Goal: Task Accomplishment & Management: Manage account settings

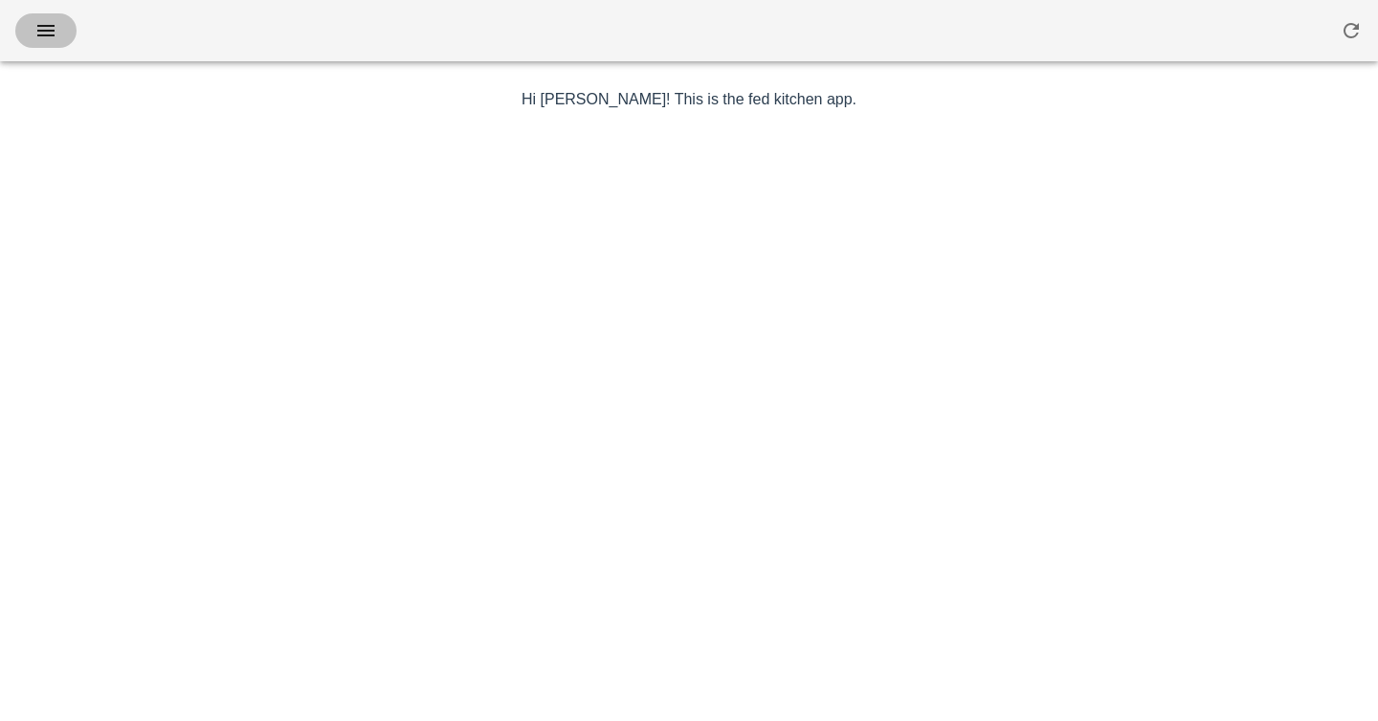
click at [62, 33] on button "button" at bounding box center [45, 30] width 61 height 34
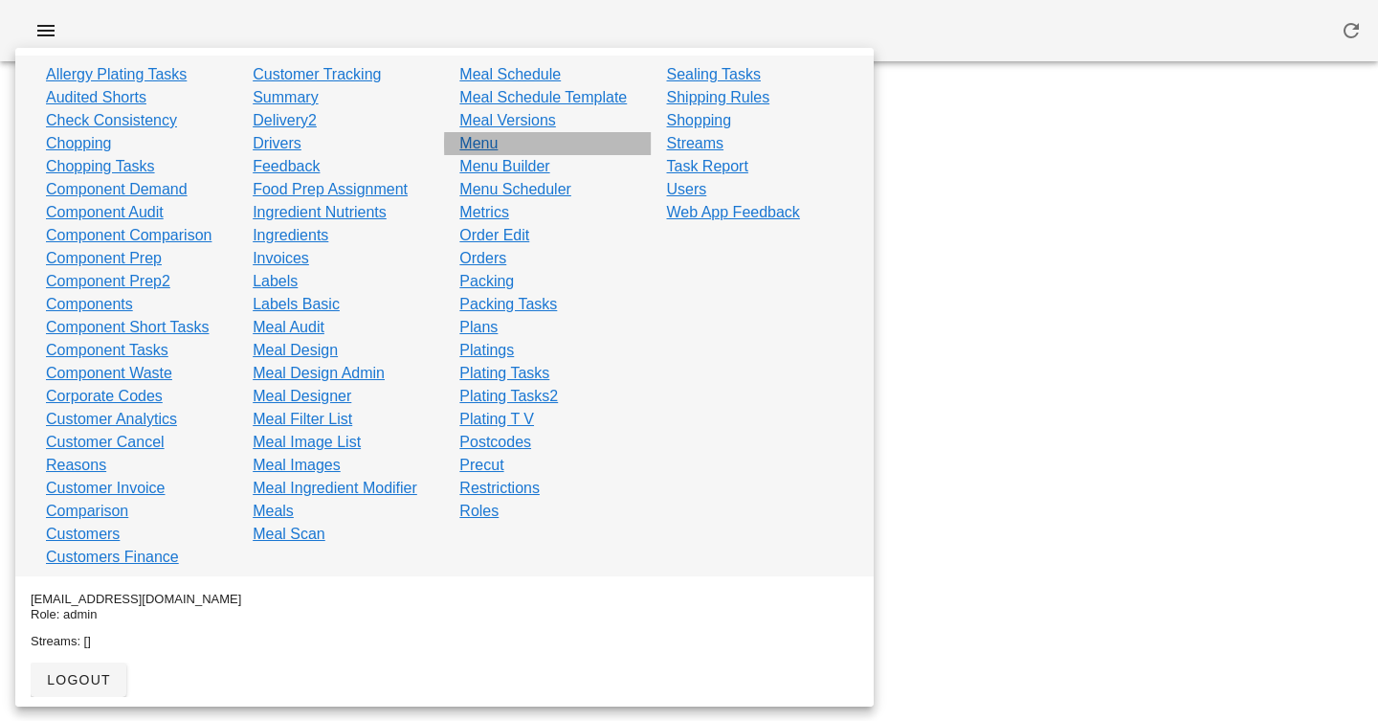
click at [476, 140] on link "Menu" at bounding box center [478, 143] width 38 height 23
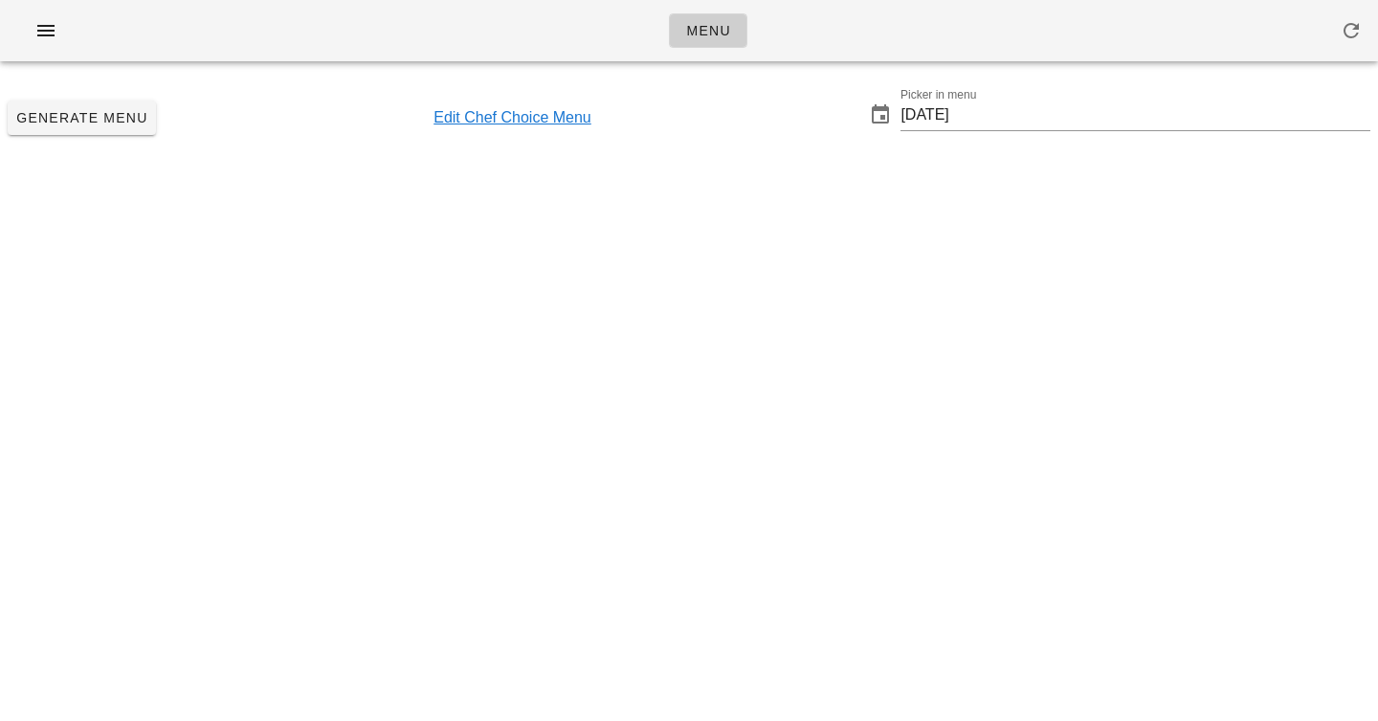
click at [521, 114] on link "Edit Chef Choice Menu" at bounding box center [513, 117] width 158 height 23
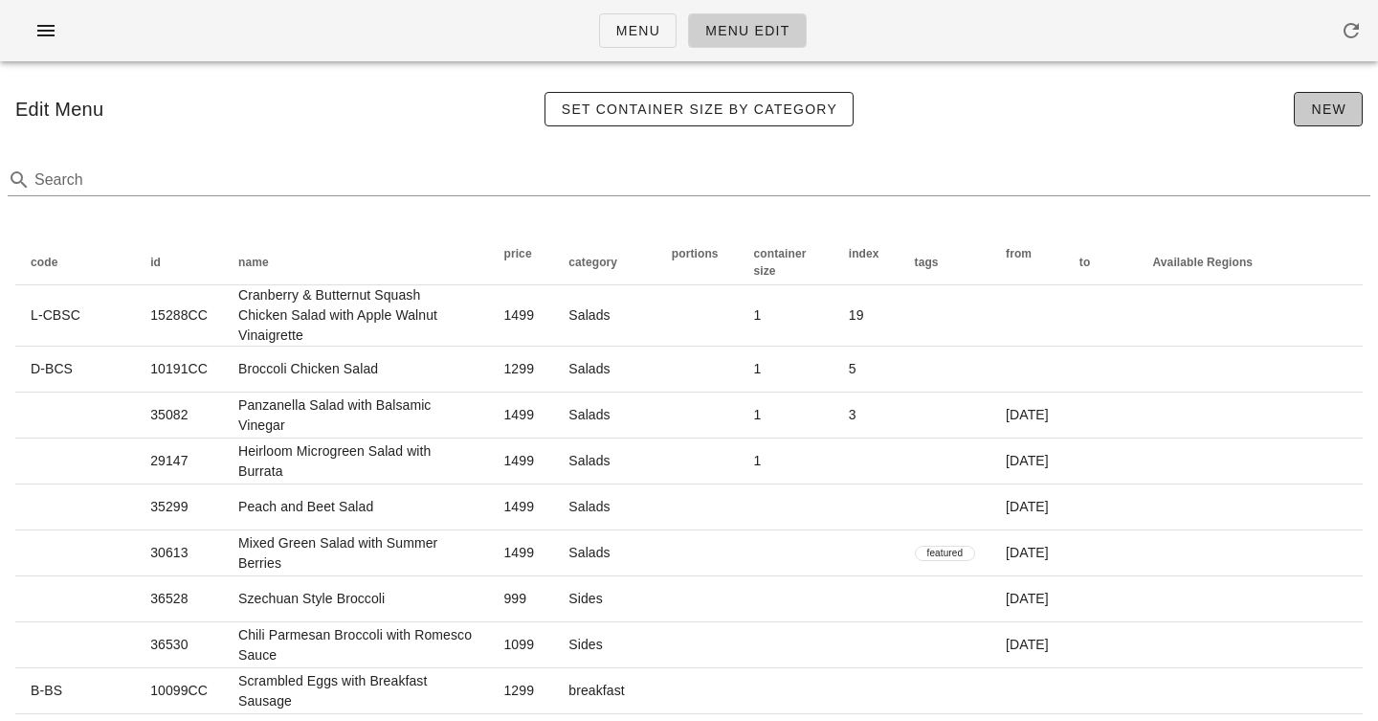
click at [1307, 106] on button "New" at bounding box center [1328, 109] width 69 height 34
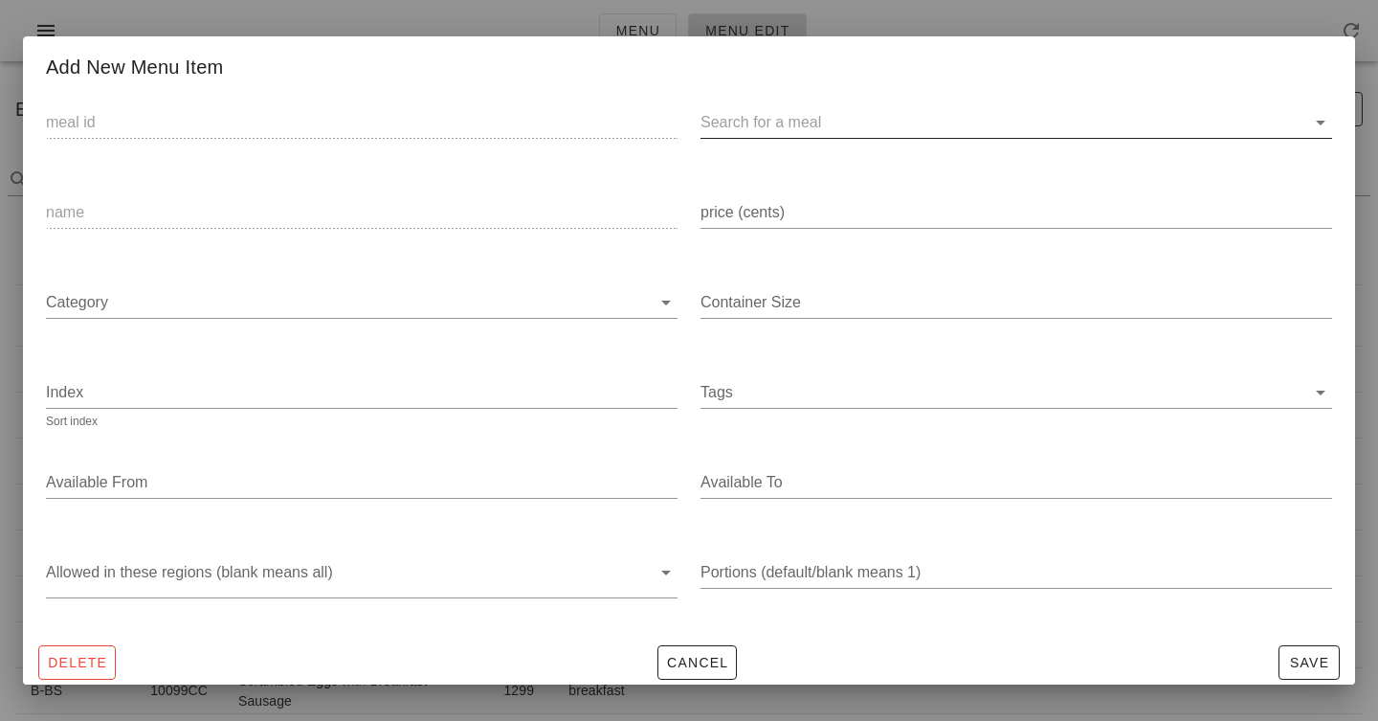
click at [776, 111] on input "text" at bounding box center [1001, 122] width 601 height 31
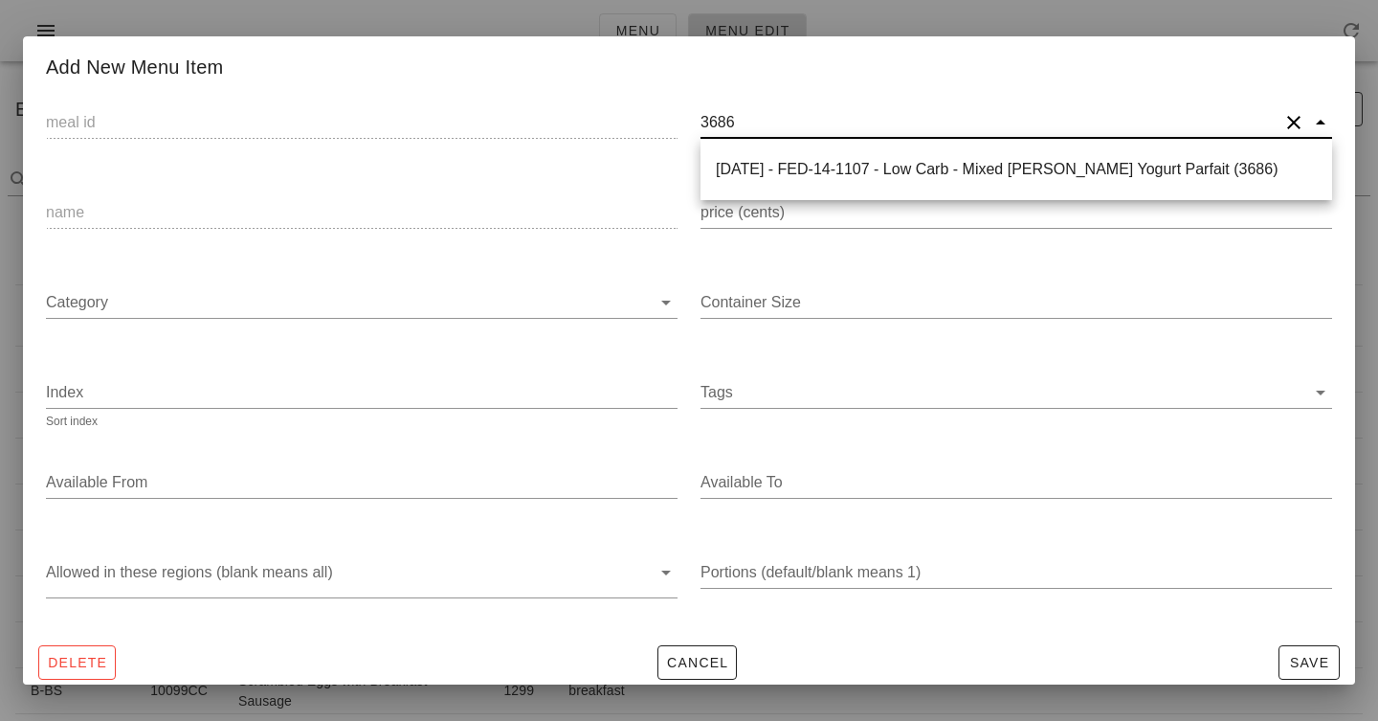
type input "36862"
click at [993, 174] on div "- FED-18-3282 - Plant-Based - Vegan Santa Fe Salad (36862)" at bounding box center [1016, 169] width 601 height 18
type input "36862"
type input "- FED-18-3282 - Plant-Based - Vegan Santa Fe Salad (36862)"
type input "Vegan Santa Fe Salad"
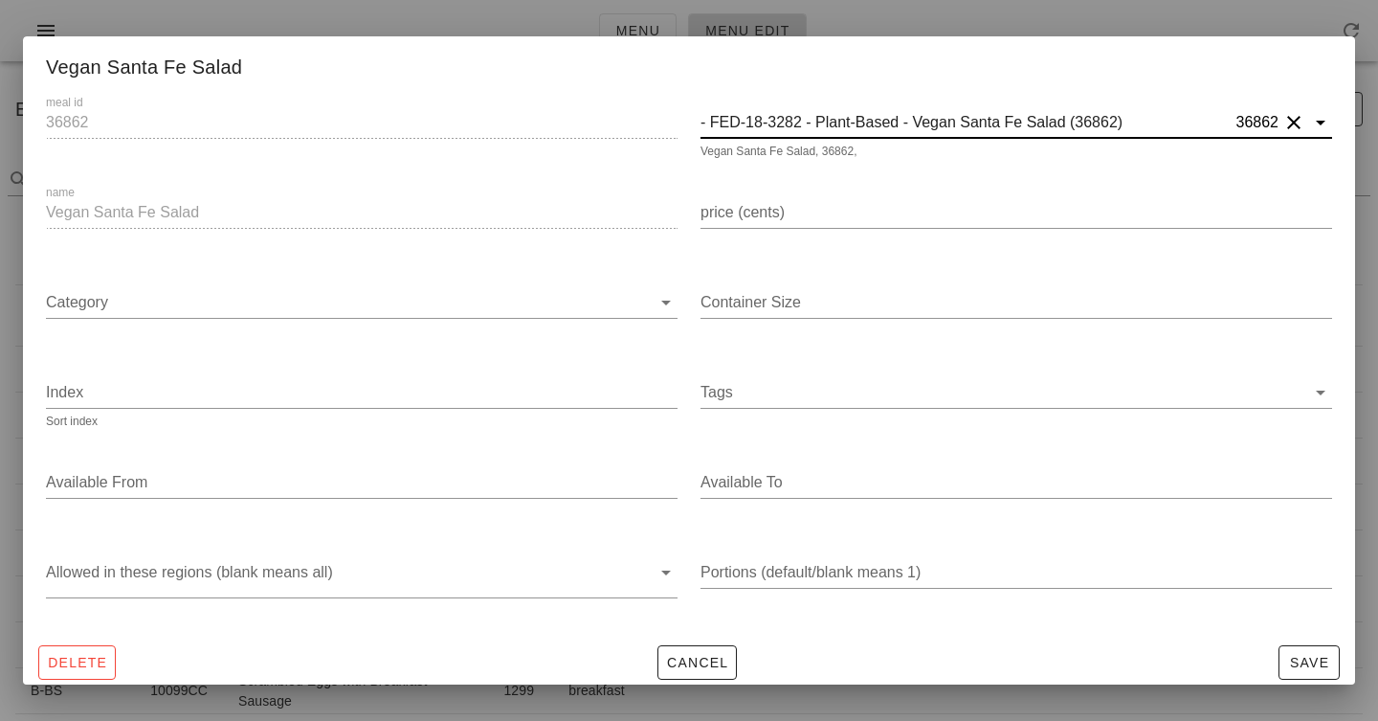
type input "- FED-18-3282 - Plant-Based - Vegan Santa Fe Salad (36862)"
click at [793, 214] on input "price (cents)" at bounding box center [1017, 212] width 632 height 31
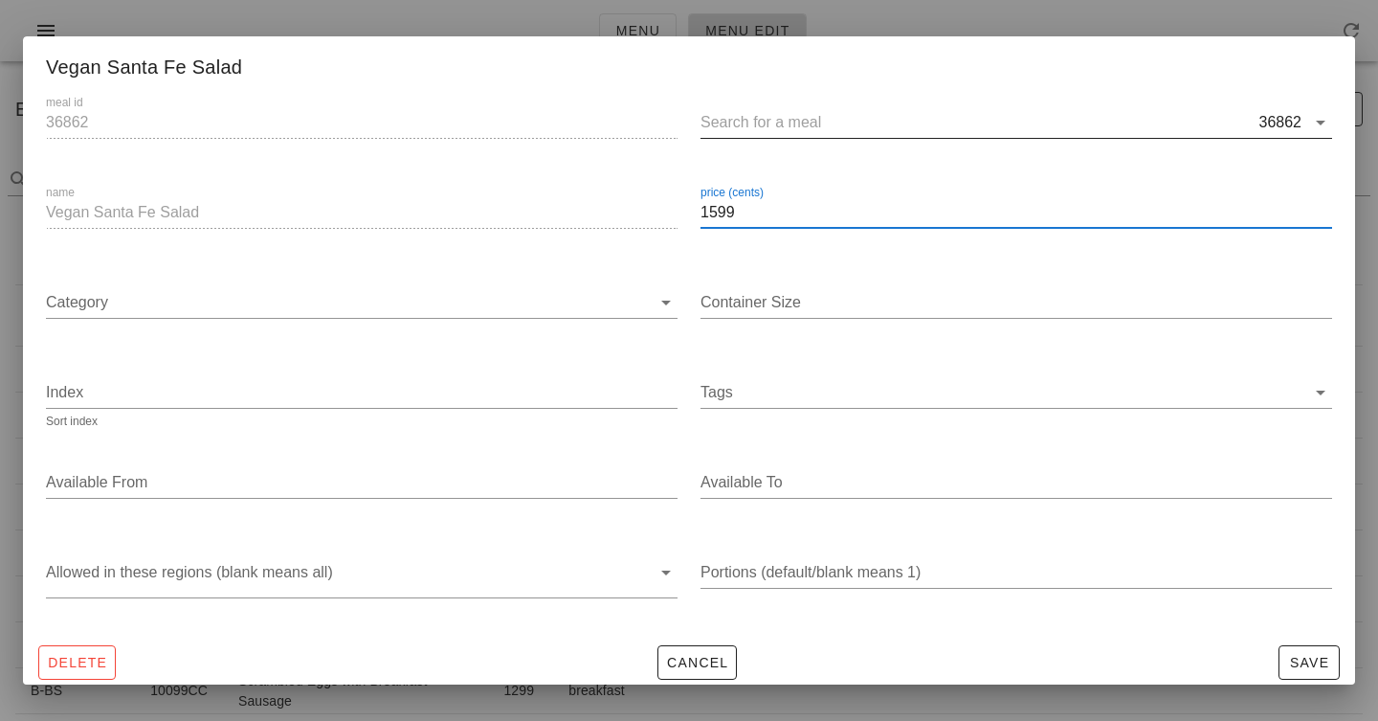
type input "1599"
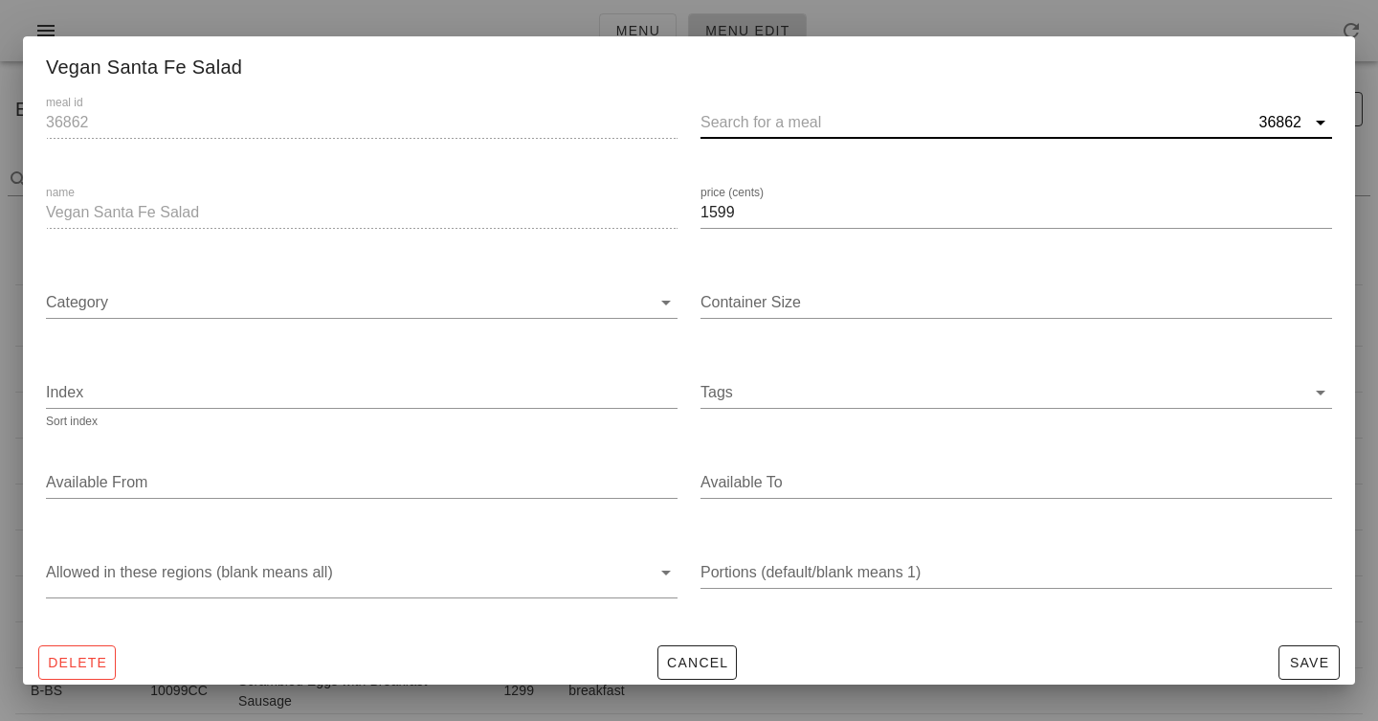
click at [868, 108] on input "text" at bounding box center [978, 122] width 555 height 31
click at [882, 180] on div "price (cents) 1599" at bounding box center [1016, 215] width 655 height 90
click at [862, 123] on input "text" at bounding box center [978, 122] width 555 height 31
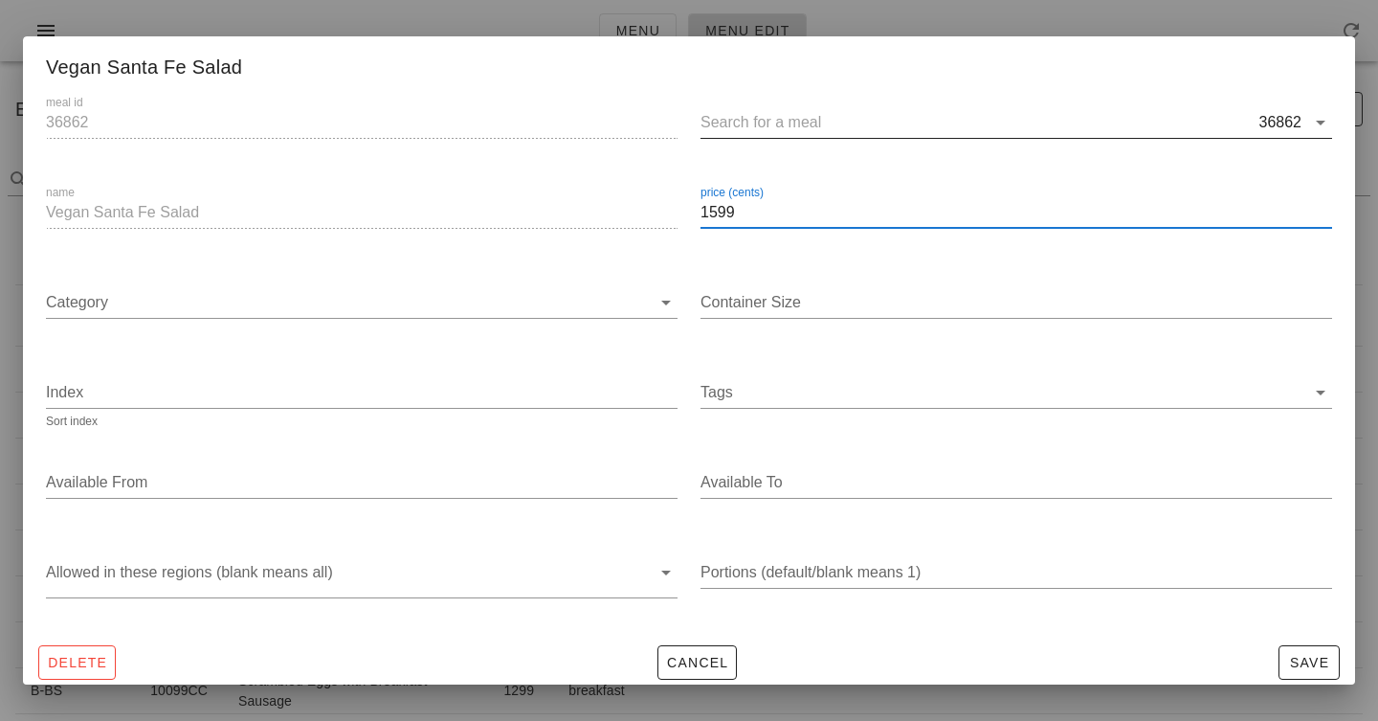
click at [862, 123] on input "text" at bounding box center [978, 122] width 555 height 31
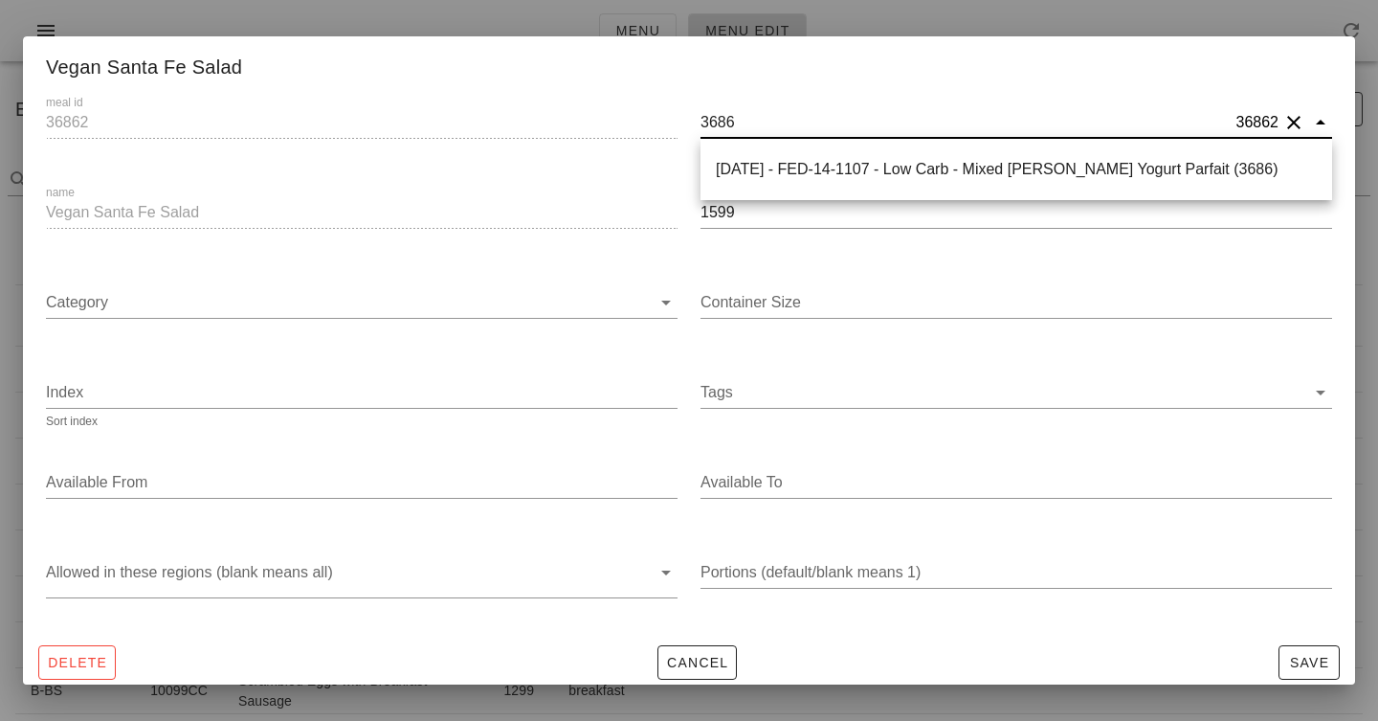
type input "36863"
click at [910, 167] on div "- FED-18-3283 - Plant-Based - Tempeh "Bacon" Breakfast Bowl (36863)" at bounding box center [1016, 169] width 601 height 18
type input "36863"
type input "- FED-18-3283 - Plant-Based - Tempeh "Bacon" Breakfast Bowl (36863)"
type input "Tempeh "Bacon" Breakfast Bowl"
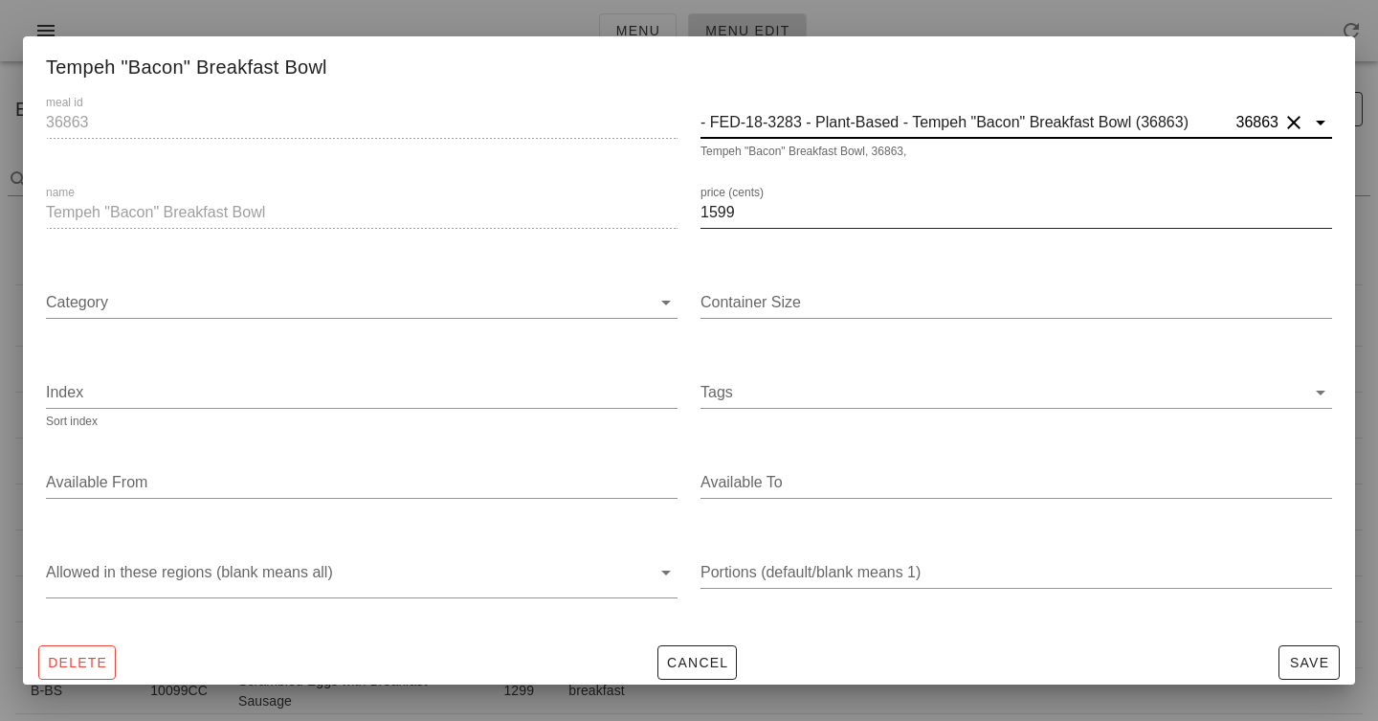
type input "- FED-18-3283 - Plant-Based - Tempeh "Bacon" Breakfast Bowl (36863)"
click at [770, 211] on input "1599" at bounding box center [1017, 212] width 632 height 31
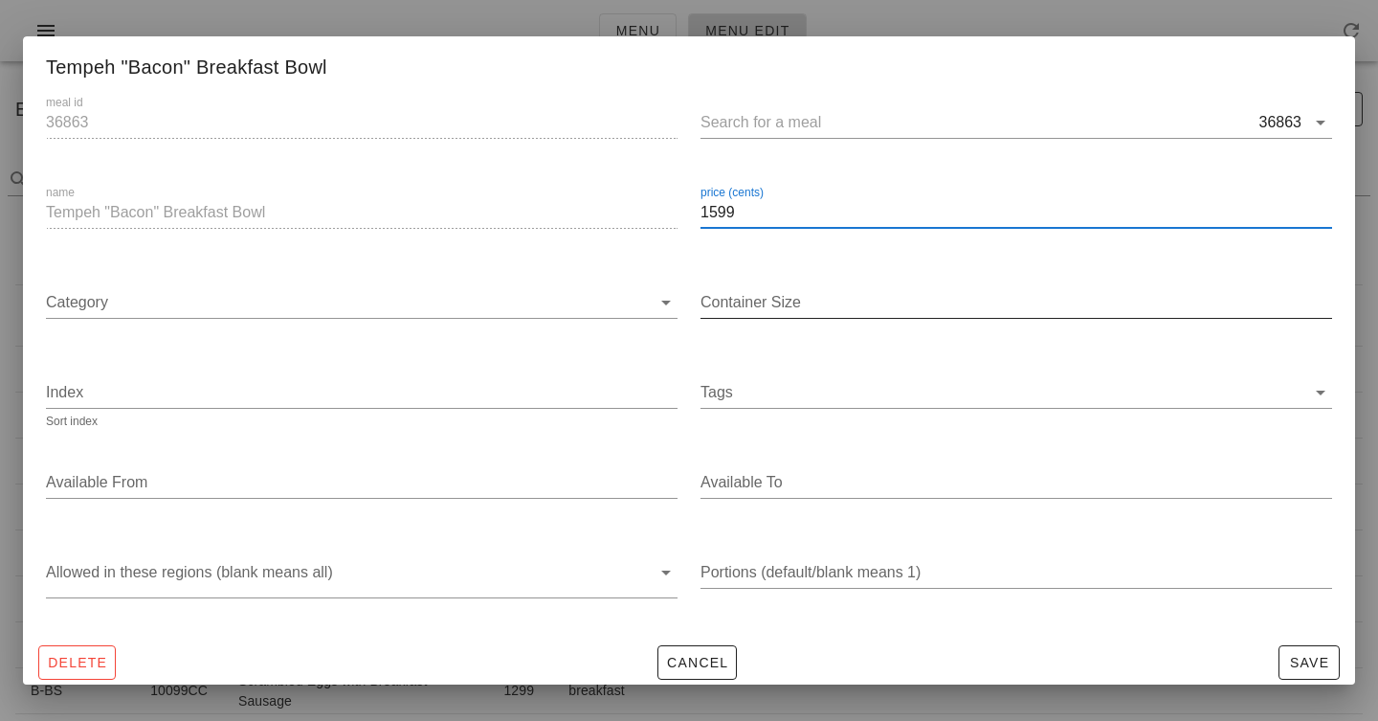
click at [740, 300] on div "Container Size" at bounding box center [1017, 302] width 632 height 31
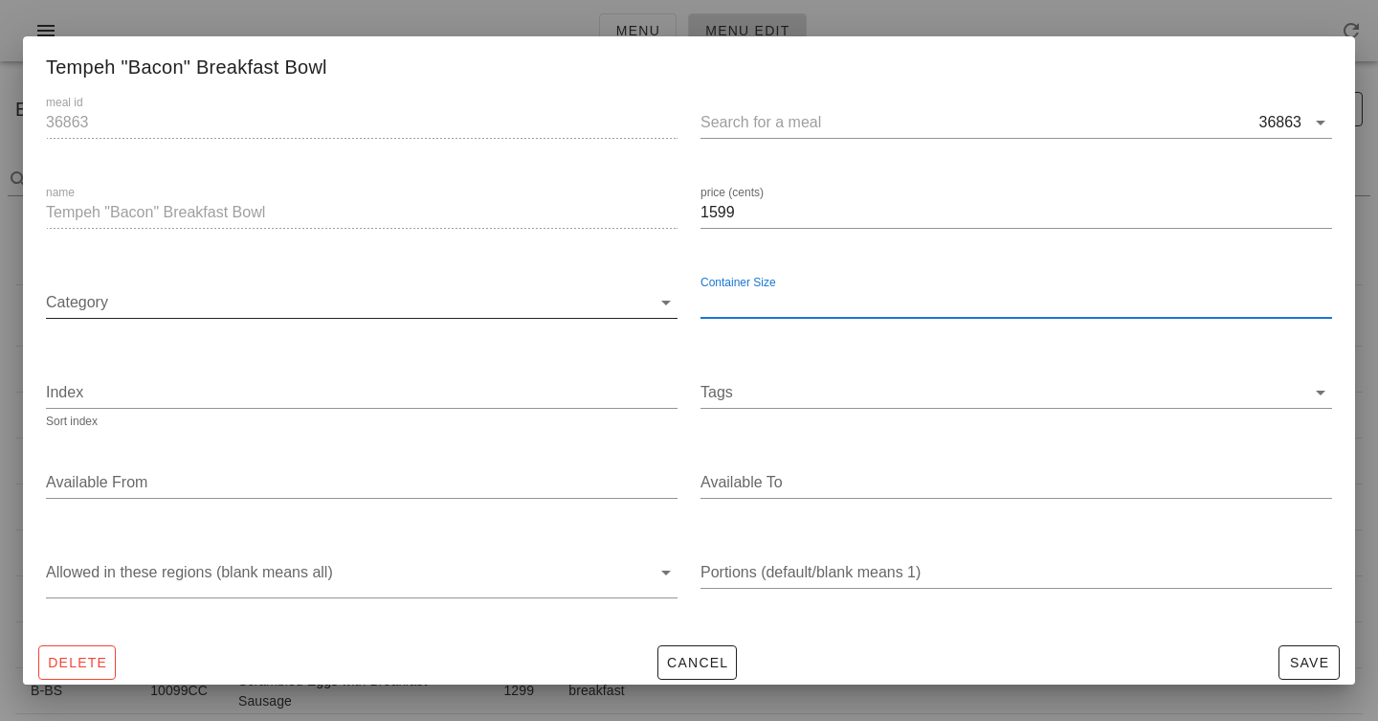
click at [414, 288] on input "Category" at bounding box center [348, 302] width 605 height 31
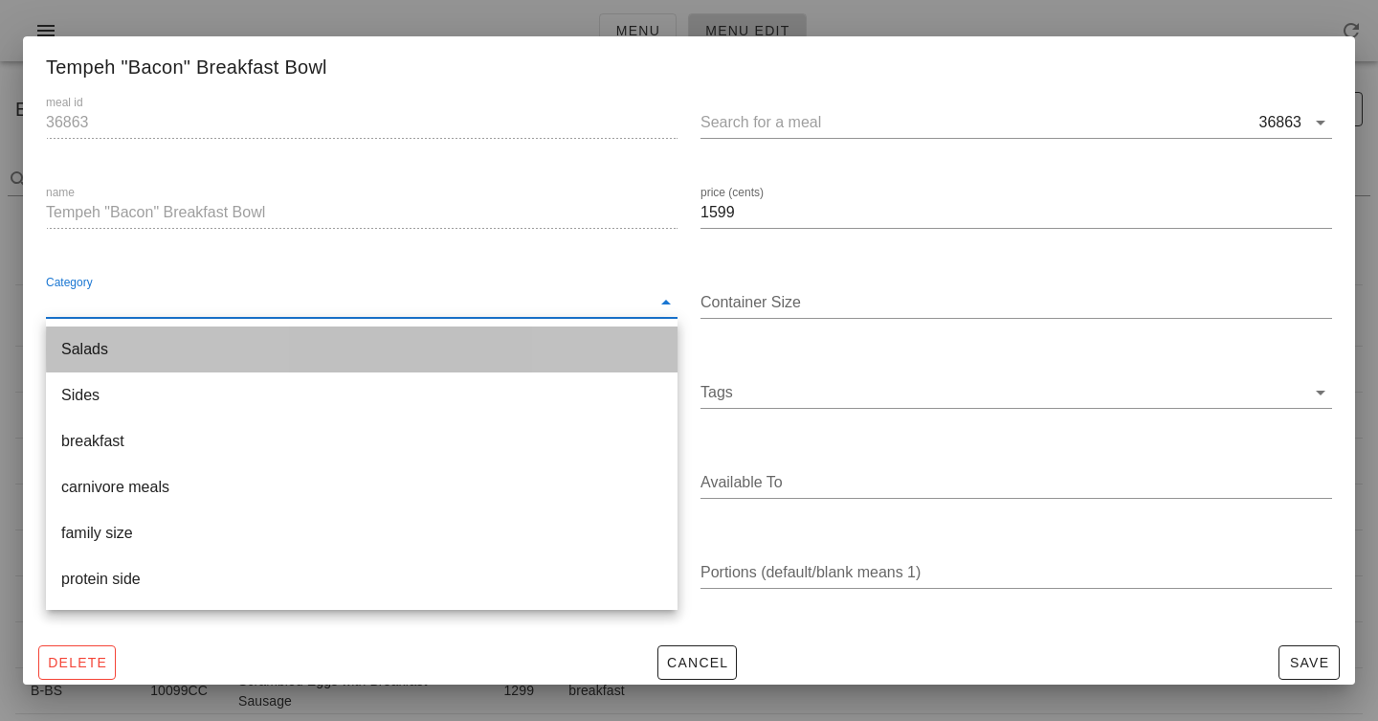
click at [405, 351] on div "Salads" at bounding box center [361, 349] width 601 height 18
type input "Salads"
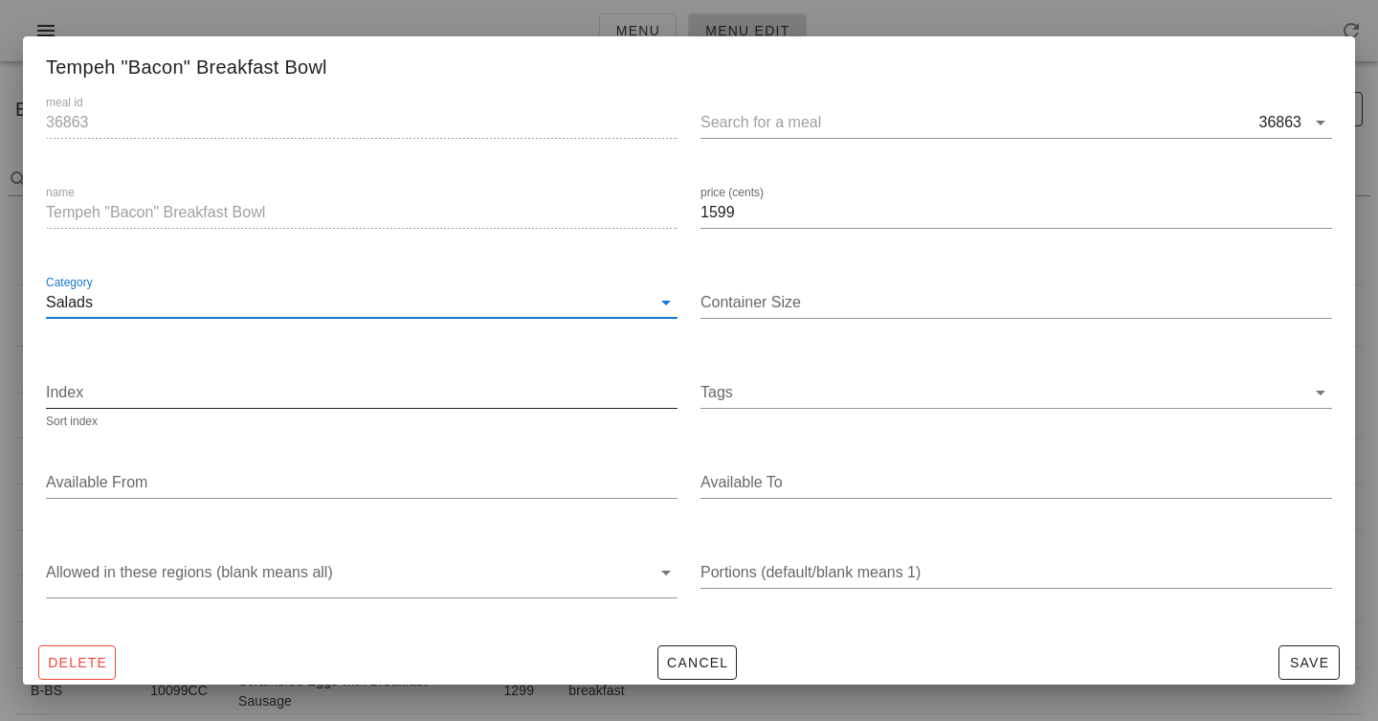
click at [397, 393] on input "Index" at bounding box center [362, 392] width 632 height 31
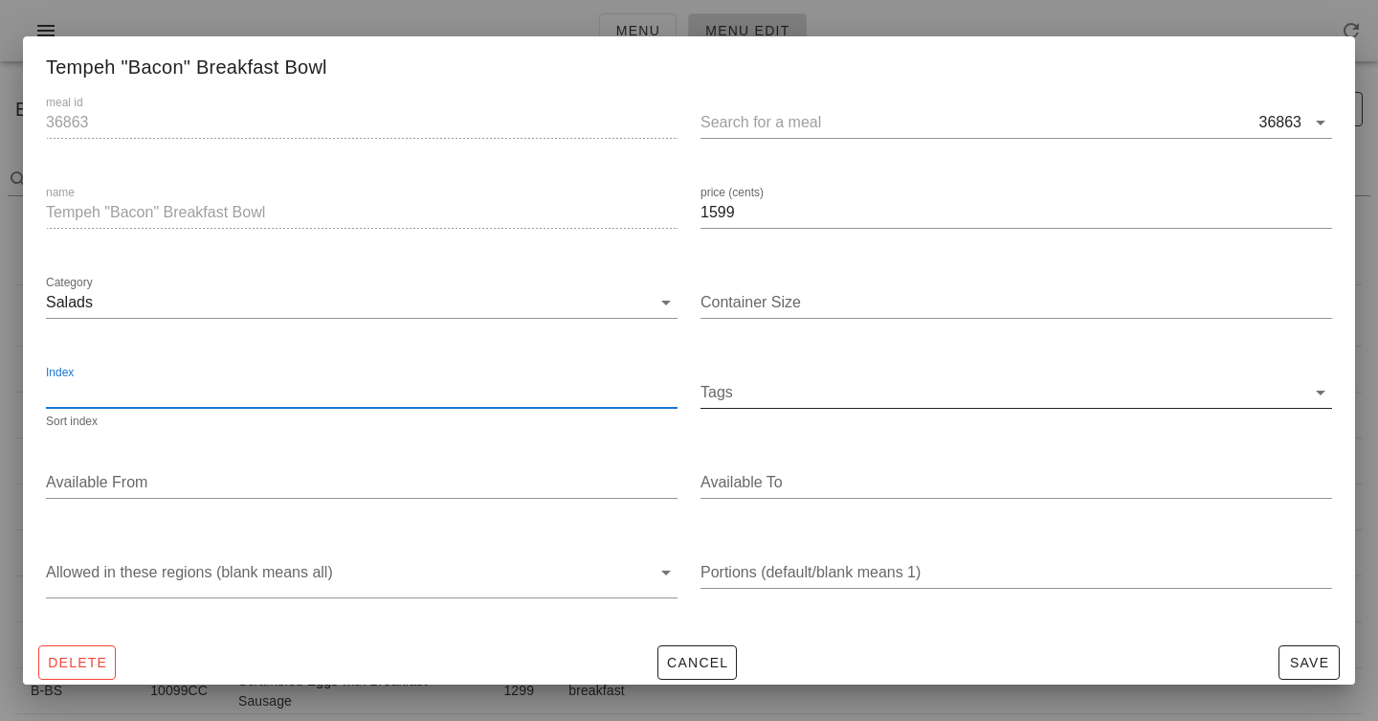
click at [746, 391] on input "Tags" at bounding box center [1003, 392] width 605 height 31
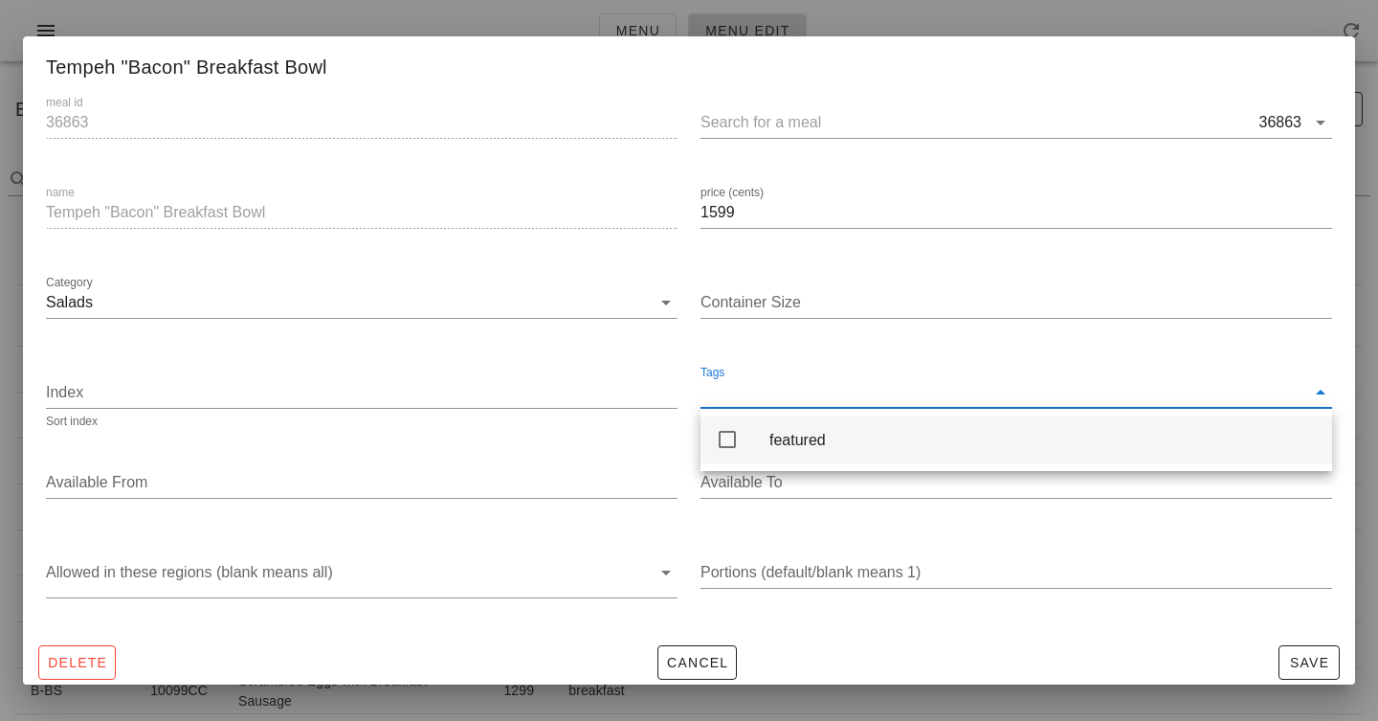
click at [739, 424] on div "featured" at bounding box center [1017, 439] width 632 height 47
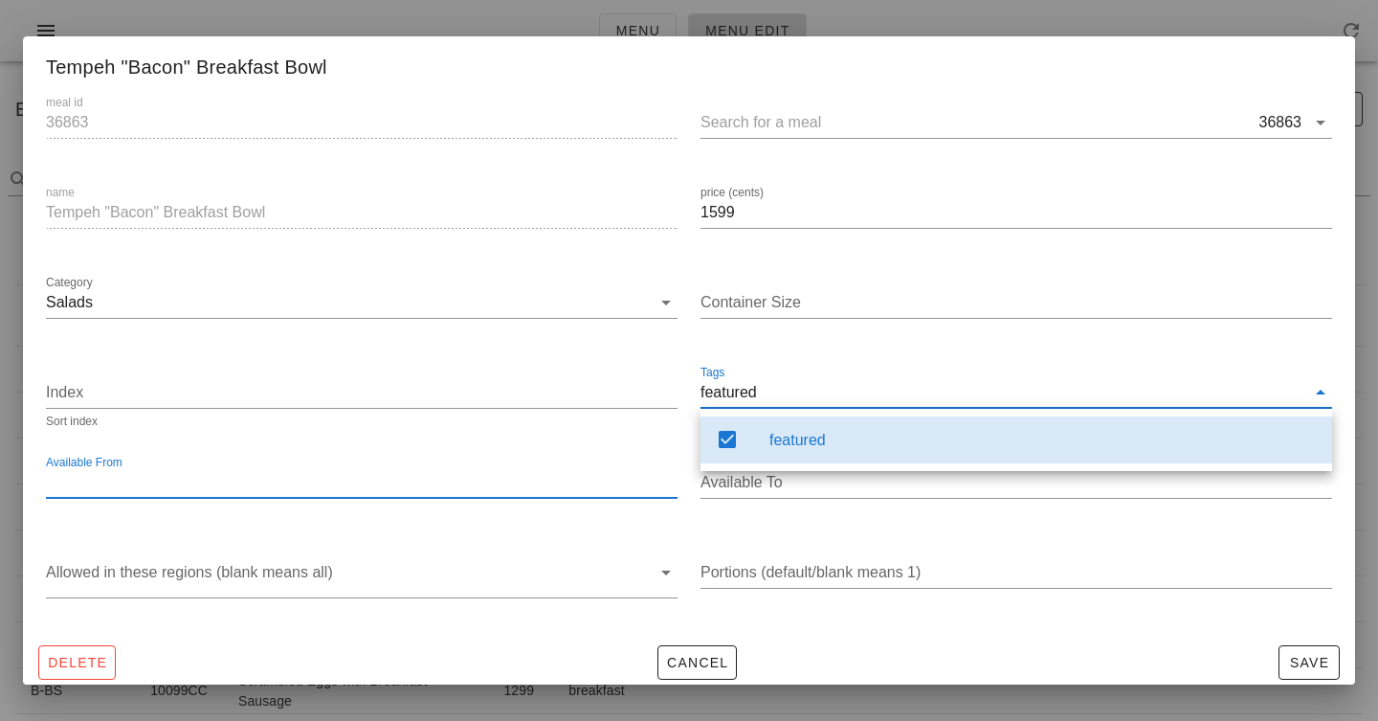
click at [487, 480] on input "Available From" at bounding box center [360, 482] width 628 height 31
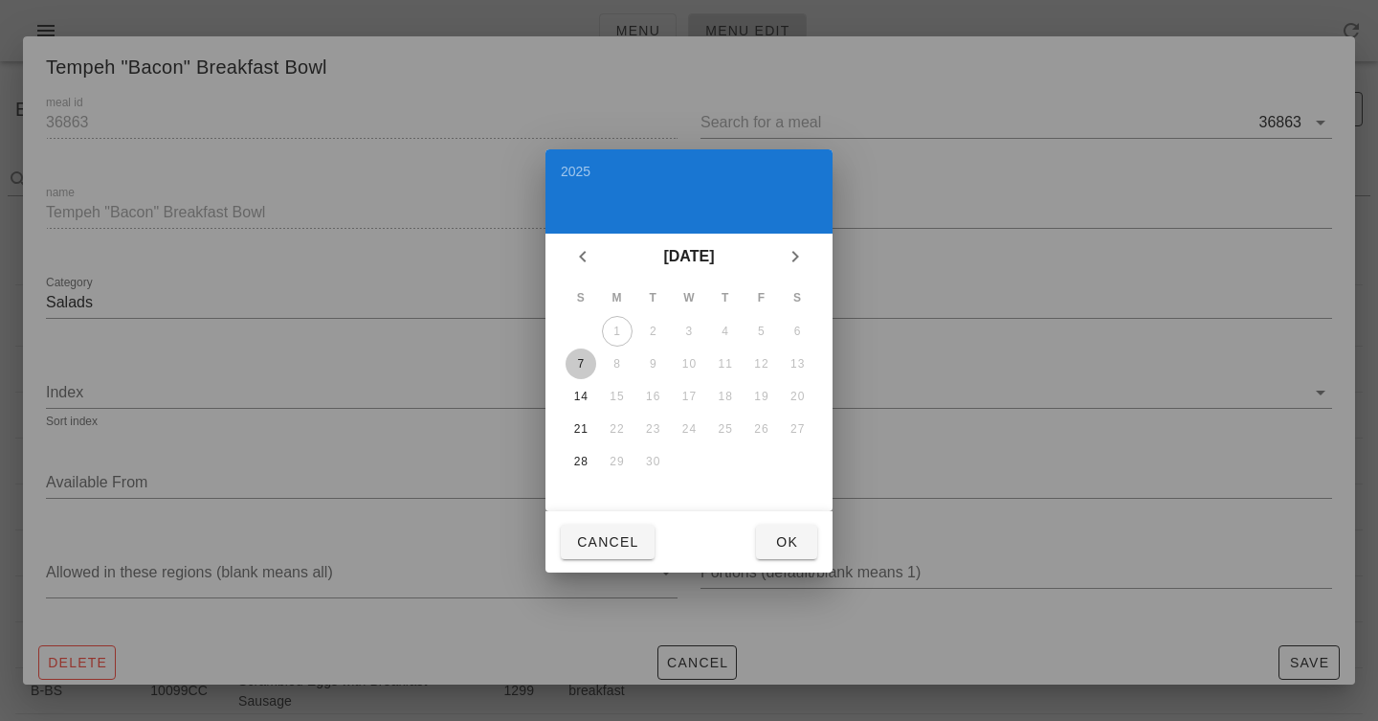
click at [584, 363] on div "7" at bounding box center [581, 363] width 31 height 13
click at [792, 544] on span "Ok" at bounding box center [786, 541] width 31 height 15
type input "[DATE]"
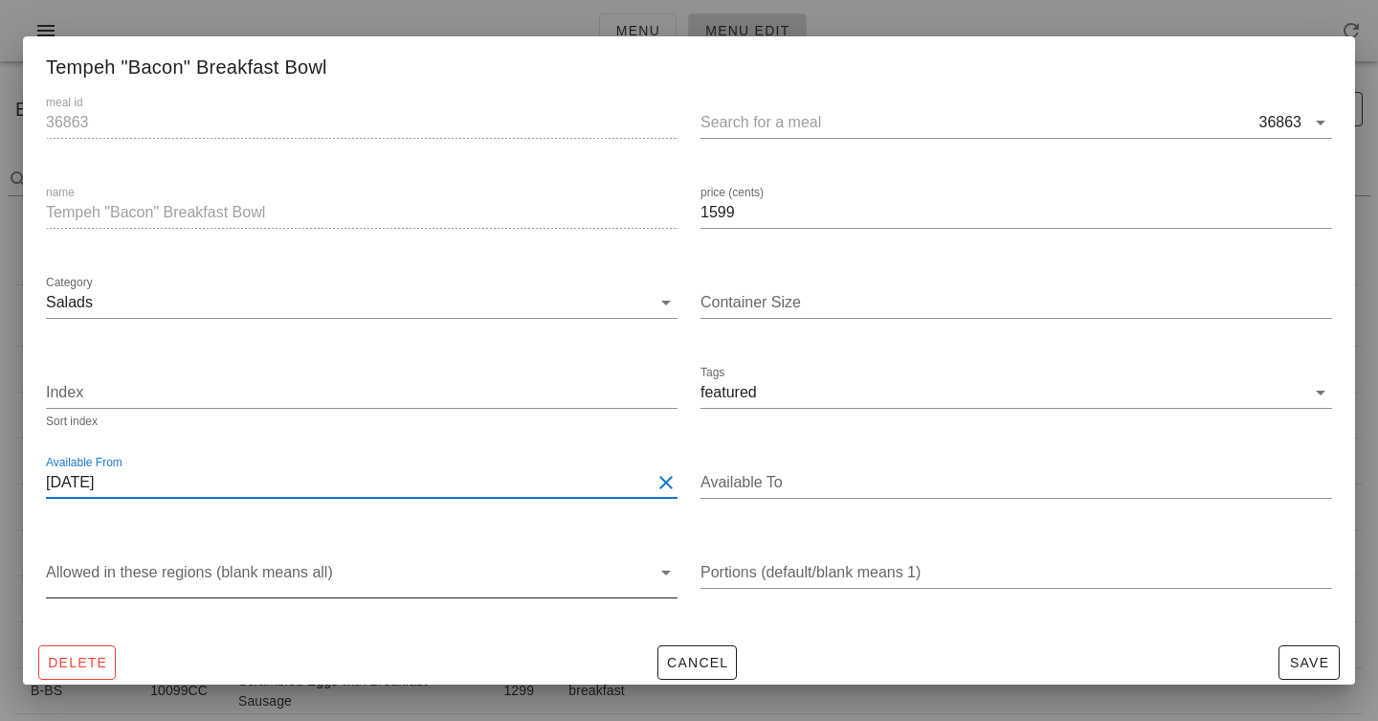
scroll to position [2, 0]
click at [576, 592] on div at bounding box center [348, 575] width 605 height 40
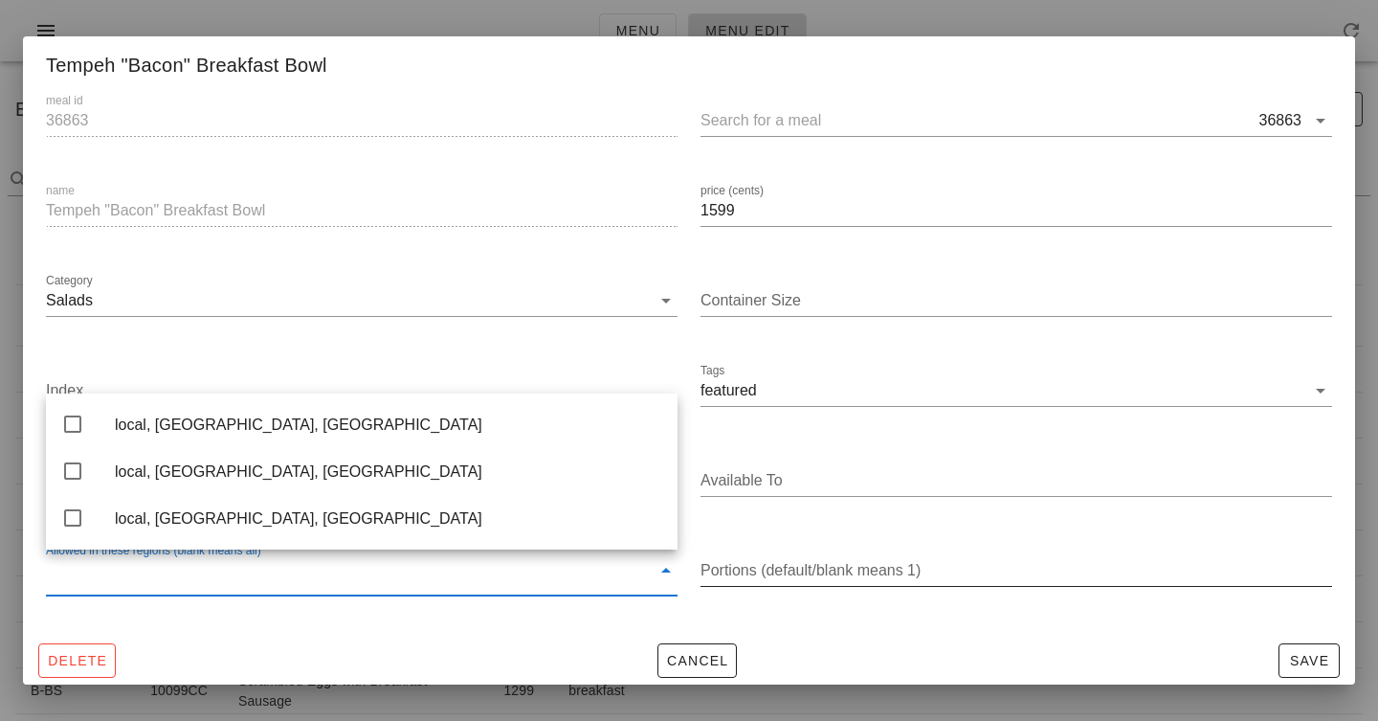
click at [814, 587] on div "Portions (default/blank means 1)" at bounding box center [1017, 581] width 632 height 52
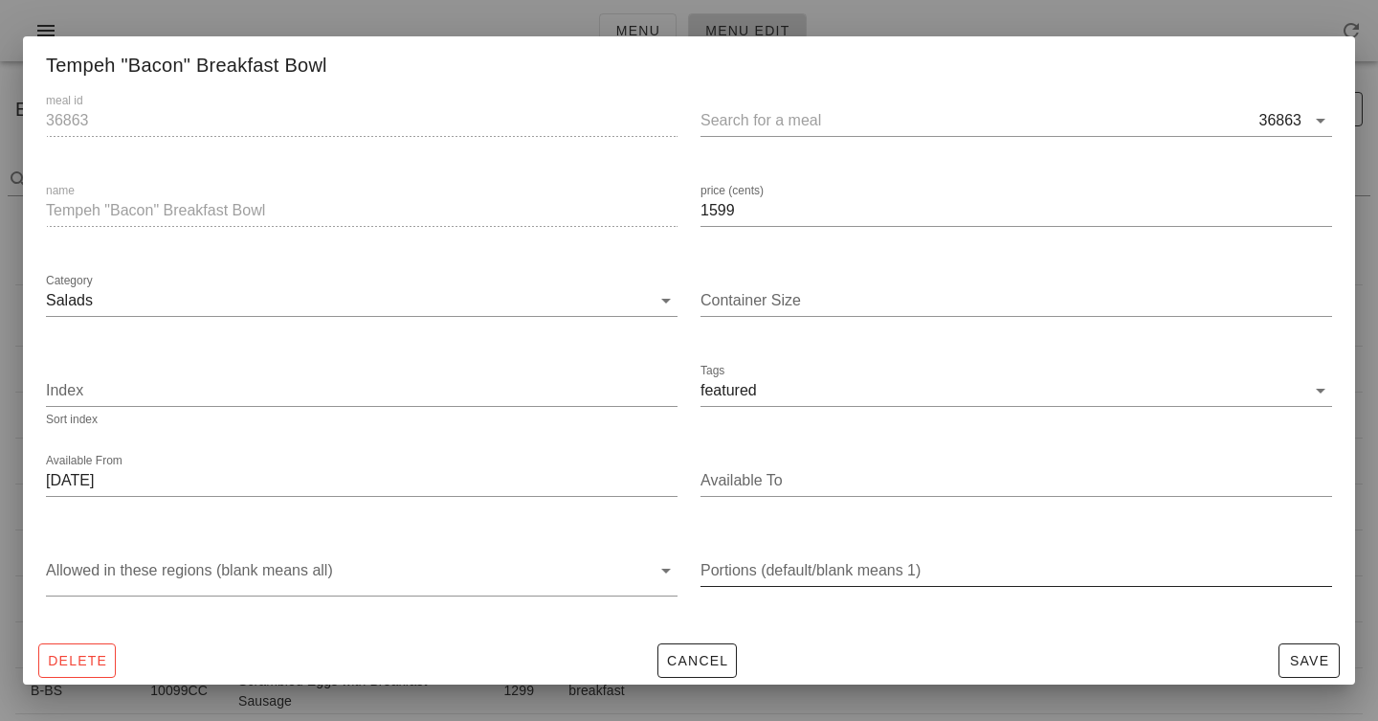
click at [818, 572] on input "Portions (default/blank means 1)" at bounding box center [1017, 570] width 632 height 31
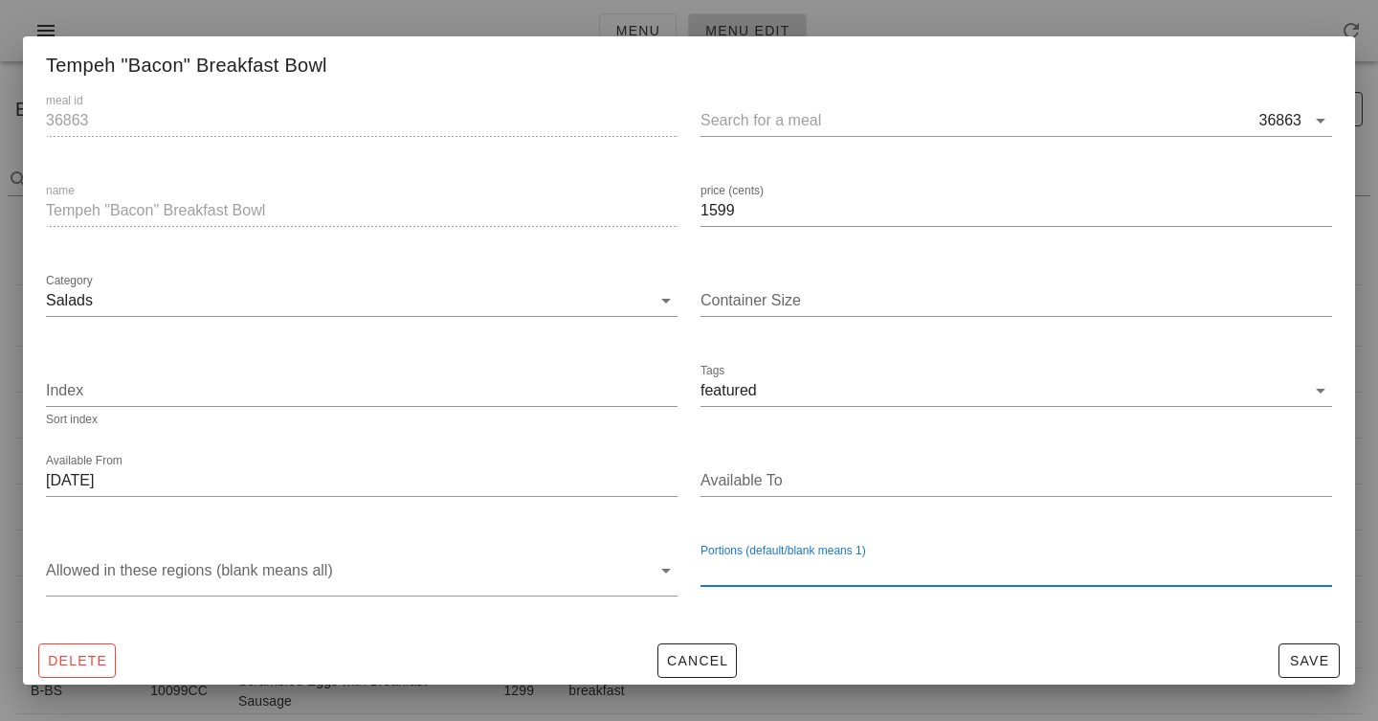
click at [837, 615] on div "Portions (default/blank means 1)" at bounding box center [1016, 578] width 655 height 100
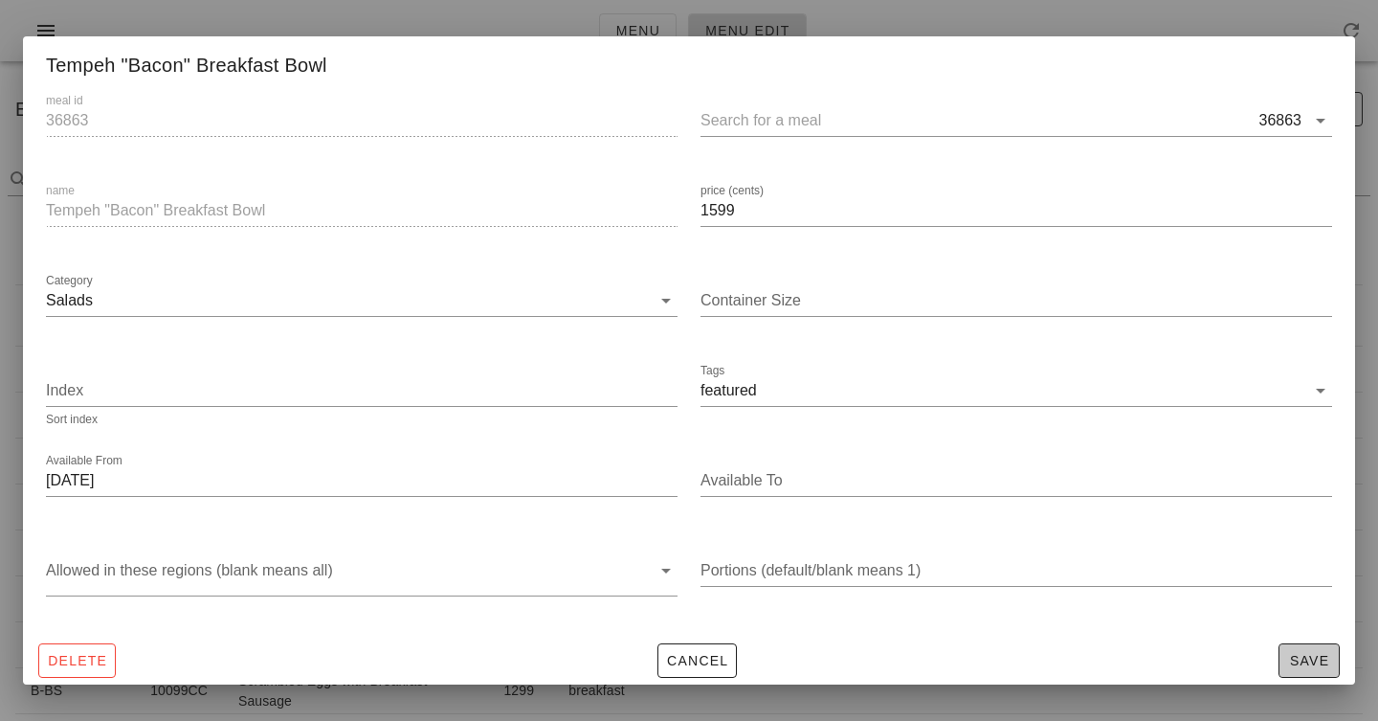
click at [1297, 663] on span "Save" at bounding box center [1309, 660] width 44 height 15
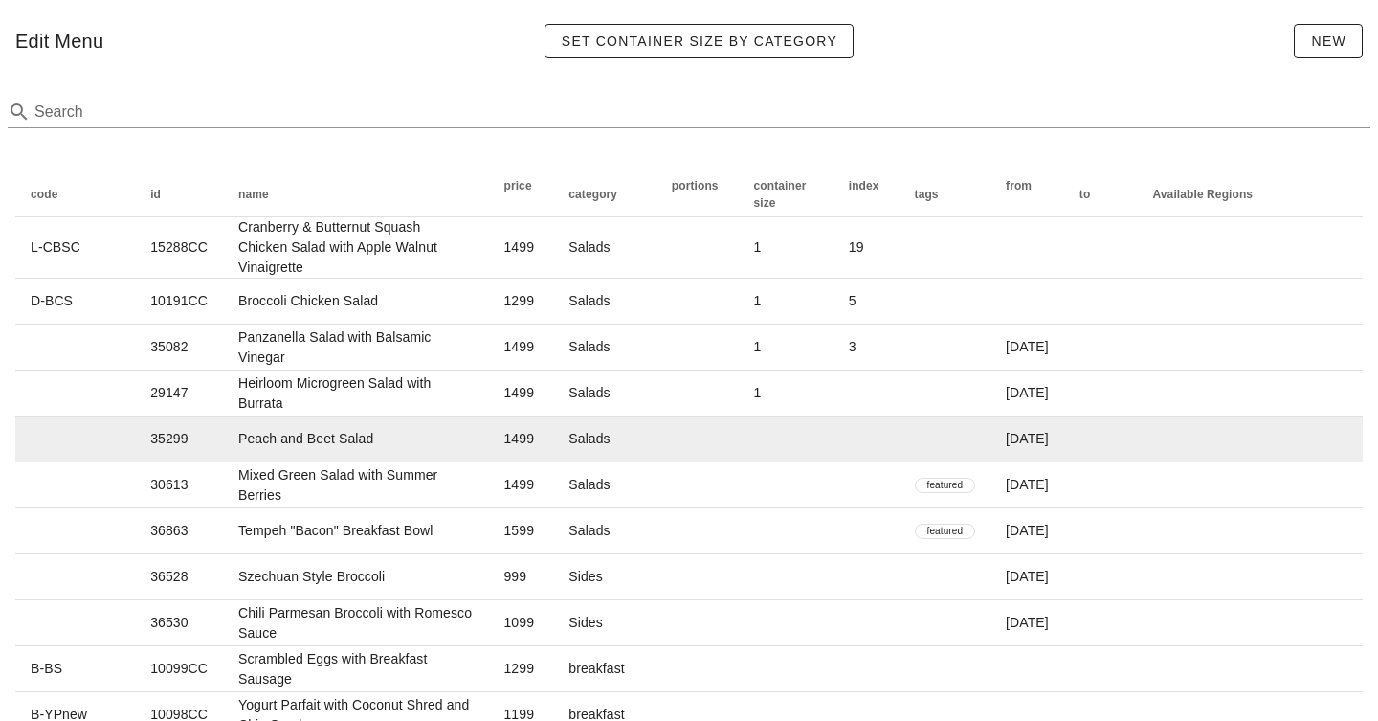
scroll to position [72, 0]
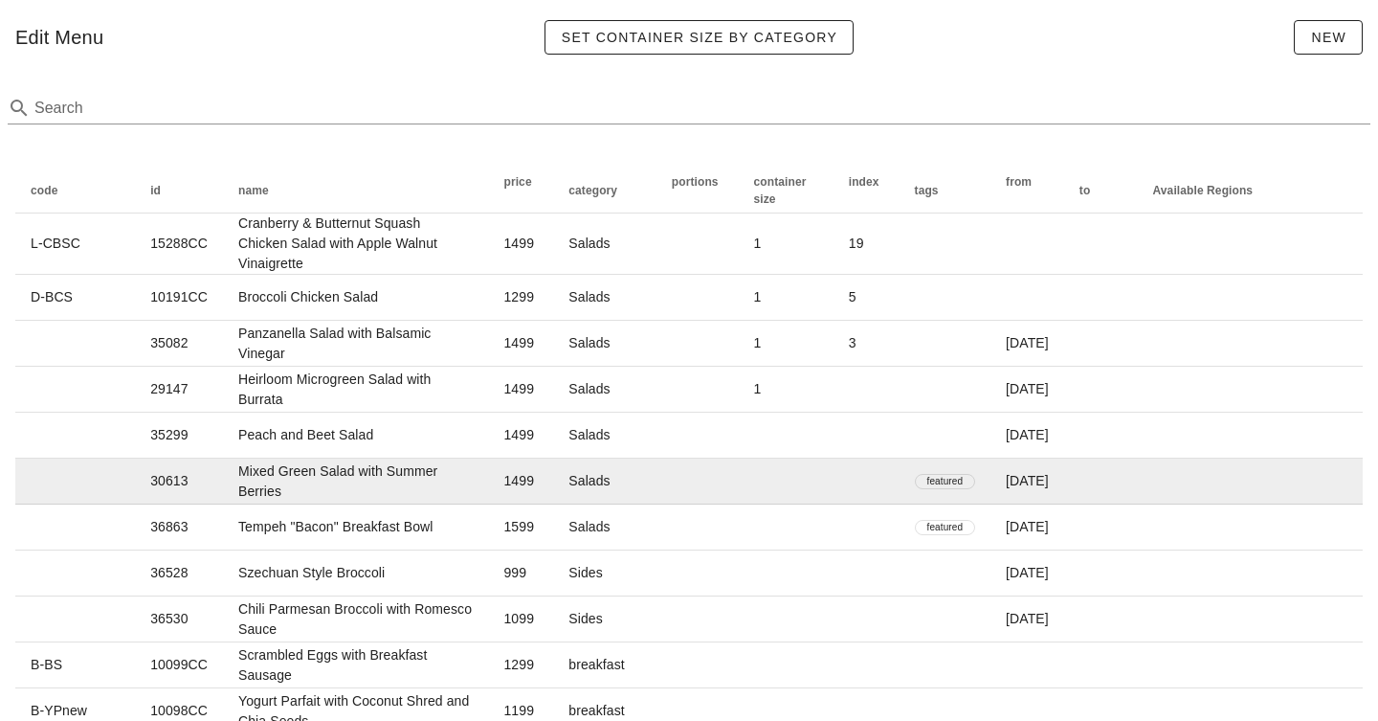
click at [834, 476] on td at bounding box center [786, 481] width 95 height 46
type input "30613"
type input "Mixed Green Salad with Summer Berries"
type input "1499"
type input "[DATE]"
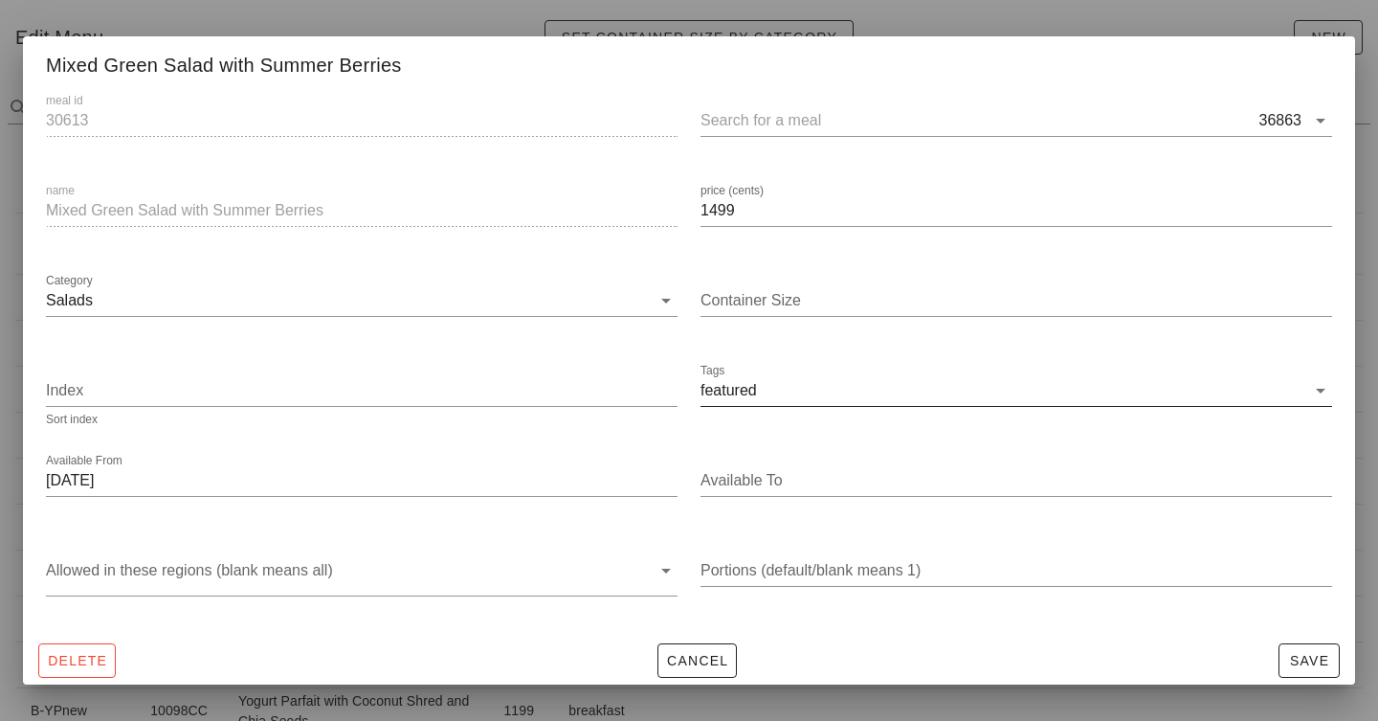
click at [835, 389] on input "Tags" at bounding box center [1033, 390] width 545 height 31
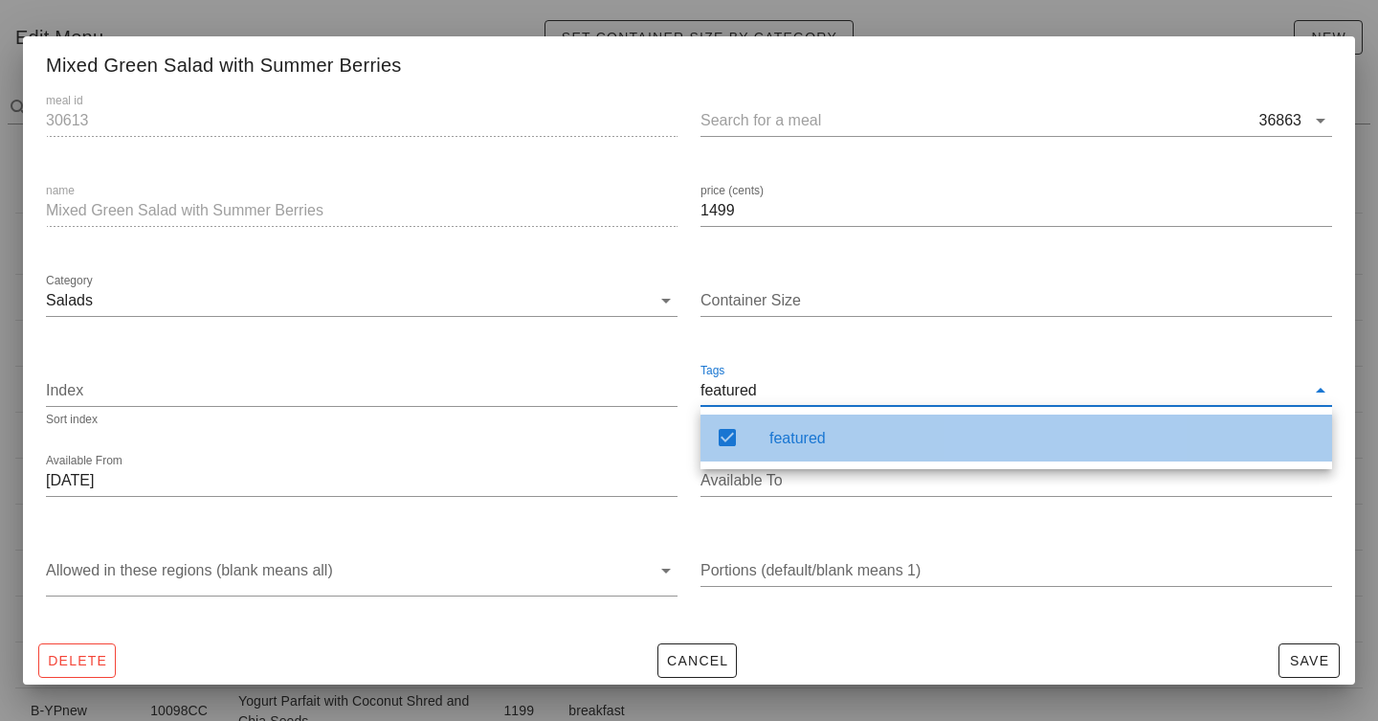
click at [805, 435] on div "featured" at bounding box center [1043, 438] width 547 height 18
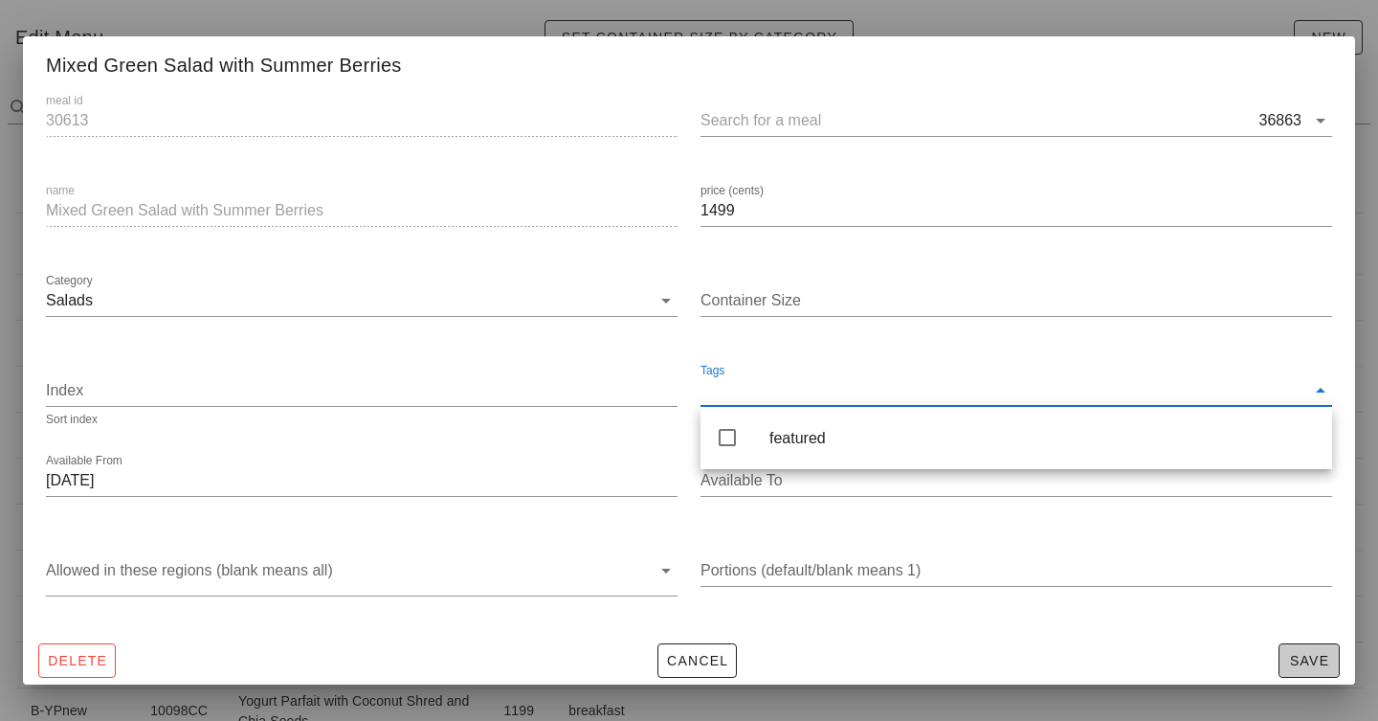
click at [1298, 661] on span "Save" at bounding box center [1309, 660] width 44 height 15
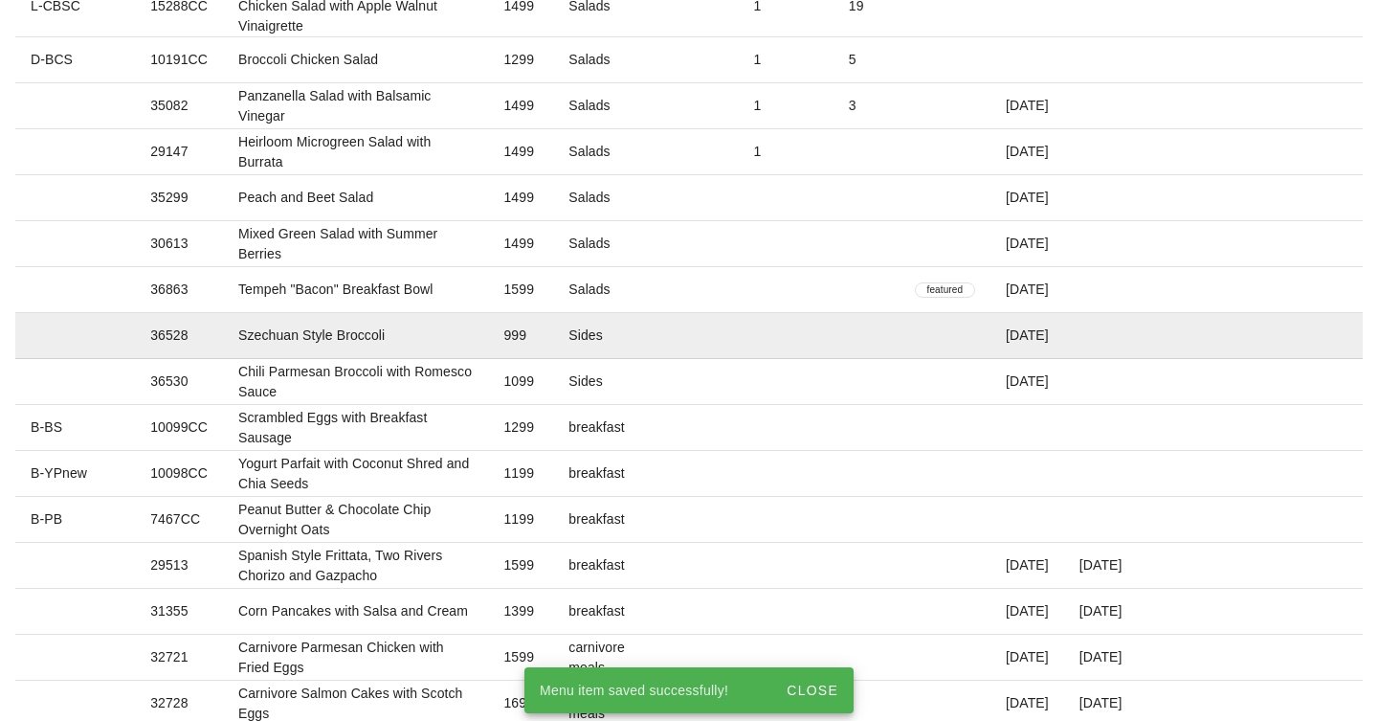
scroll to position [0, 0]
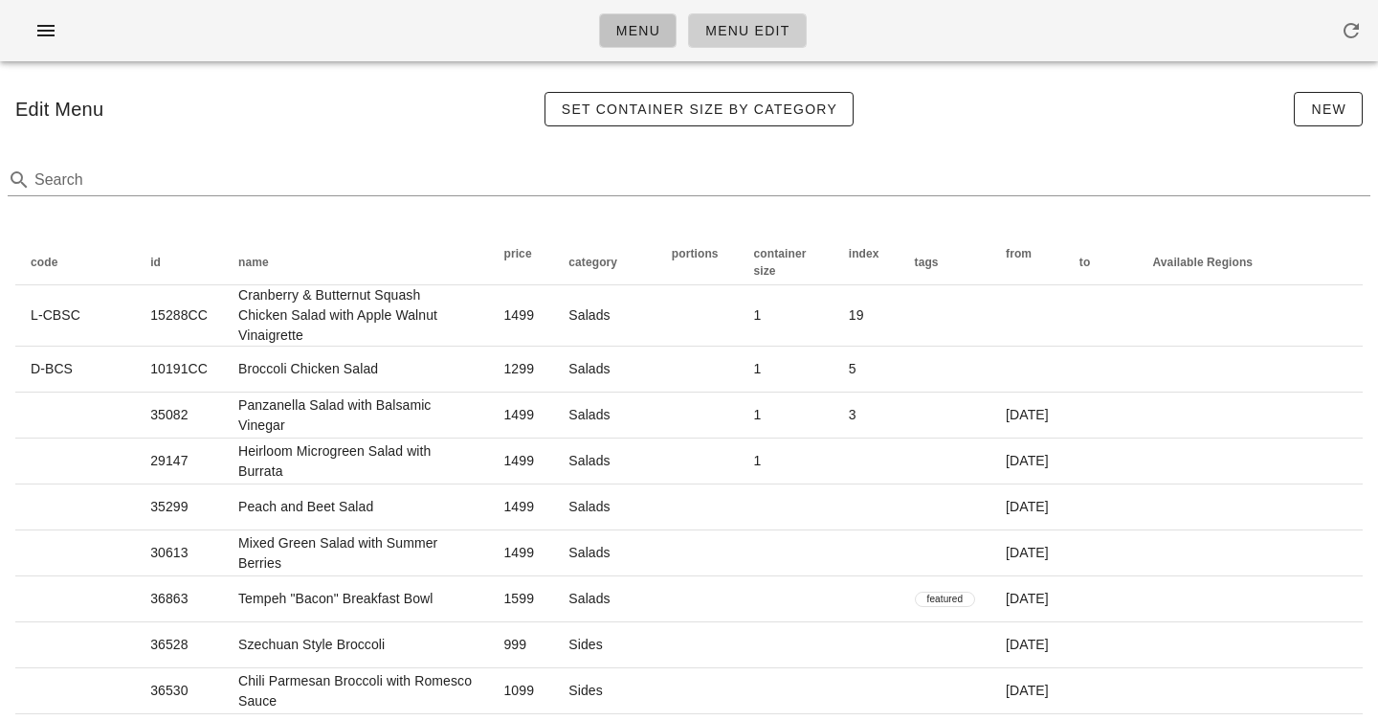
click at [645, 33] on span "Menu" at bounding box center [637, 30] width 45 height 15
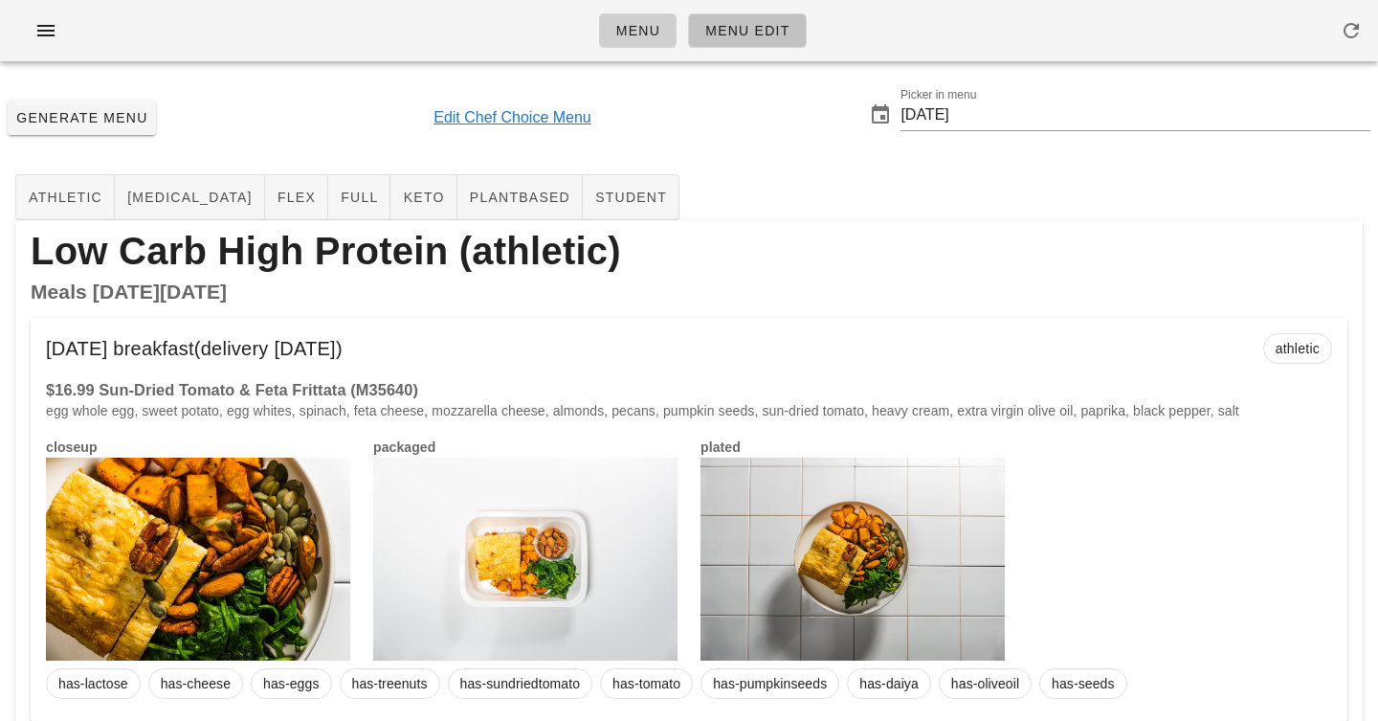
click at [748, 24] on span "Menu Edit" at bounding box center [747, 30] width 86 height 15
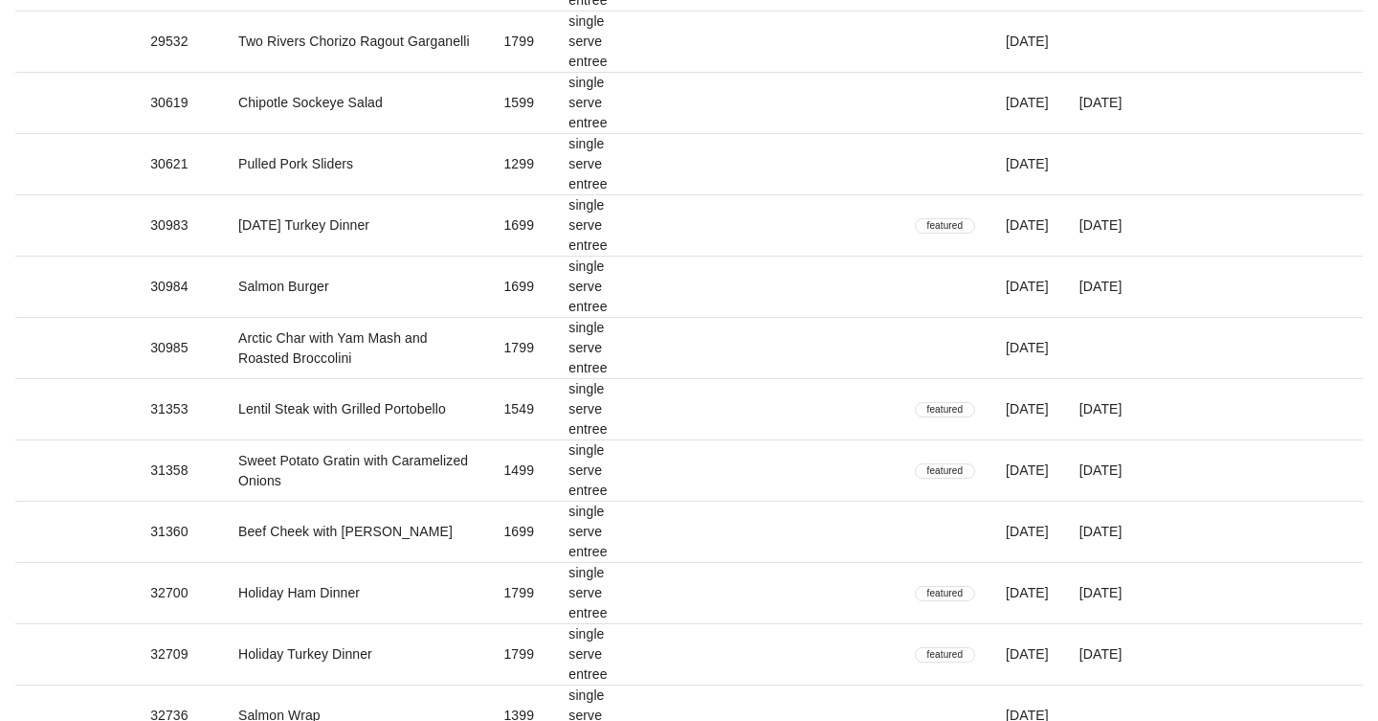
scroll to position [3898, 0]
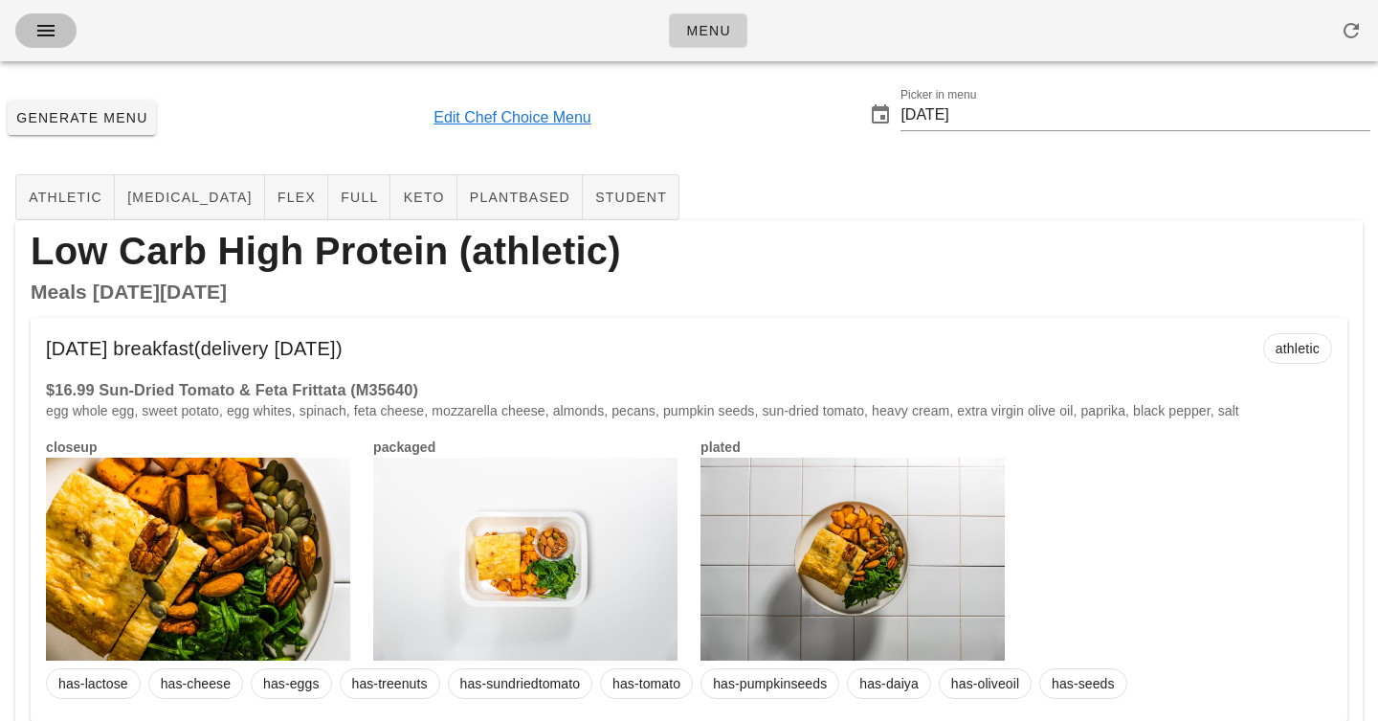
click at [57, 30] on span "button" at bounding box center [46, 30] width 31 height 23
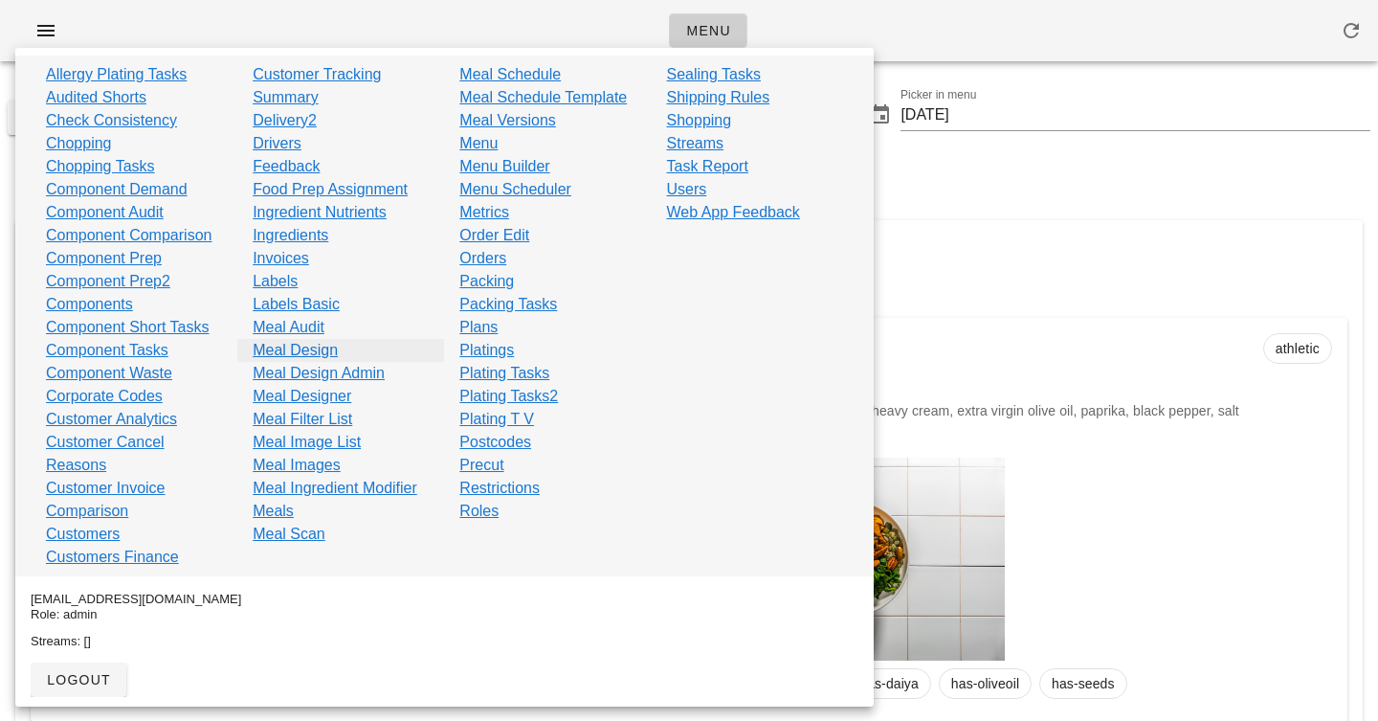
click at [310, 353] on link "Meal Design" at bounding box center [295, 350] width 85 height 23
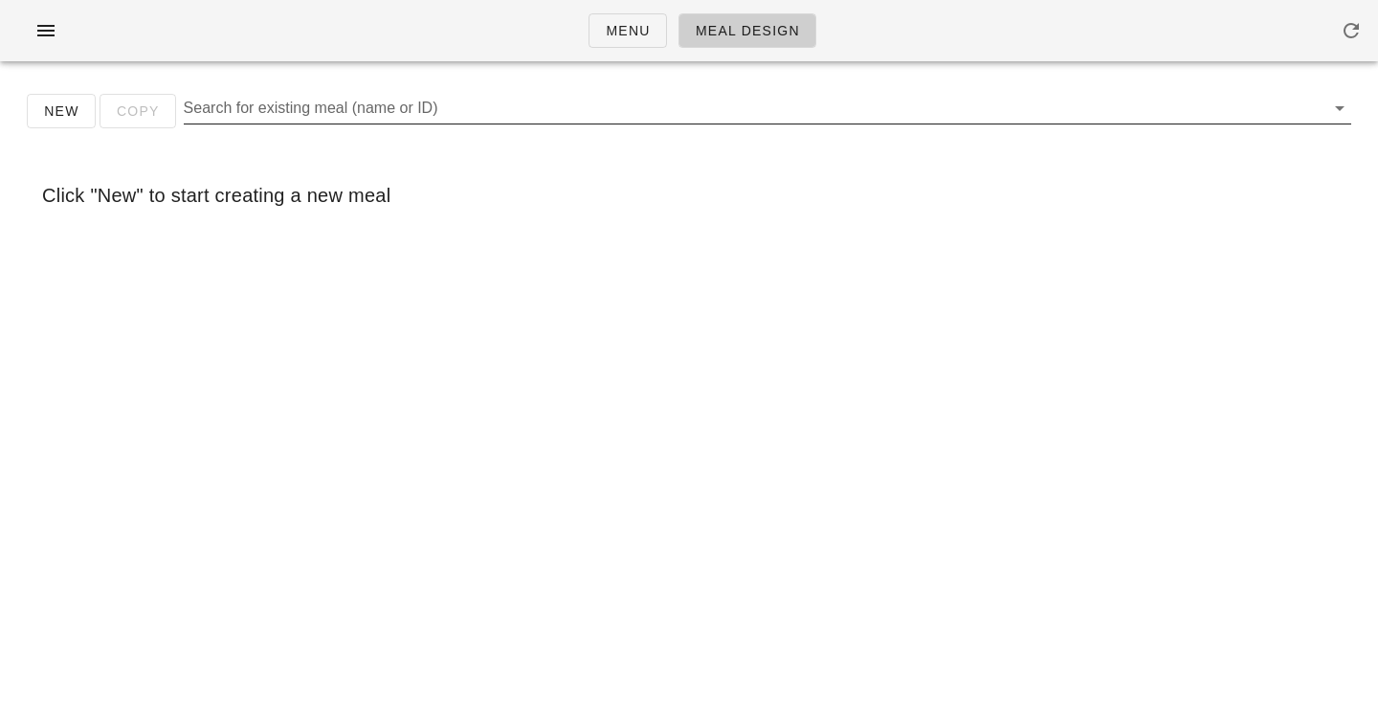
click at [238, 119] on input "Search for existing meal (name or ID)" at bounding box center [752, 108] width 1137 height 31
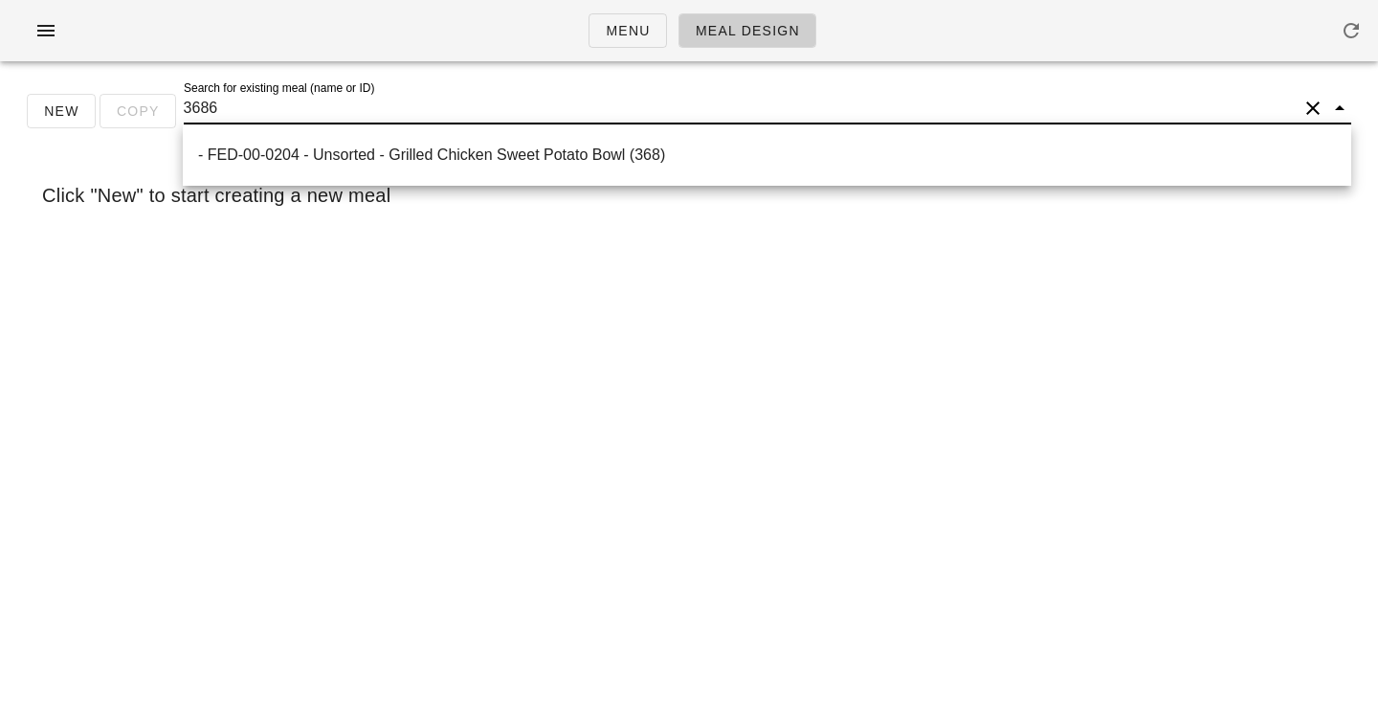
type input "36862"
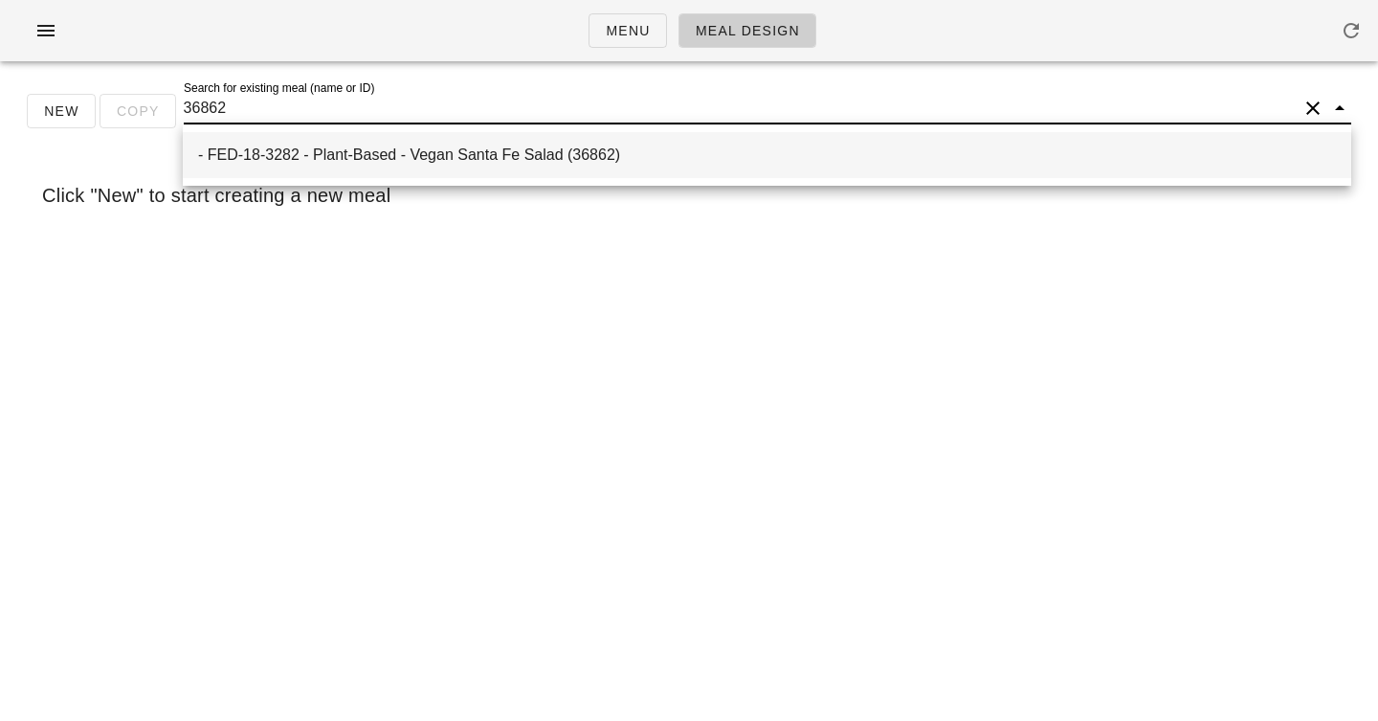
click at [333, 160] on div "- FED-18-3282 - Plant-Based - Vegan Santa Fe Salad (36862)" at bounding box center [767, 154] width 1138 height 18
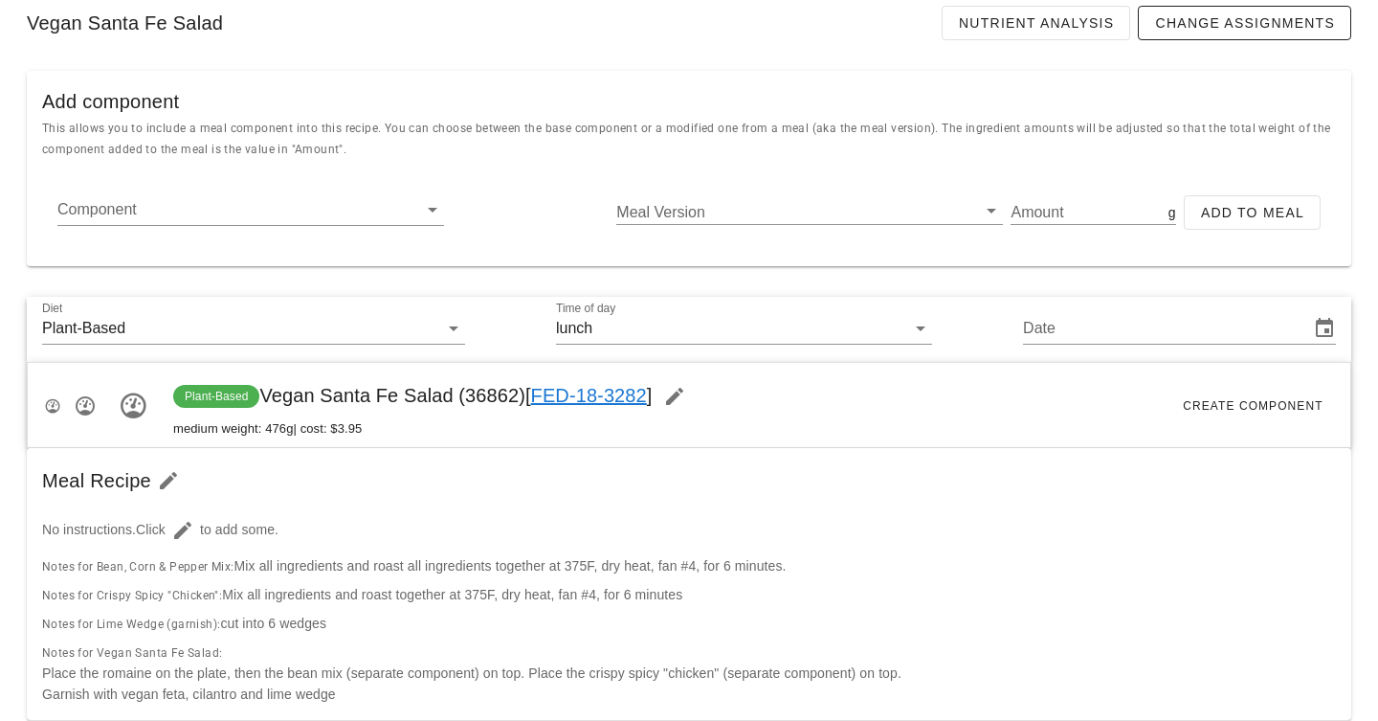
scroll to position [160, 0]
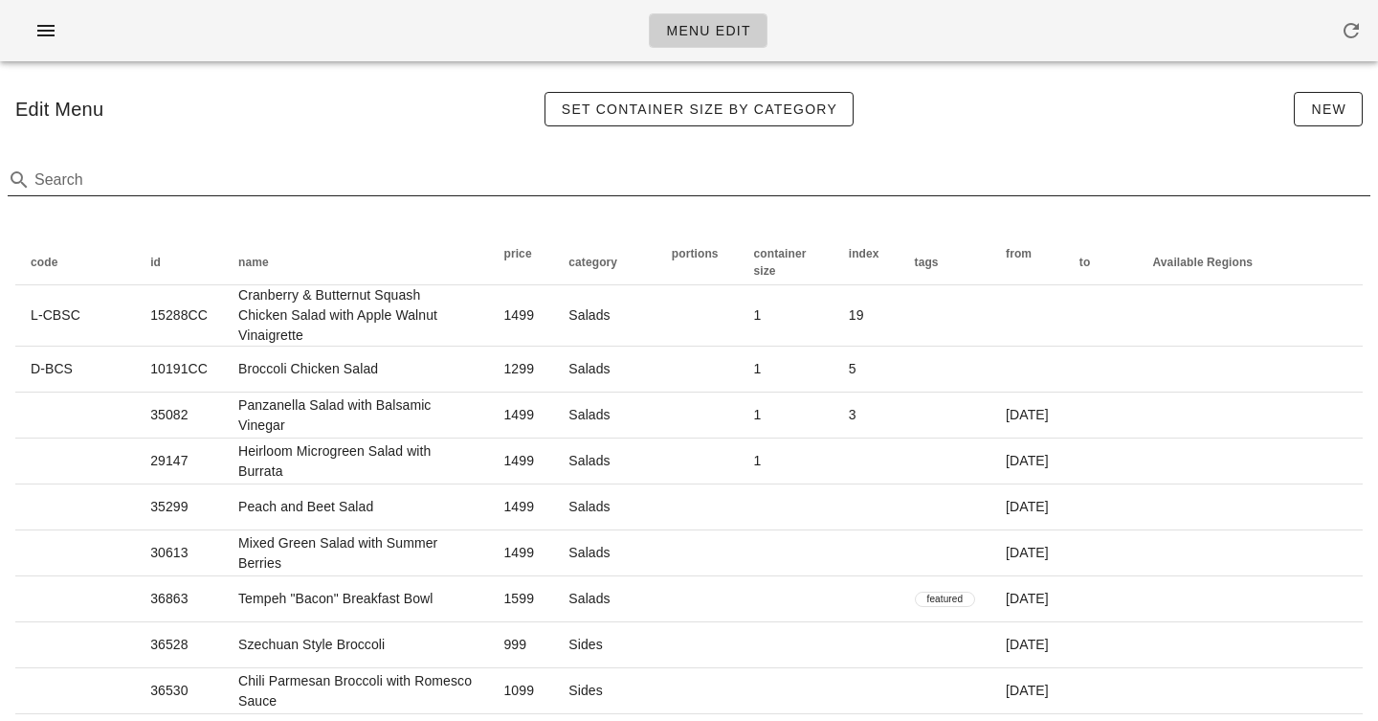
click at [726, 213] on div at bounding box center [689, 209] width 1363 height 13
click at [1305, 102] on button "New" at bounding box center [1328, 109] width 69 height 34
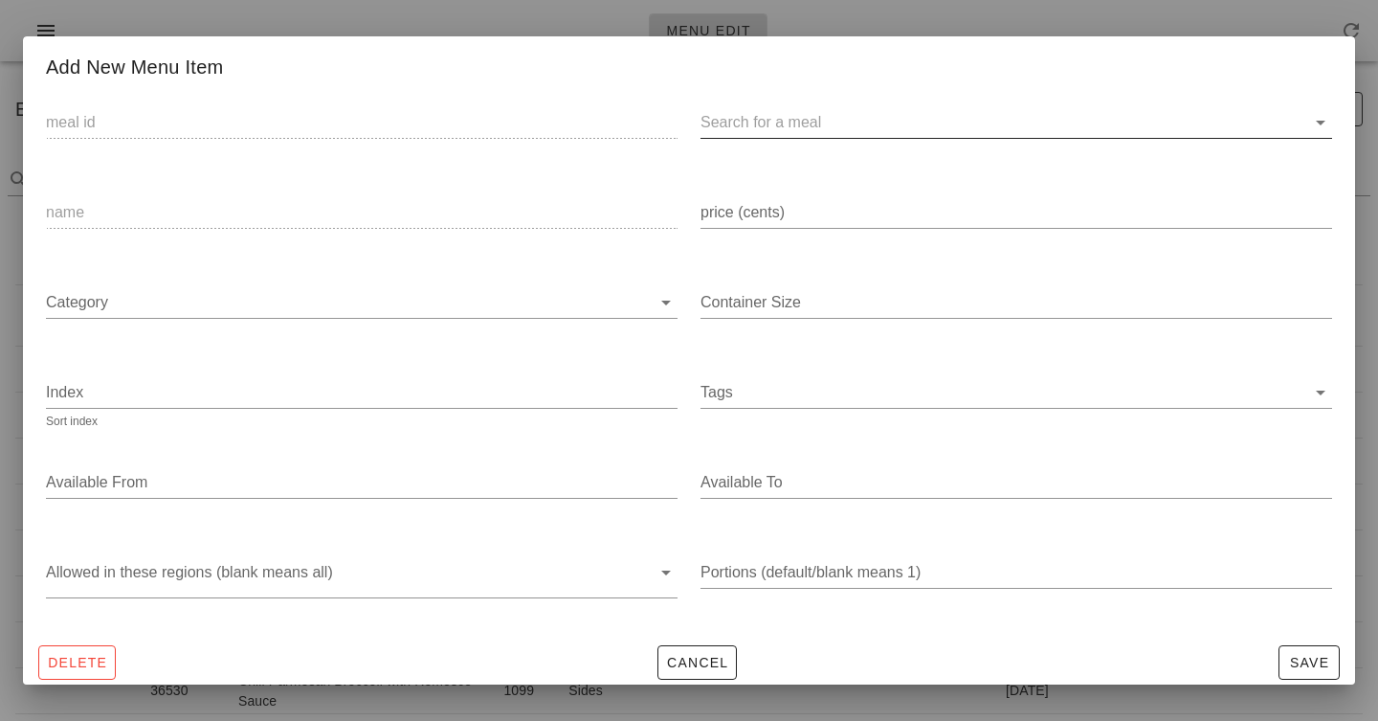
click at [888, 113] on input "text" at bounding box center [1001, 122] width 601 height 31
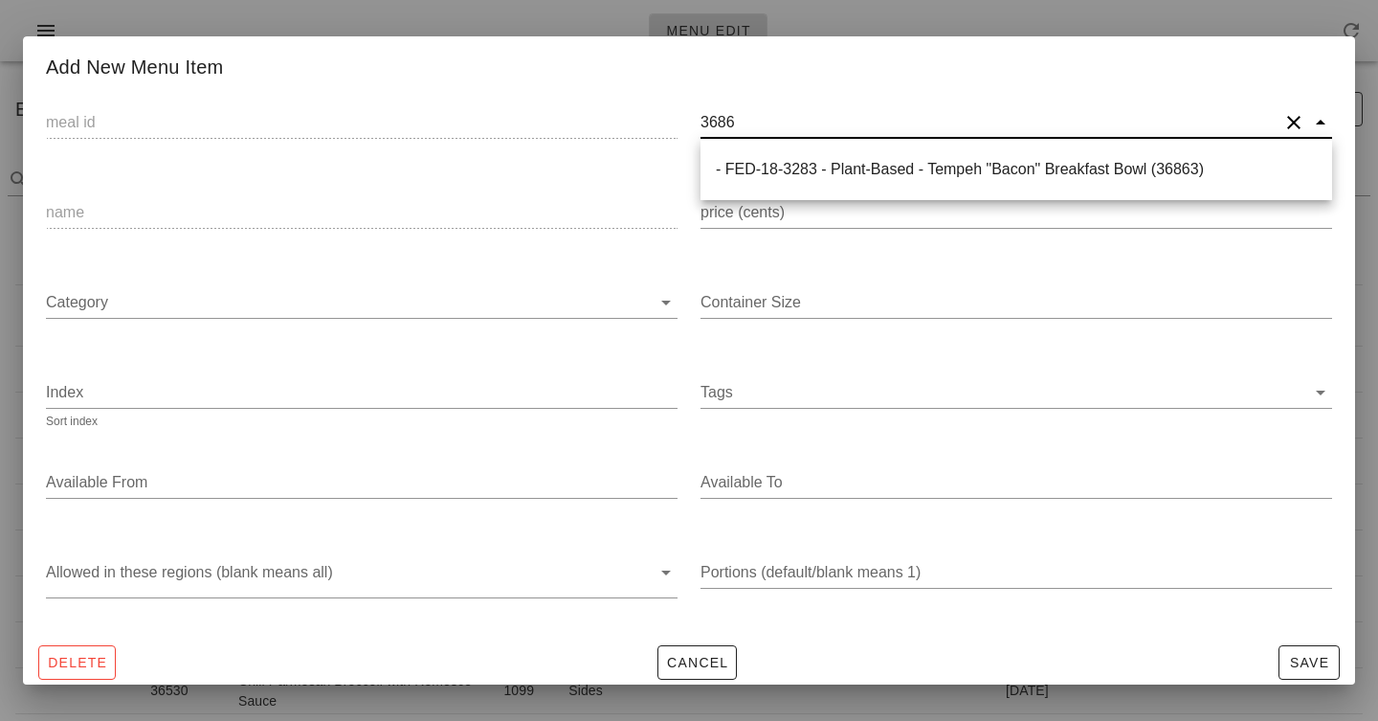
type input "36862"
click at [1006, 178] on div "- FED-18-3282 - Plant-Based - Vegan Santa Fe Salad (36862)" at bounding box center [1016, 169] width 601 height 18
type input "36862"
type input "- FED-18-3282 - Plant-Based - Vegan Santa Fe Salad (36862)"
type input "Vegan Santa Fe Salad"
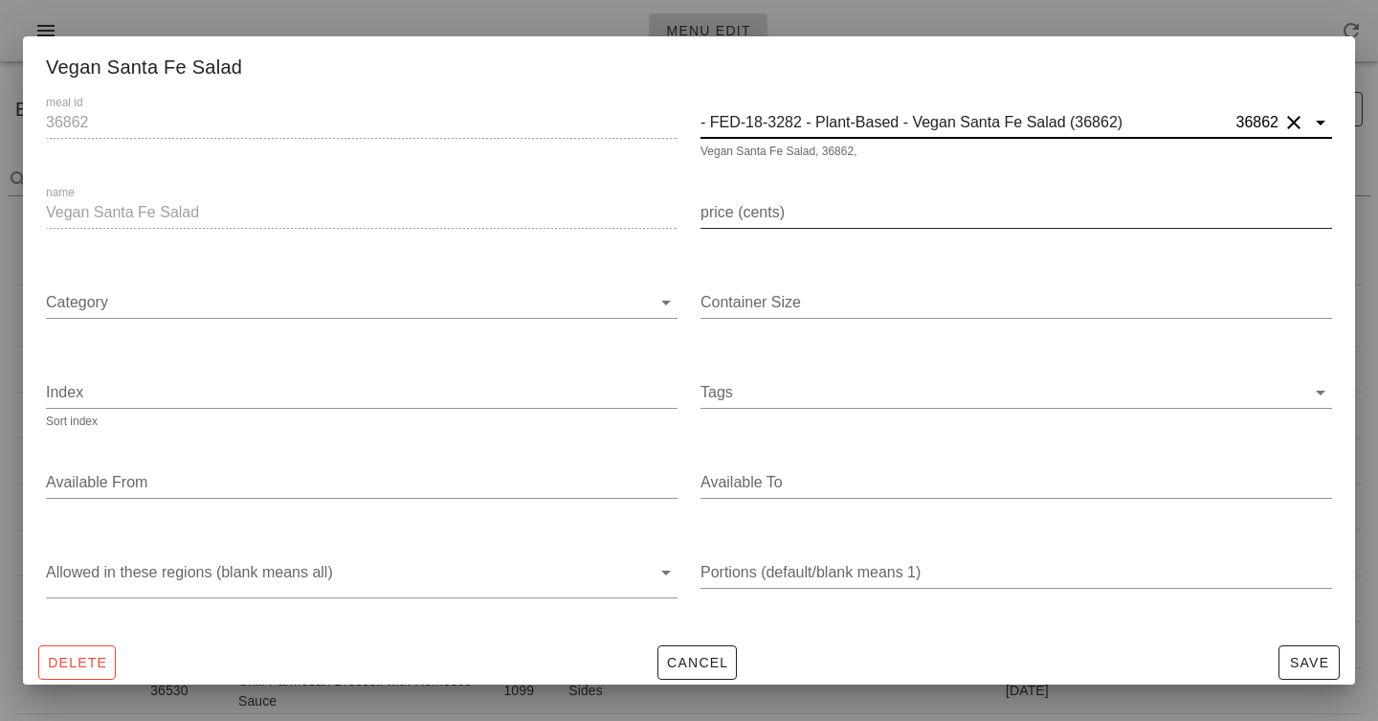
type input "- FED-18-3282 - Plant-Based - Vegan Santa Fe Salad (36862)"
click at [767, 212] on div "price (cents)" at bounding box center [1017, 212] width 632 height 31
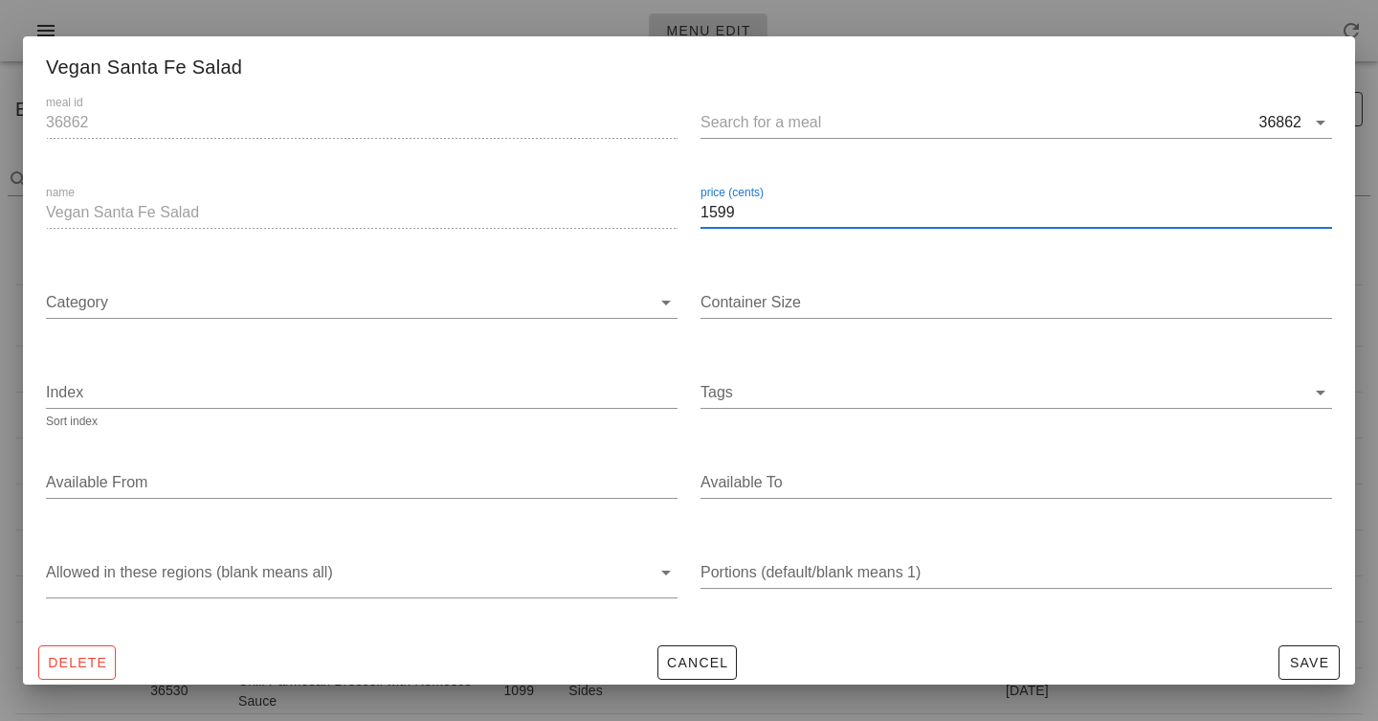
type input "1599"
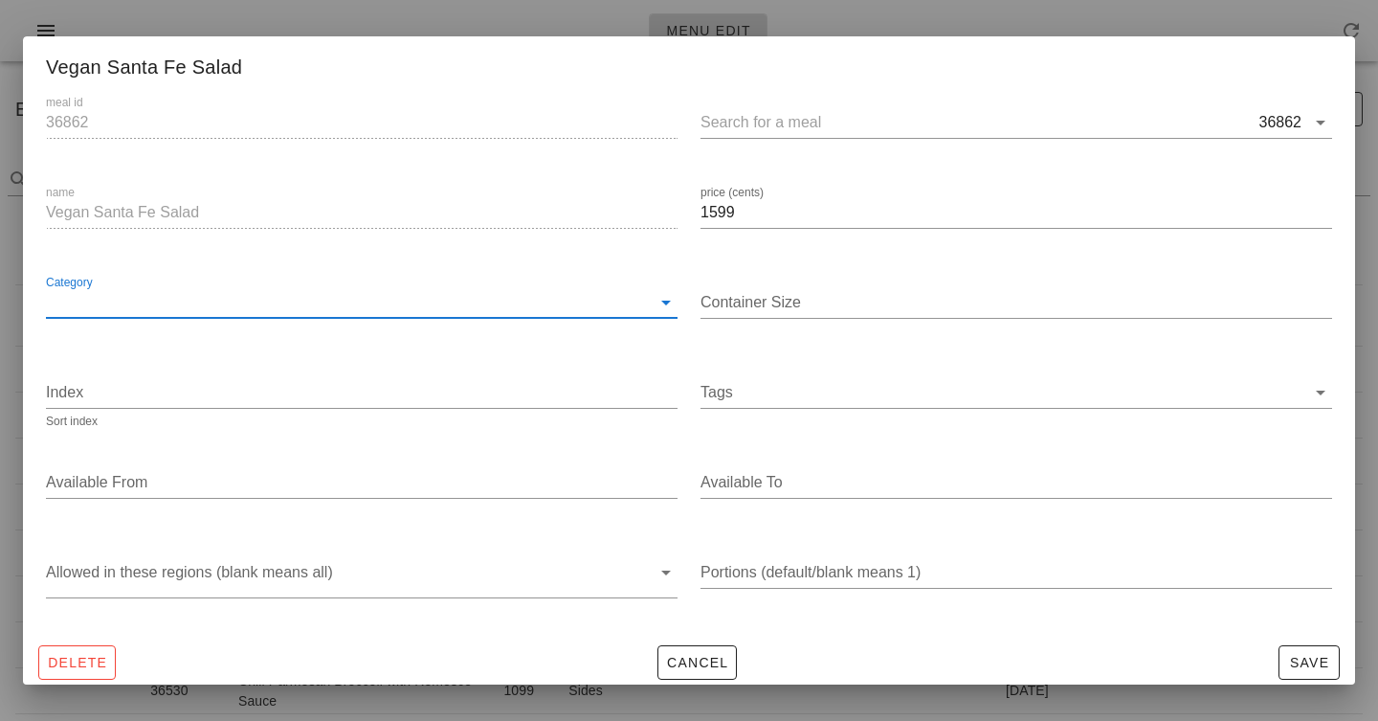
click at [480, 292] on input "Category" at bounding box center [348, 302] width 605 height 31
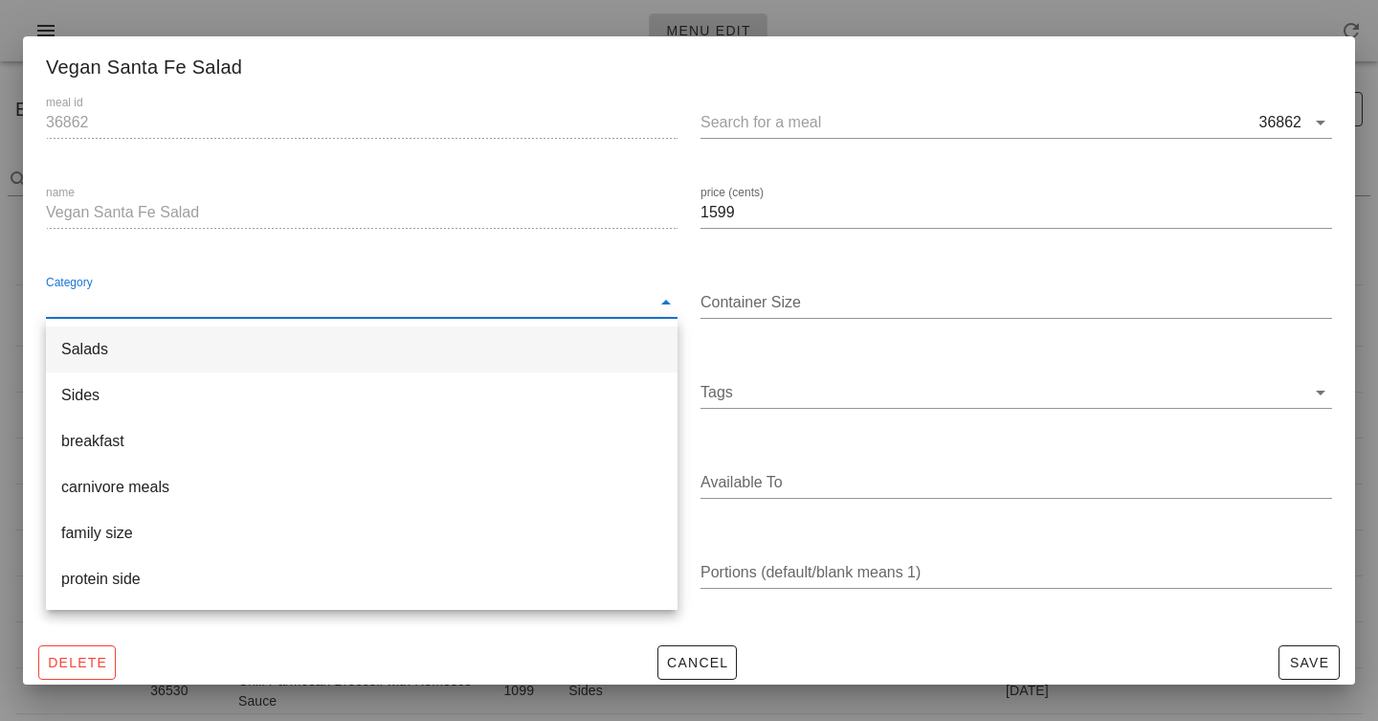
click at [468, 351] on div "Salads" at bounding box center [361, 349] width 601 height 18
type input "Salads"
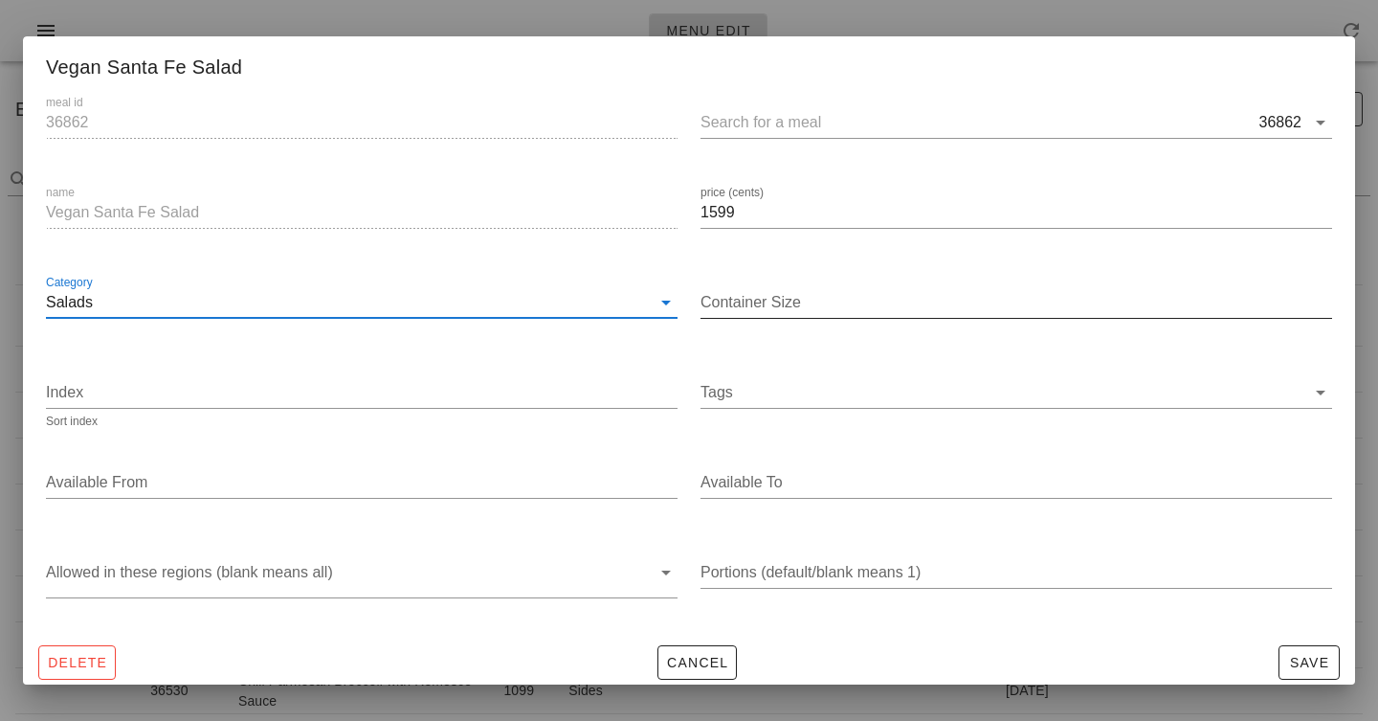
click at [736, 319] on div "Container Size" at bounding box center [1017, 313] width 632 height 52
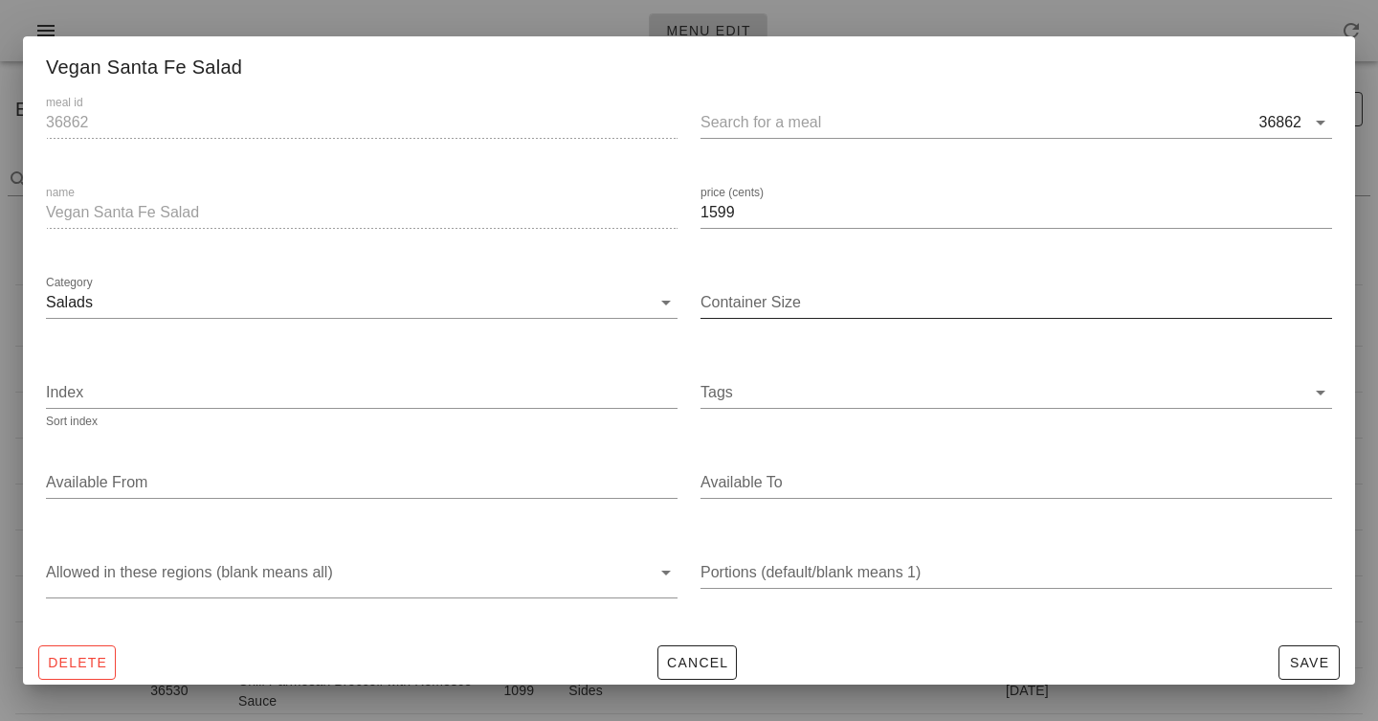
click at [743, 304] on input "Container Size" at bounding box center [1017, 302] width 632 height 31
click at [734, 265] on div "Container Size" at bounding box center [1016, 305] width 655 height 90
click at [475, 362] on div "Index Sort index" at bounding box center [361, 395] width 655 height 90
click at [770, 381] on input "Tags" at bounding box center [1003, 392] width 605 height 31
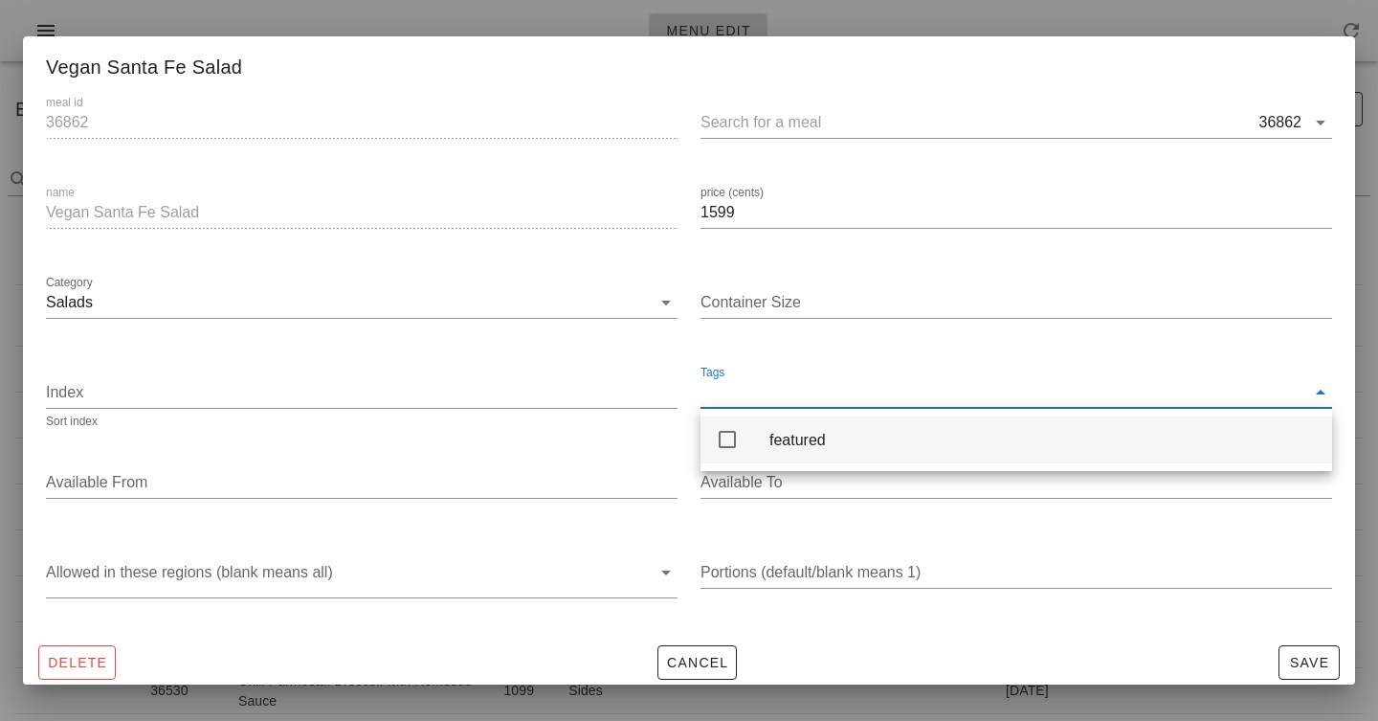
click at [736, 443] on icon at bounding box center [727, 439] width 23 height 23
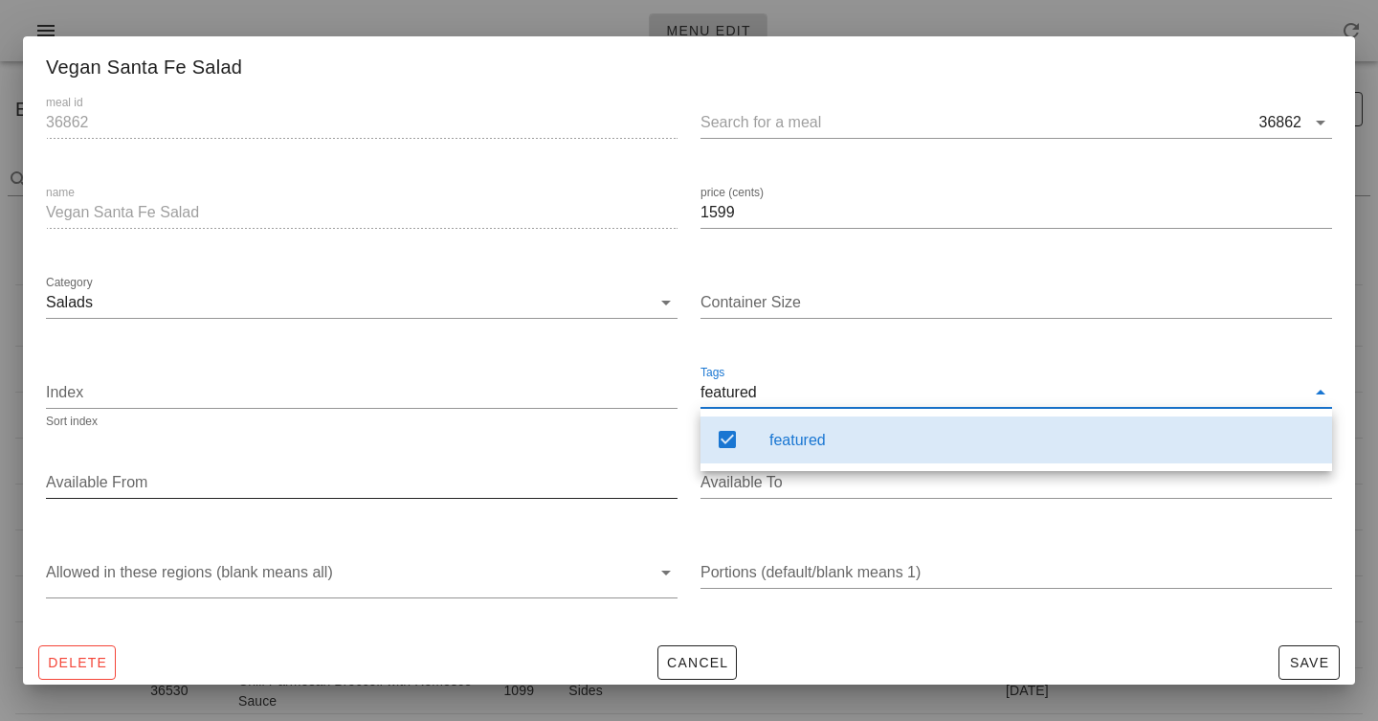
click at [423, 456] on div "Available From" at bounding box center [362, 487] width 632 height 63
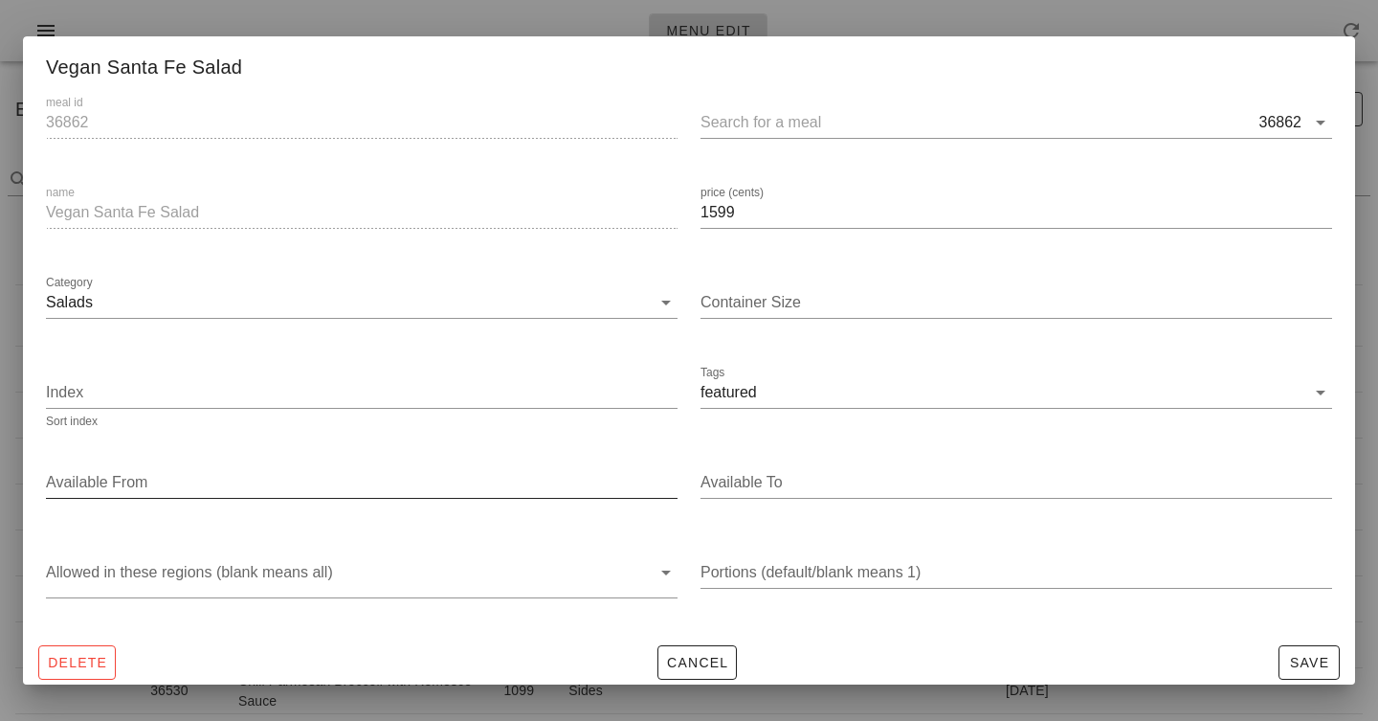
click at [423, 481] on input "Available From" at bounding box center [360, 482] width 628 height 31
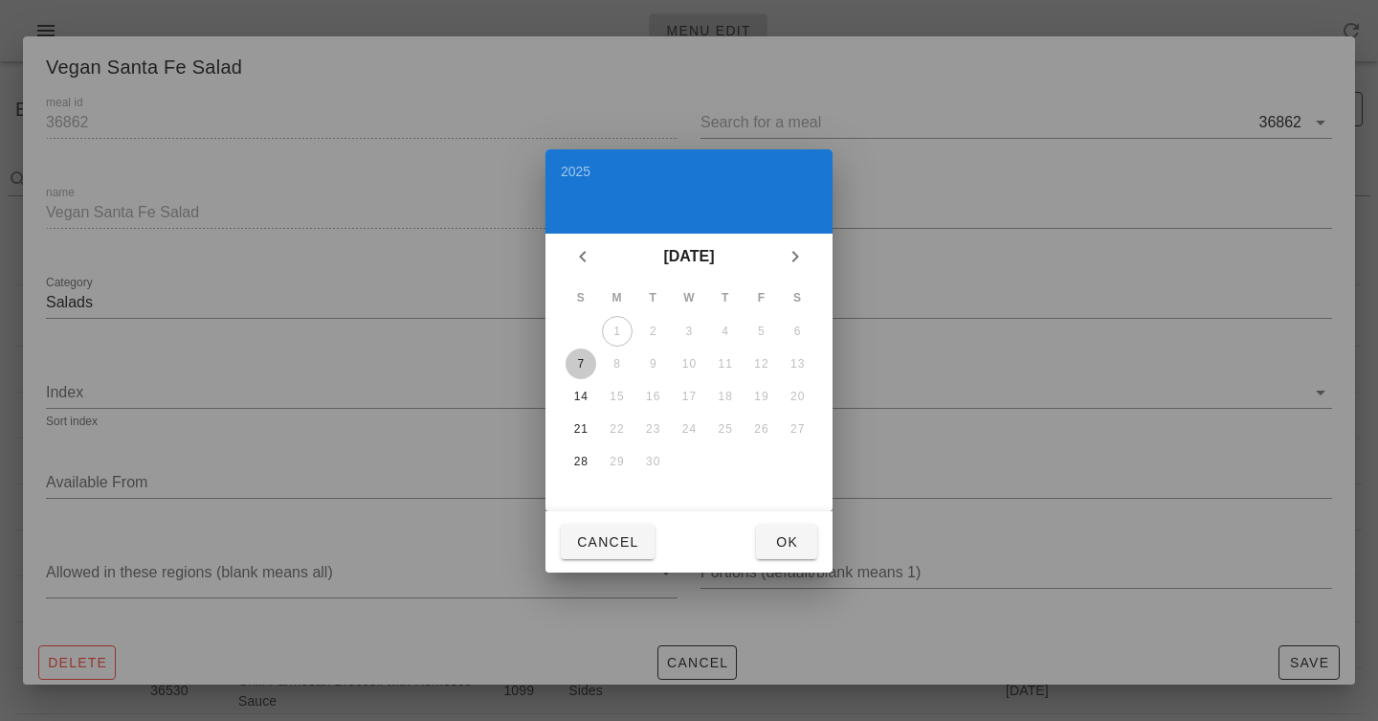
click at [585, 365] on div "7" at bounding box center [581, 363] width 31 height 13
click at [790, 546] on span "Ok" at bounding box center [786, 541] width 31 height 15
type input "2025-09-07"
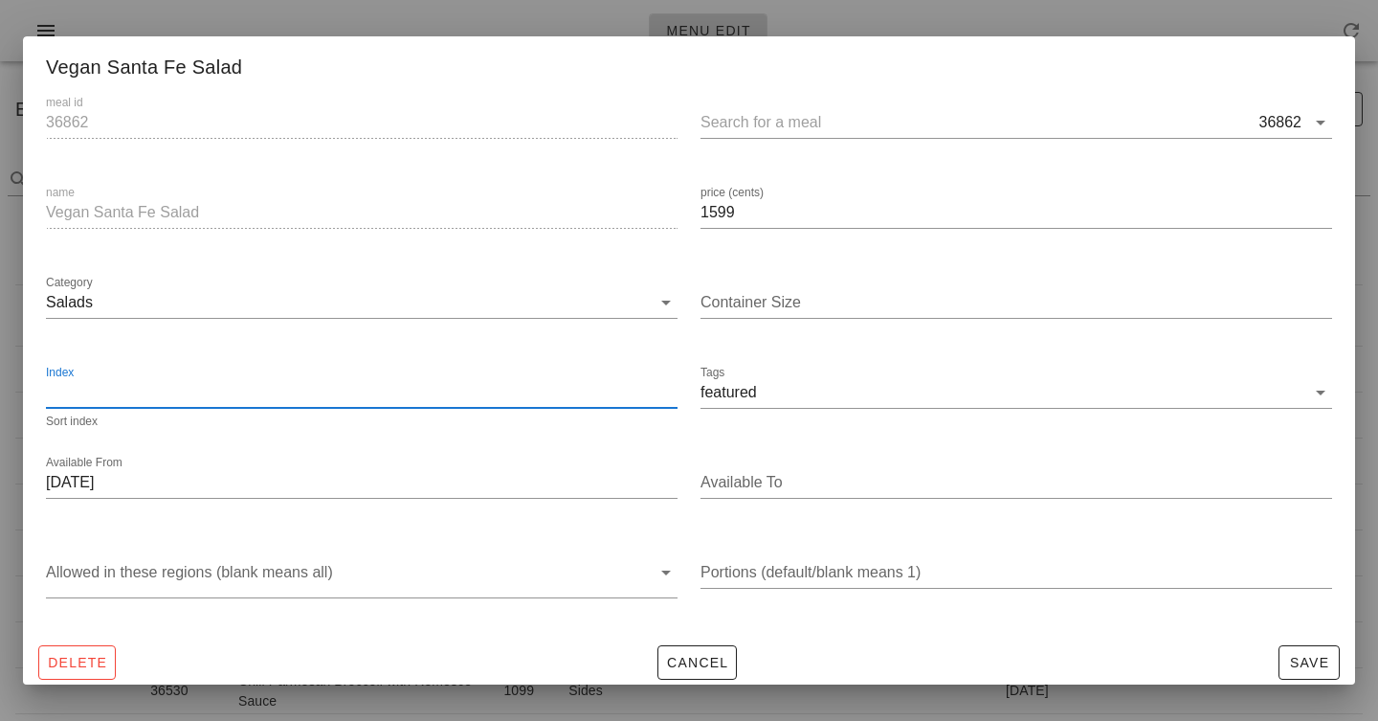
click at [337, 402] on input "Index" at bounding box center [362, 392] width 632 height 31
type input "1"
click at [787, 485] on input "Available To" at bounding box center [1015, 482] width 628 height 31
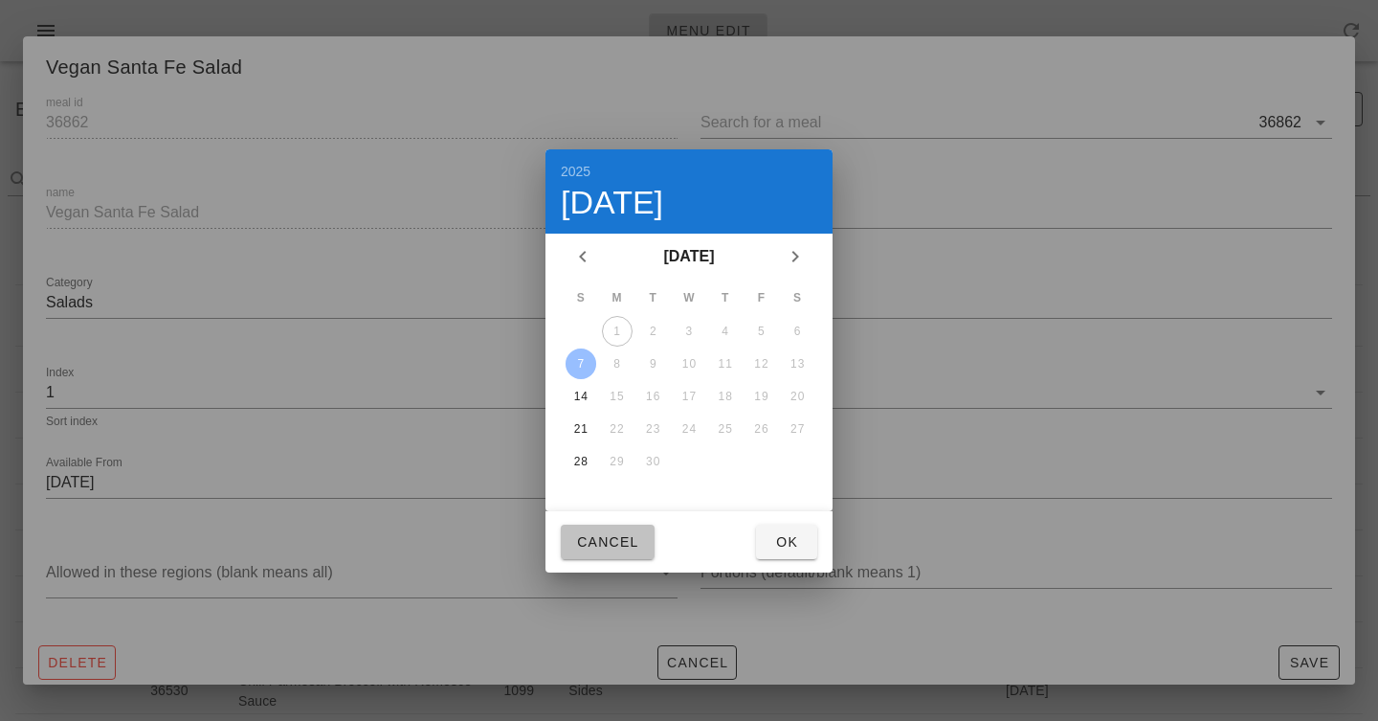
click at [612, 528] on button "Cancel" at bounding box center [608, 542] width 94 height 34
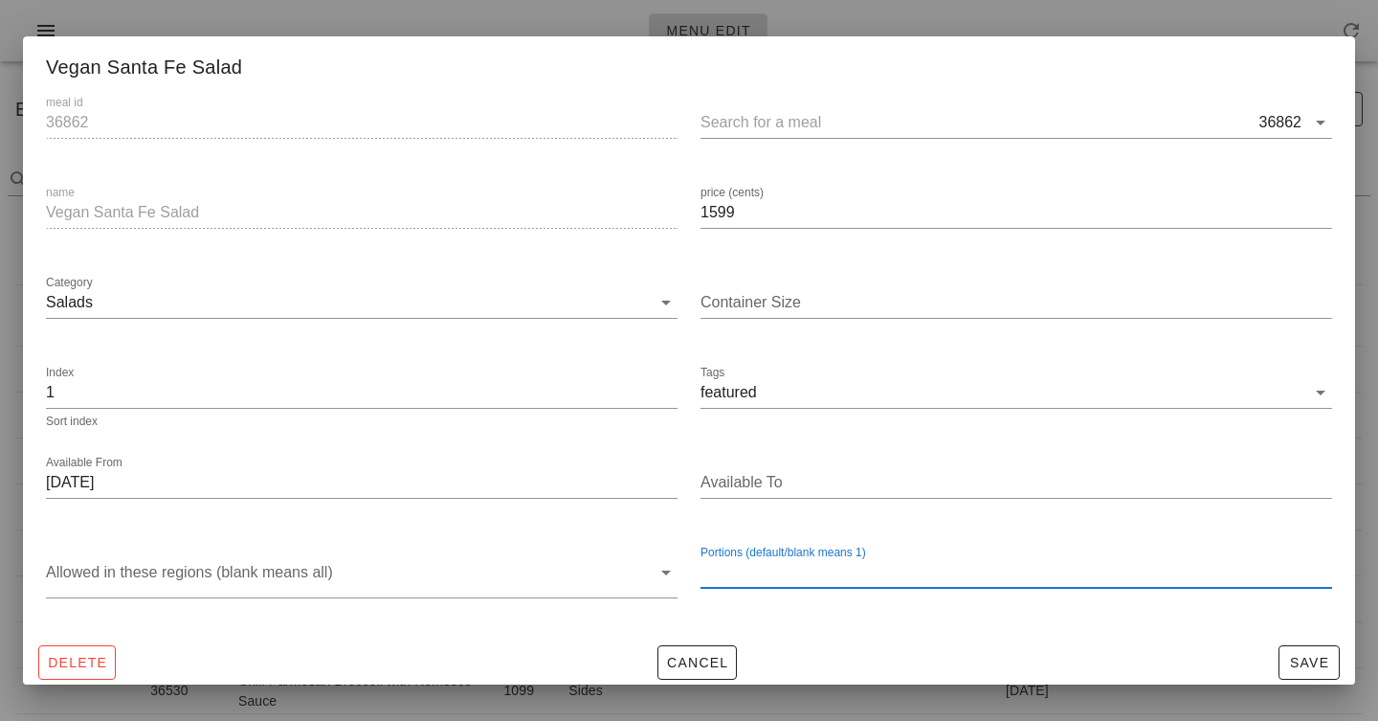
click at [854, 561] on div "Portions (default/blank means 1)" at bounding box center [1017, 572] width 632 height 31
click at [752, 517] on div at bounding box center [1017, 511] width 632 height 13
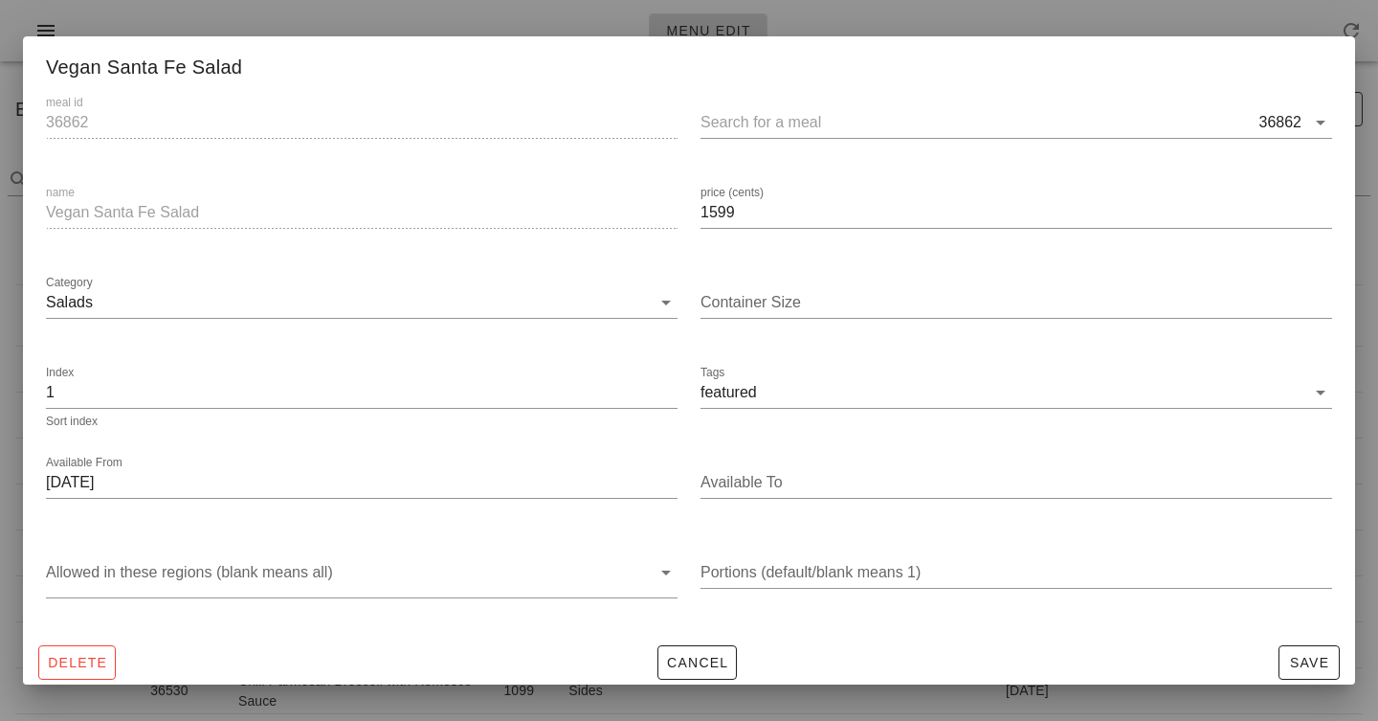
scroll to position [2, 0]
click at [1304, 660] on span "Save" at bounding box center [1309, 660] width 44 height 15
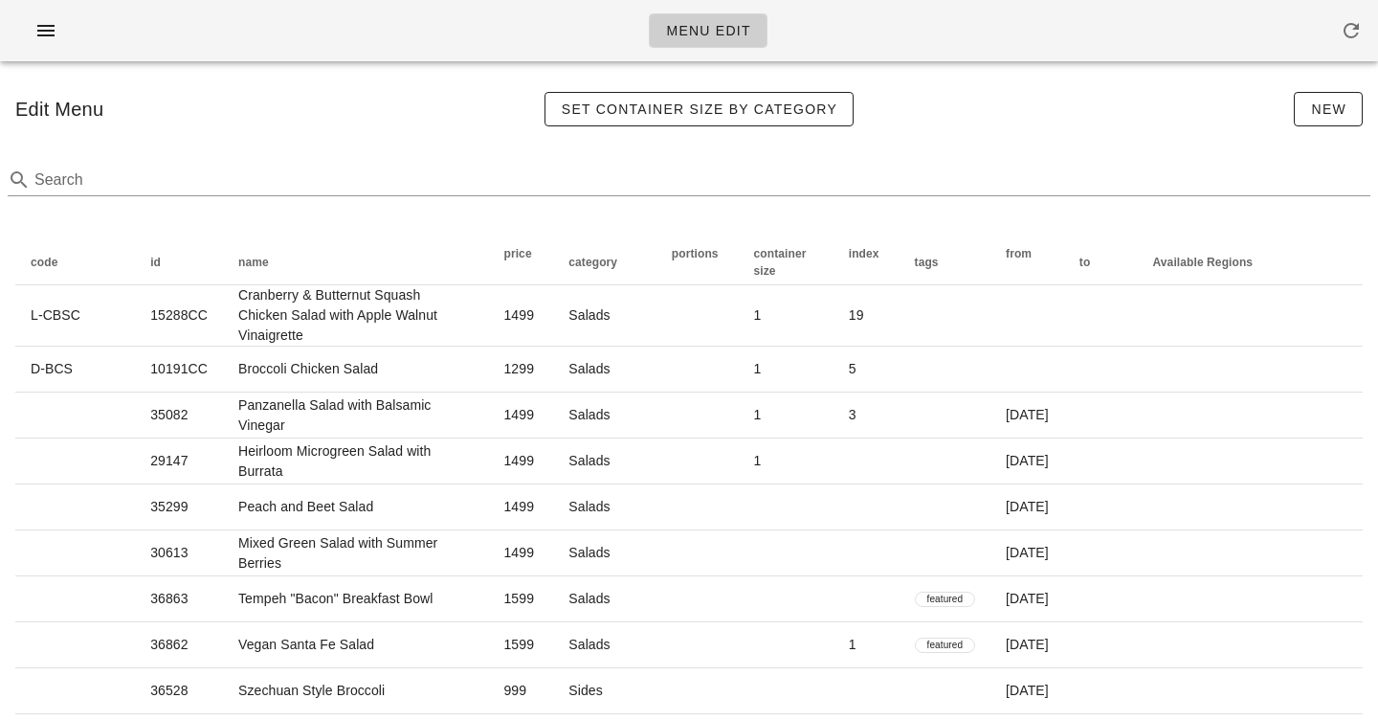
click at [488, 37] on div "Menu Edit" at bounding box center [689, 30] width 1378 height 61
click at [48, 39] on icon "button" at bounding box center [45, 30] width 23 height 23
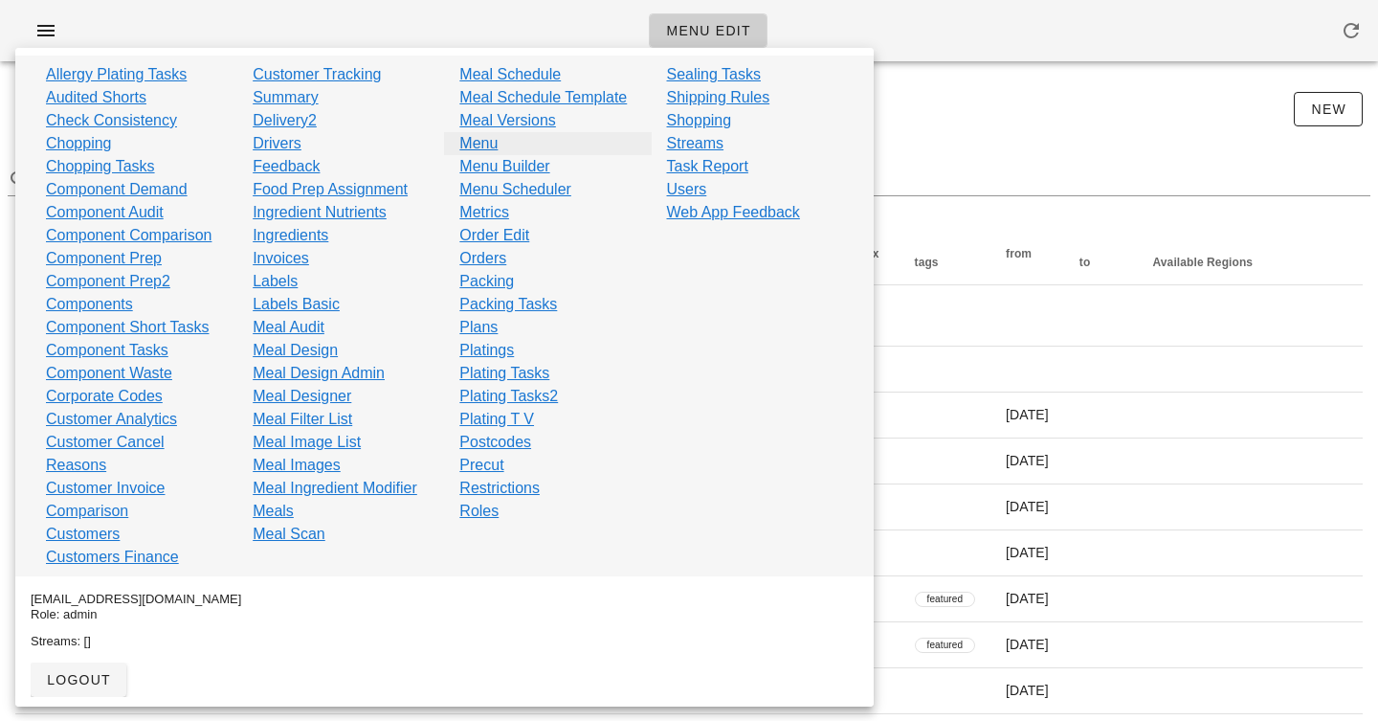
click at [484, 145] on link "Menu" at bounding box center [478, 143] width 38 height 23
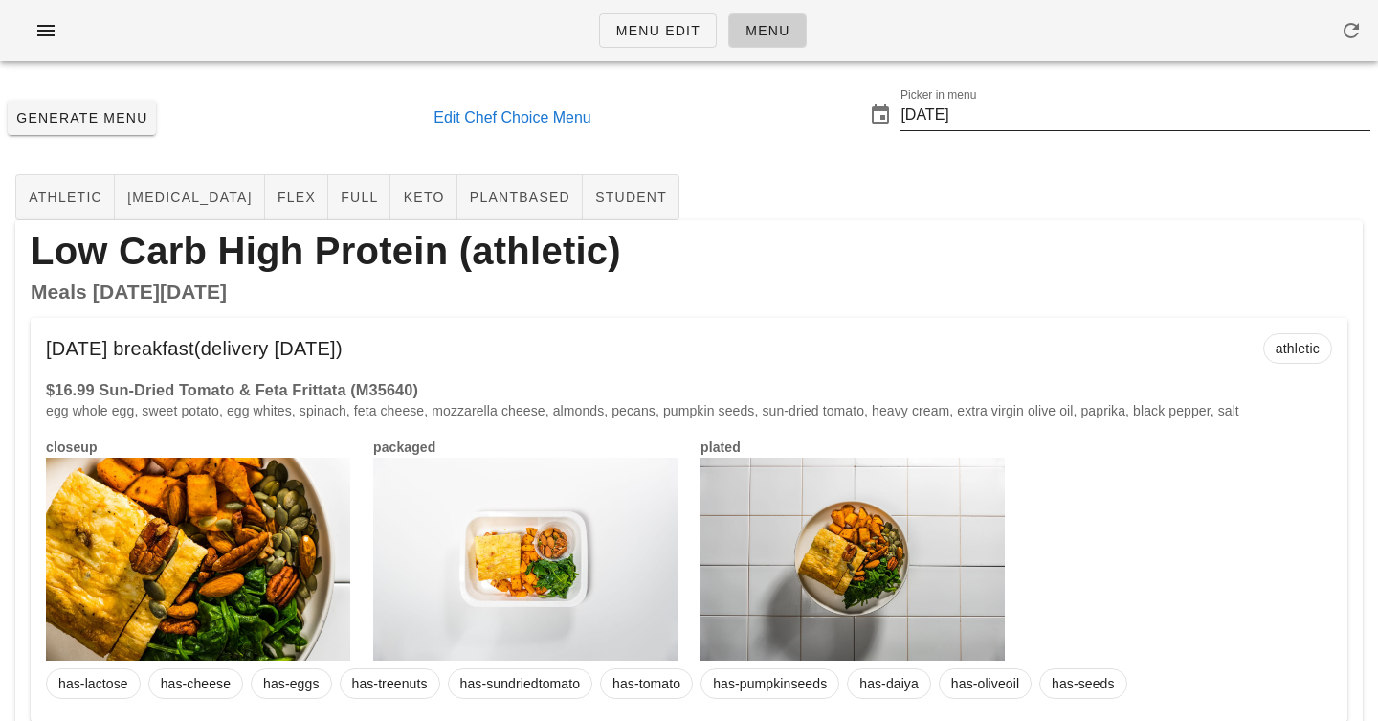
click at [992, 118] on input "2025-09-14" at bounding box center [1136, 115] width 470 height 31
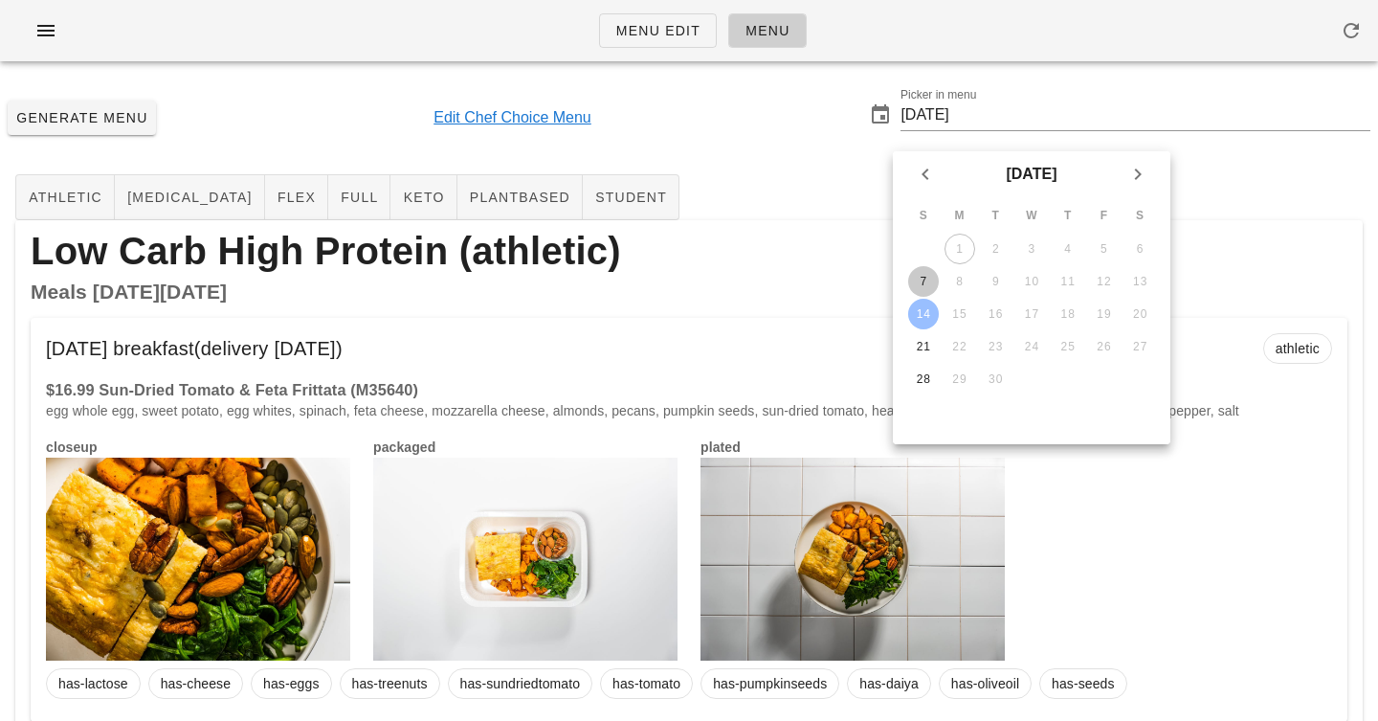
click at [923, 281] on div "7" at bounding box center [923, 281] width 31 height 13
type input "[DATE]"
click at [831, 151] on div "Generate Menu Edit Chef Choice Menu Picker in menu 2025-09-07" at bounding box center [689, 118] width 1378 height 82
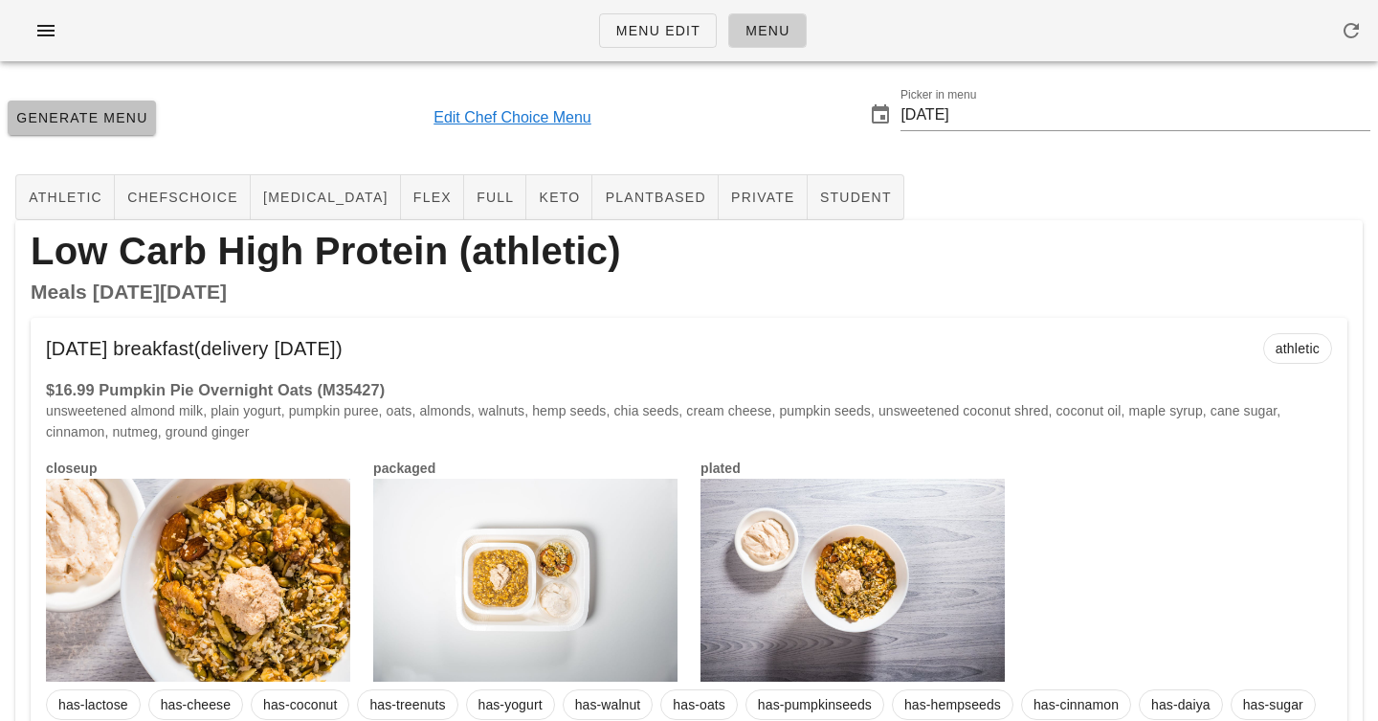
click at [122, 120] on span "Generate Menu" at bounding box center [81, 117] width 133 height 15
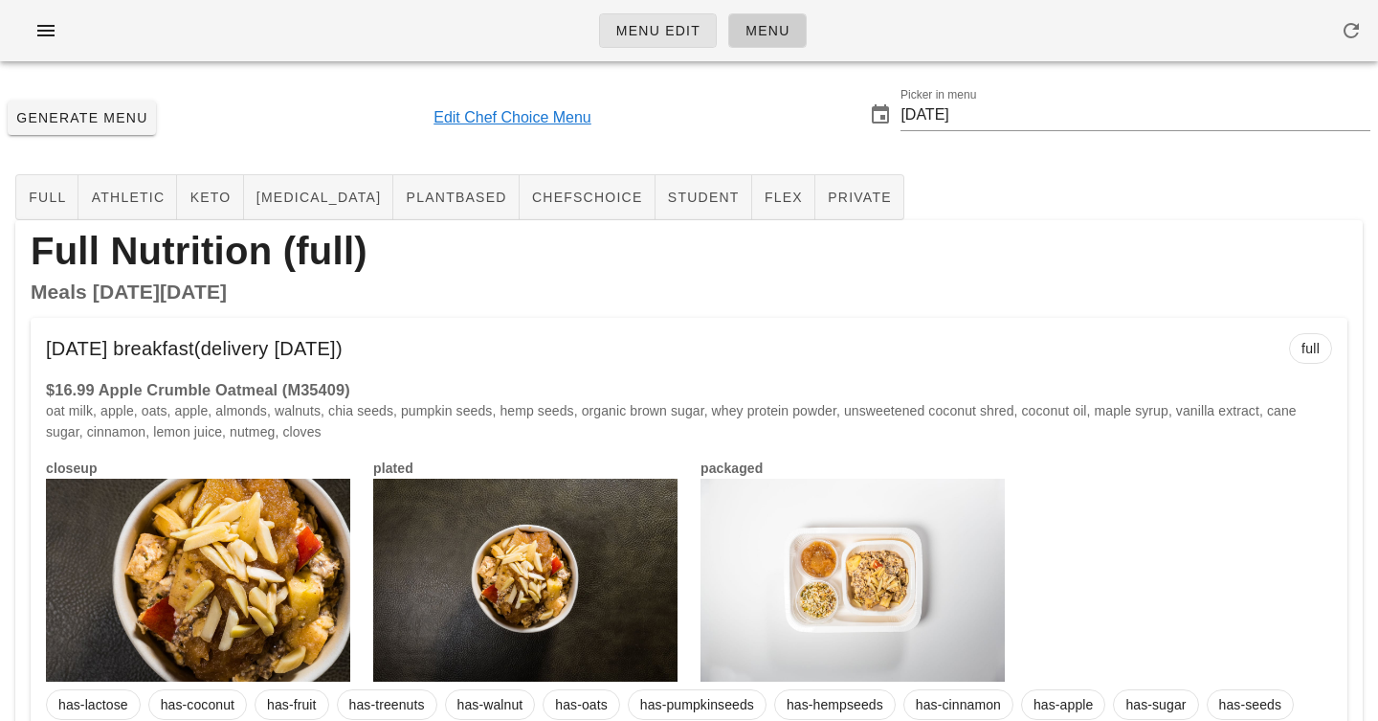
click at [670, 41] on link "Menu Edit" at bounding box center [658, 30] width 119 height 34
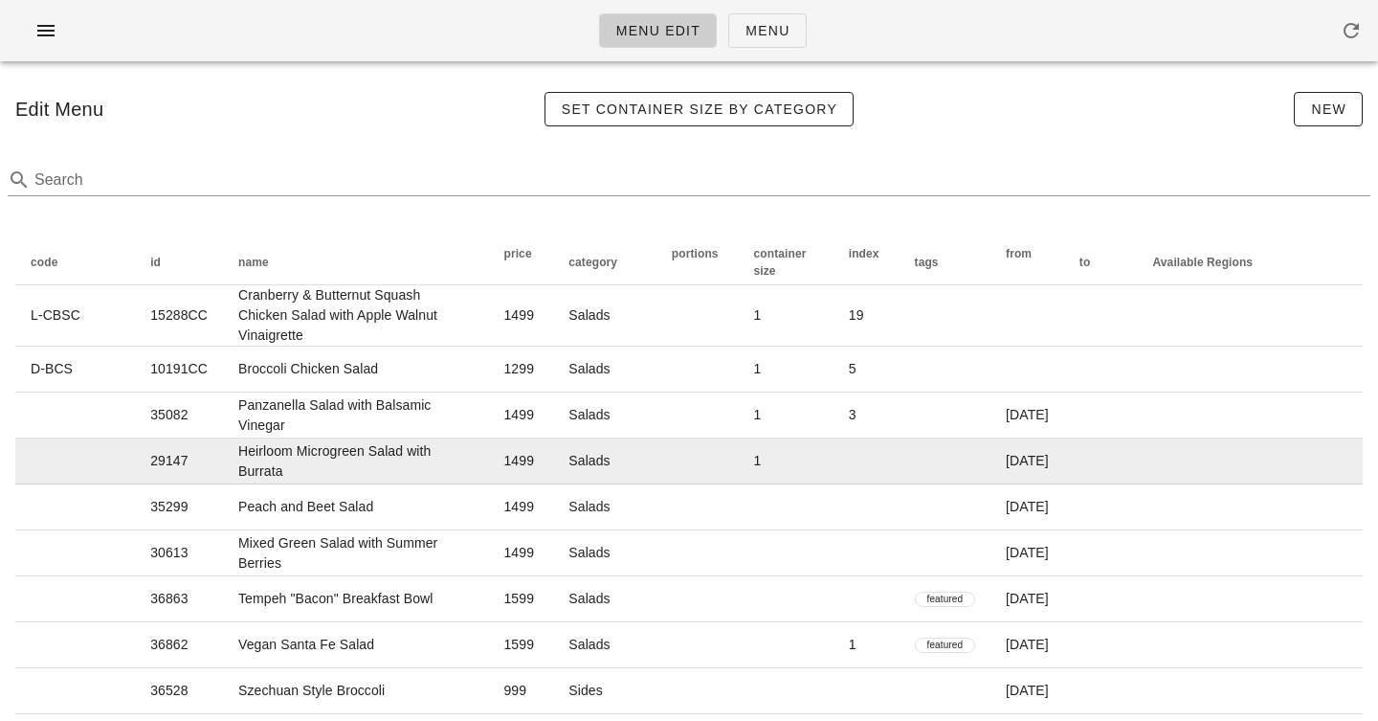
scroll to position [1234, 0]
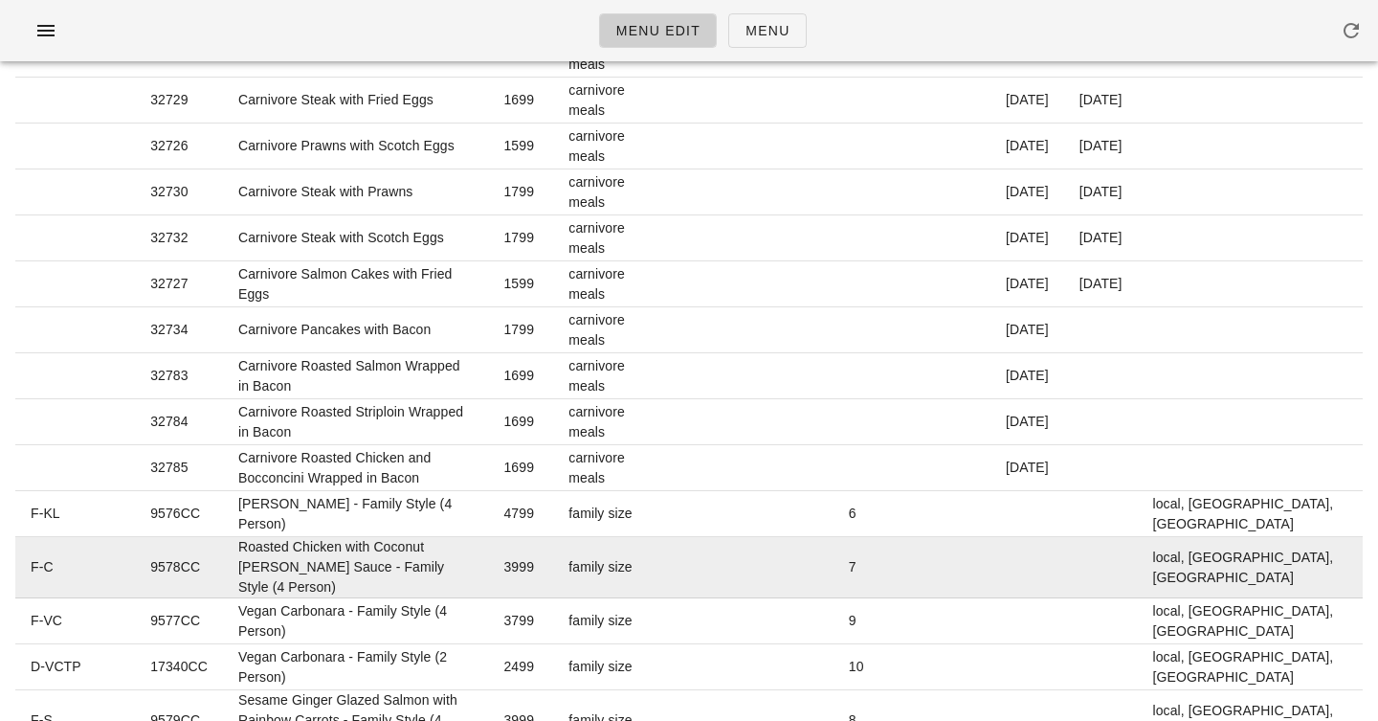
click at [467, 538] on td "Roasted Chicken with Coconut [PERSON_NAME] Sauce - Family Style (4 Person)" at bounding box center [355, 567] width 265 height 61
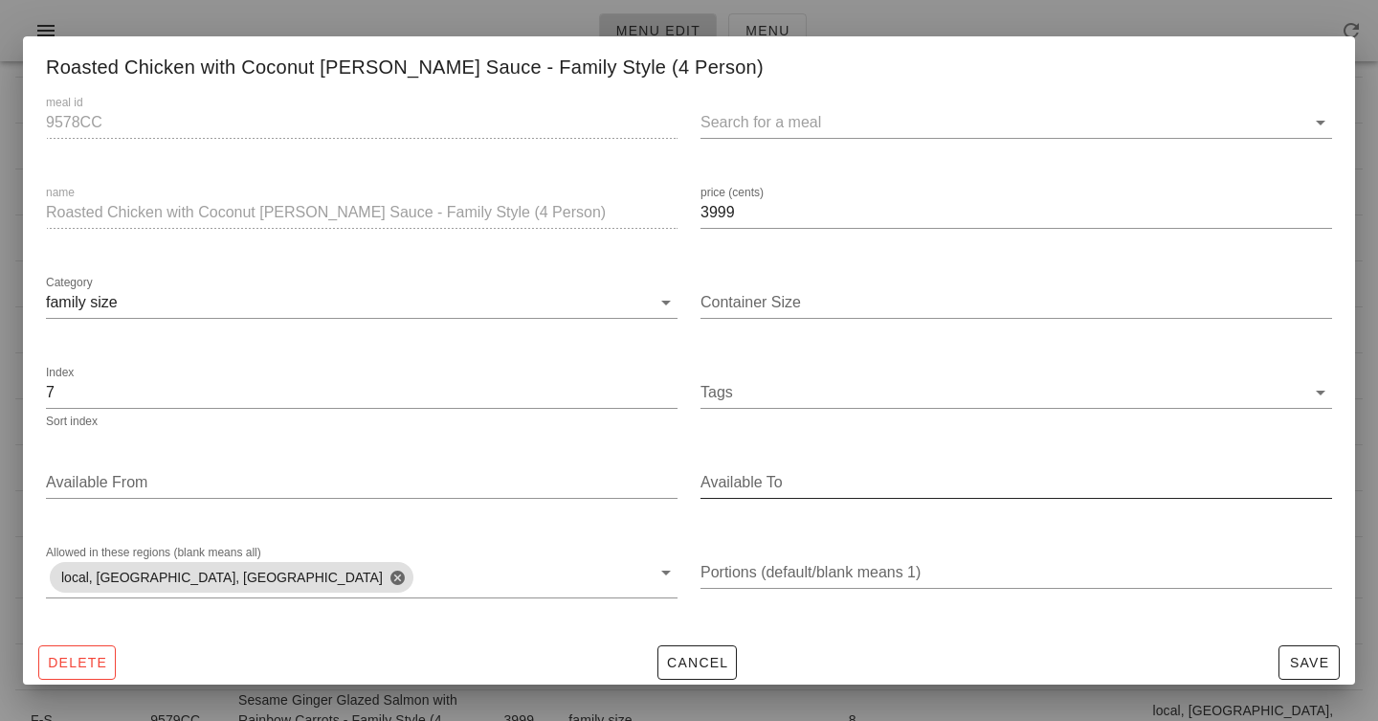
click at [753, 484] on input "Available To" at bounding box center [1015, 482] width 628 height 31
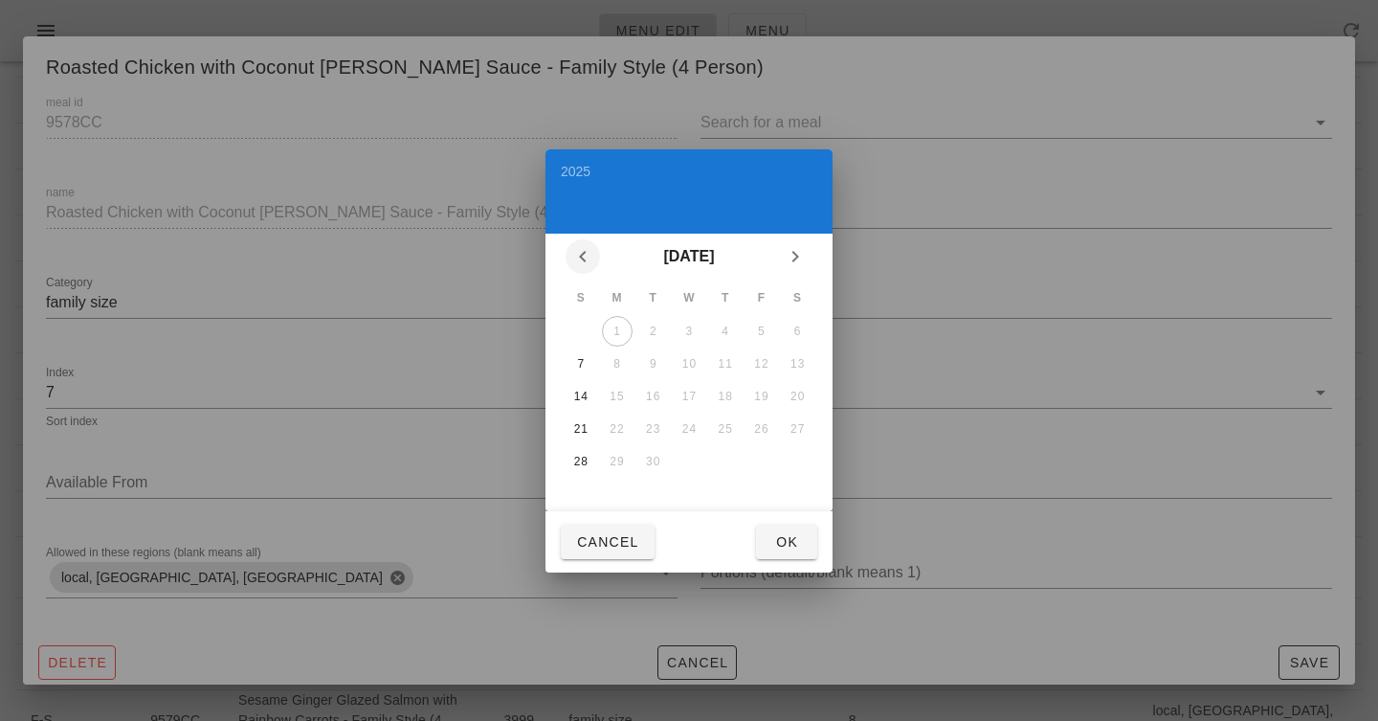
click at [582, 247] on icon "Previous month" at bounding box center [582, 256] width 23 height 23
click at [580, 494] on div "31" at bounding box center [581, 493] width 31 height 13
click at [770, 547] on button "Ok" at bounding box center [786, 542] width 61 height 34
type input "[DATE]"
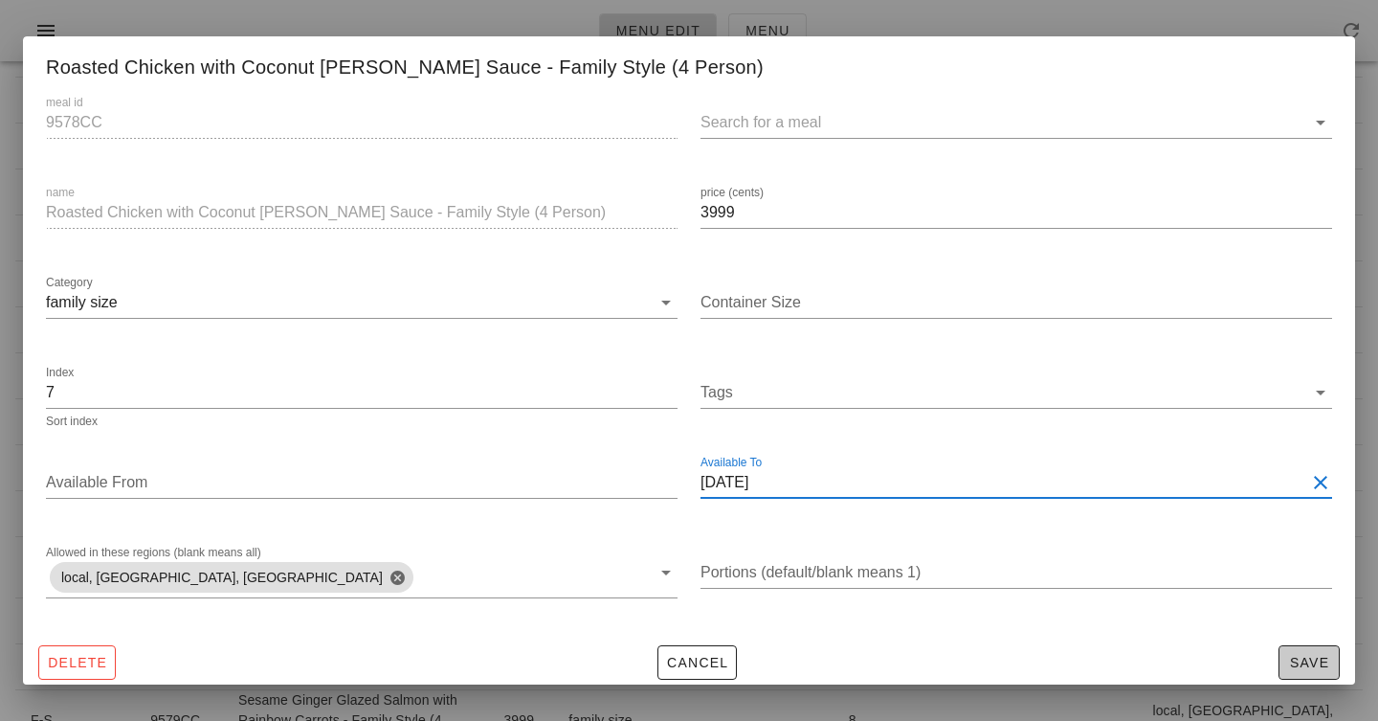
click at [1309, 660] on span "Save" at bounding box center [1309, 662] width 44 height 15
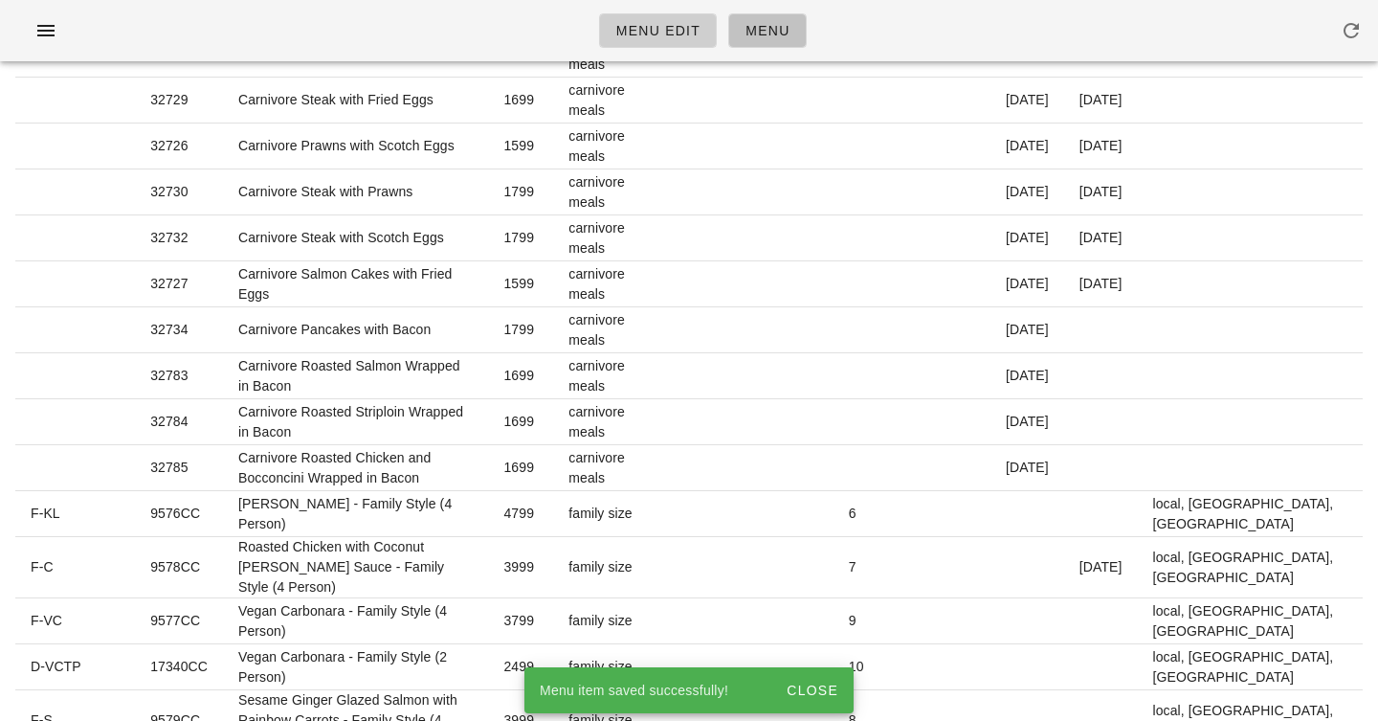
click at [746, 37] on span "Menu" at bounding box center [767, 30] width 45 height 15
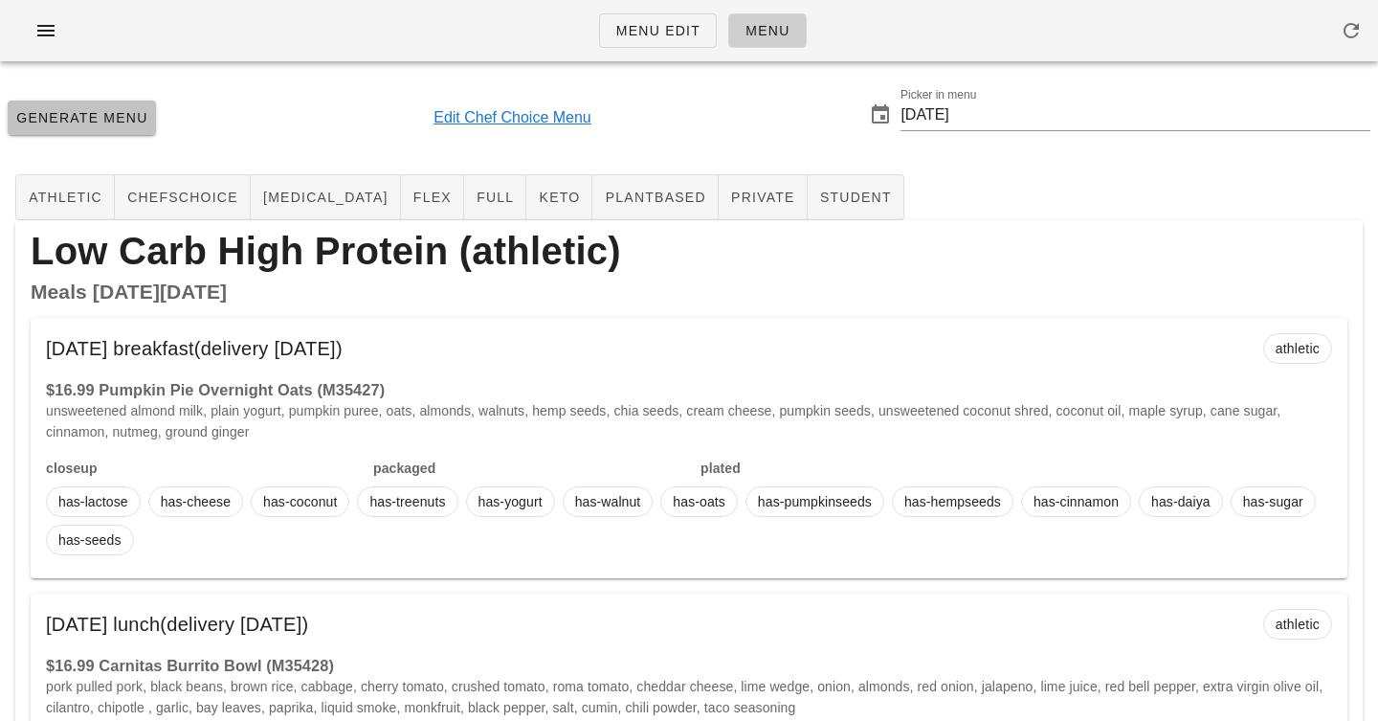
click at [85, 122] on span "Generate Menu" at bounding box center [81, 117] width 133 height 15
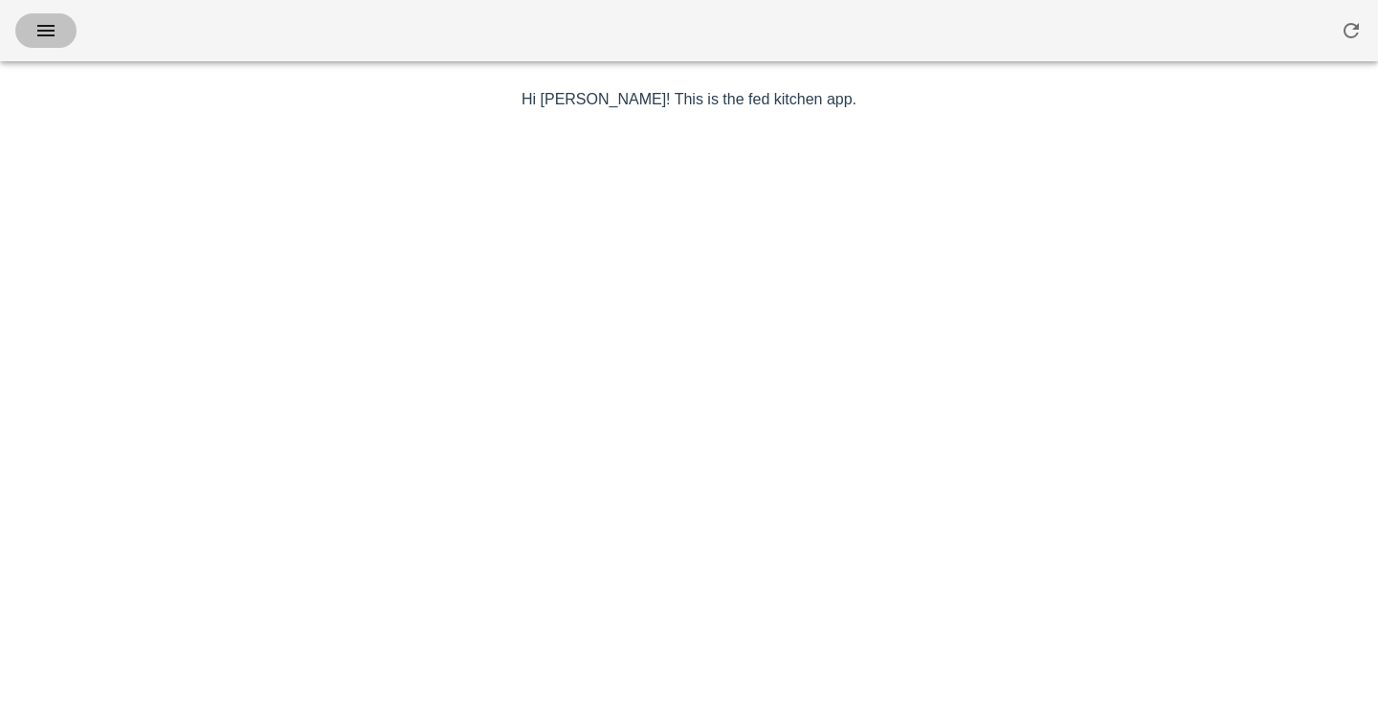
click at [45, 23] on icon "button" at bounding box center [45, 30] width 23 height 23
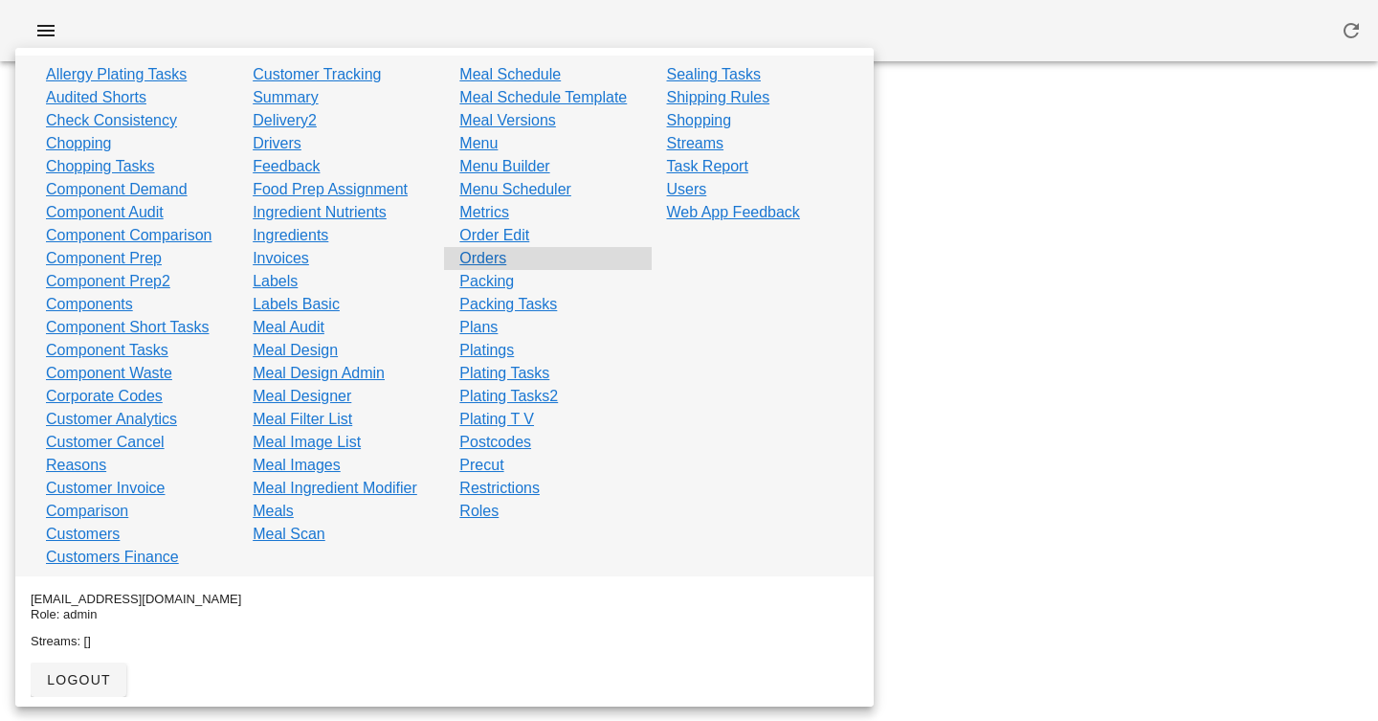
click at [459, 259] on div "Orders" at bounding box center [547, 258] width 207 height 23
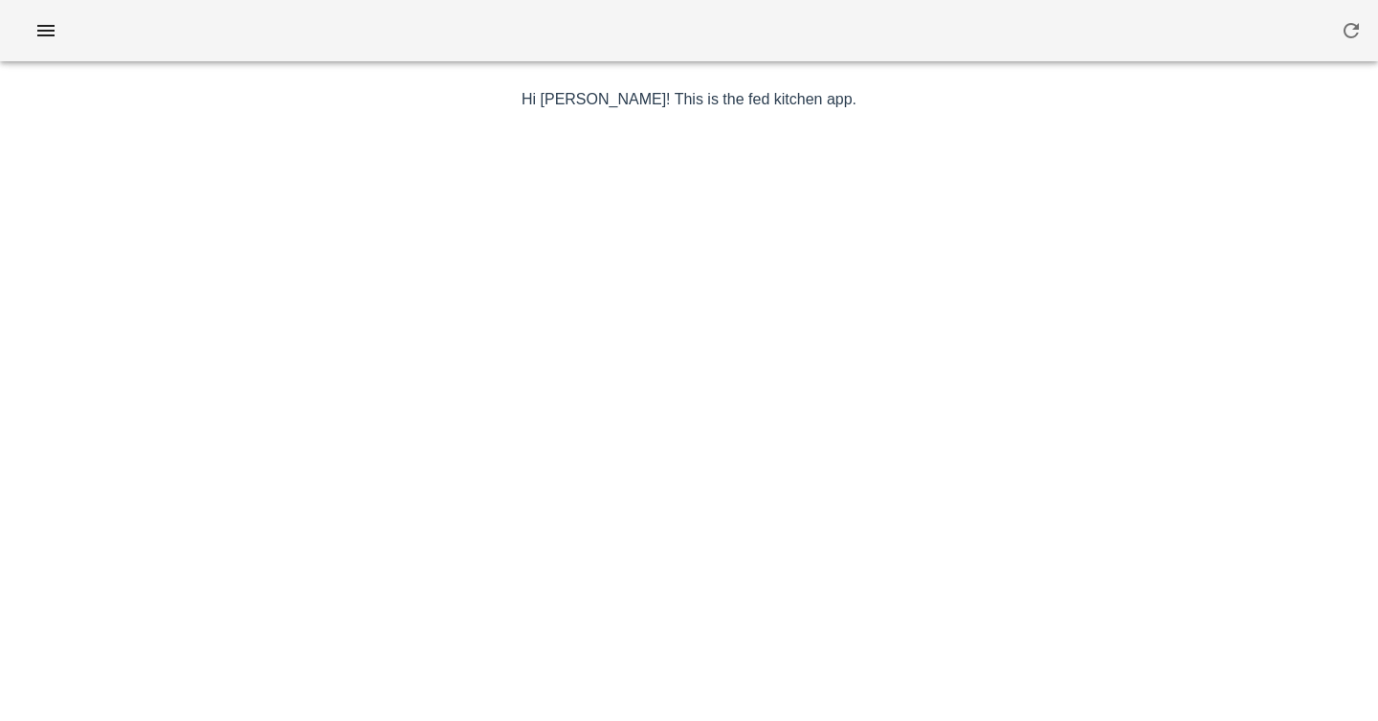
click at [132, 118] on div "Hi [PERSON_NAME]! This is the fed kitchen app. a random image without an inspir…" at bounding box center [690, 484] width 1134 height 815
click at [34, 24] on icon "button" at bounding box center [45, 30] width 23 height 23
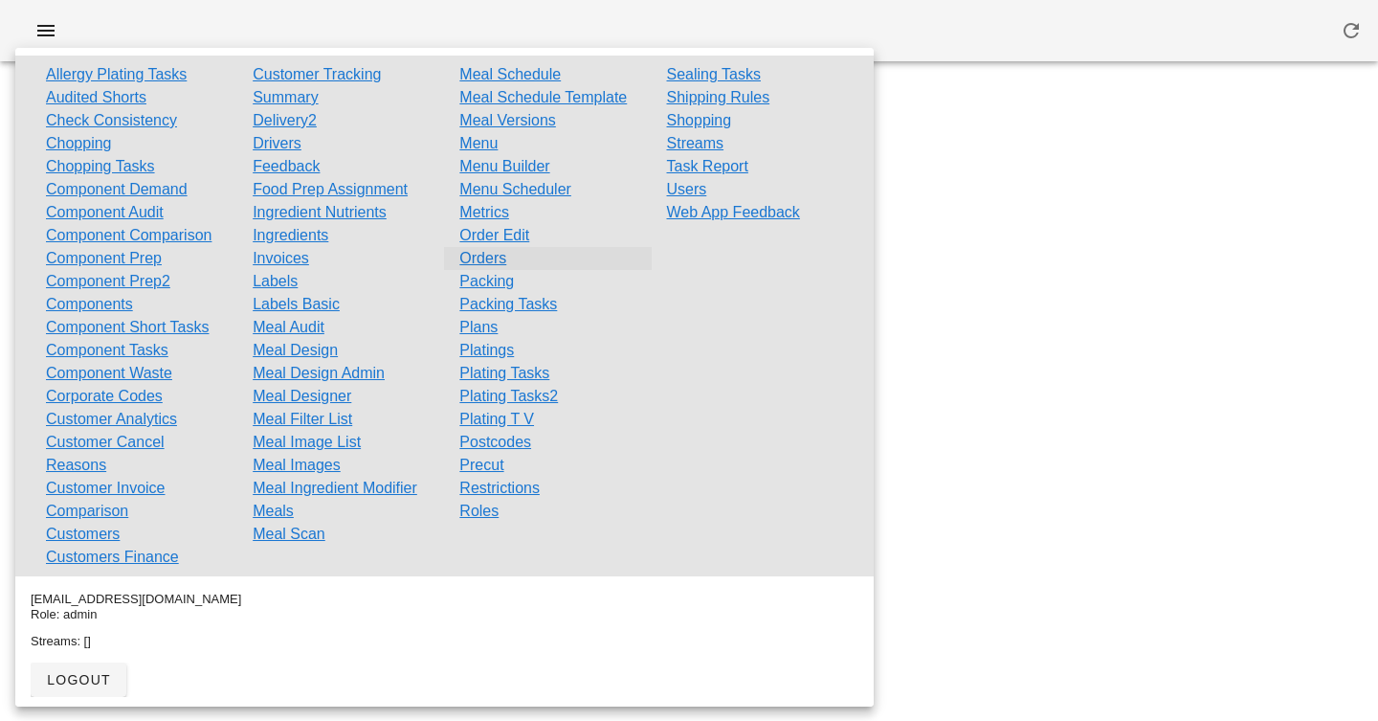
click at [494, 260] on link "Orders" at bounding box center [482, 258] width 47 height 23
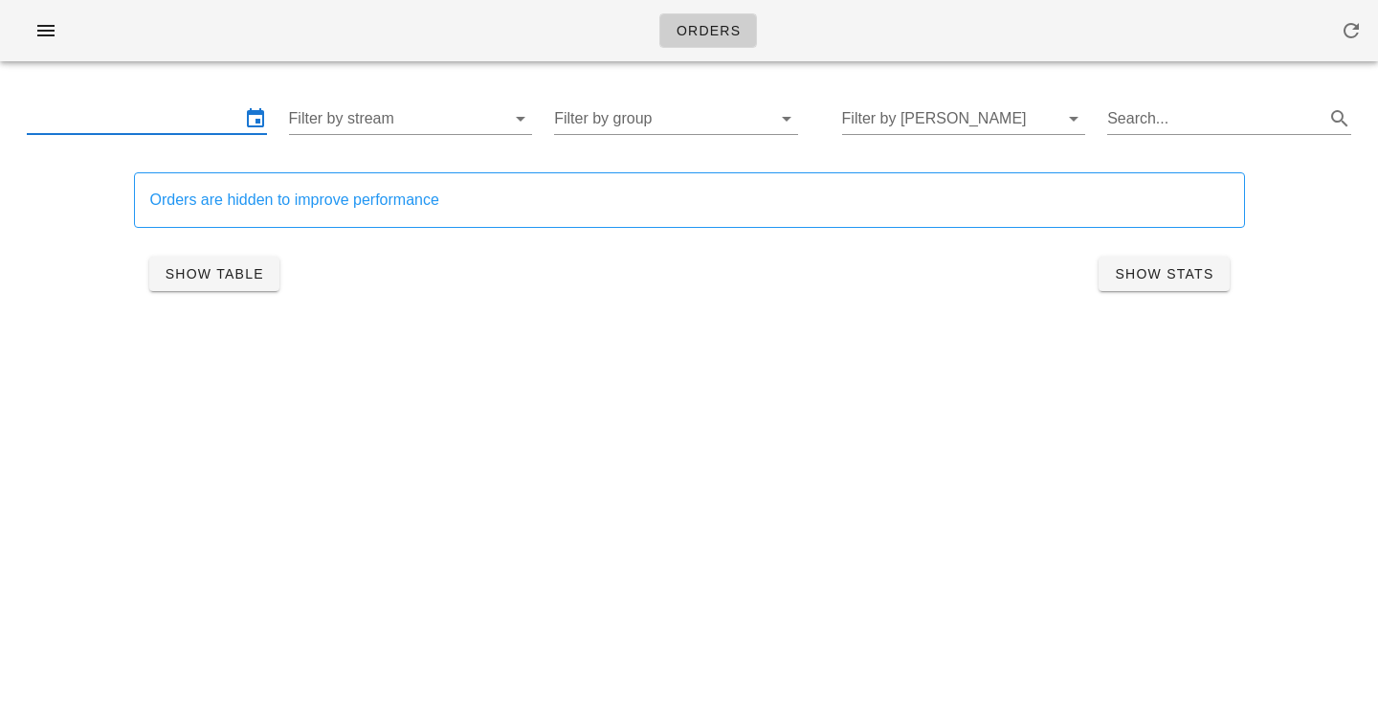
click at [129, 121] on input "text" at bounding box center [133, 118] width 213 height 31
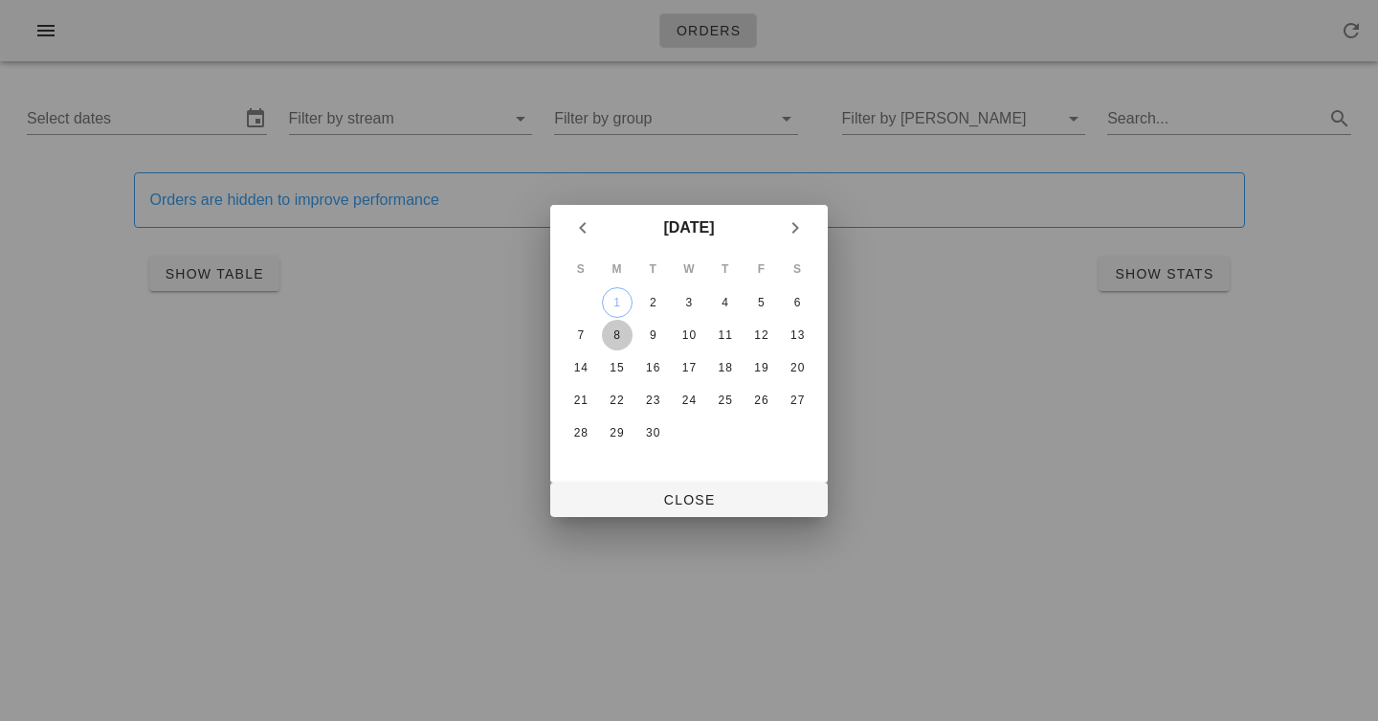
click at [611, 331] on div "8" at bounding box center [617, 334] width 31 height 13
click at [805, 333] on div "13" at bounding box center [797, 334] width 31 height 13
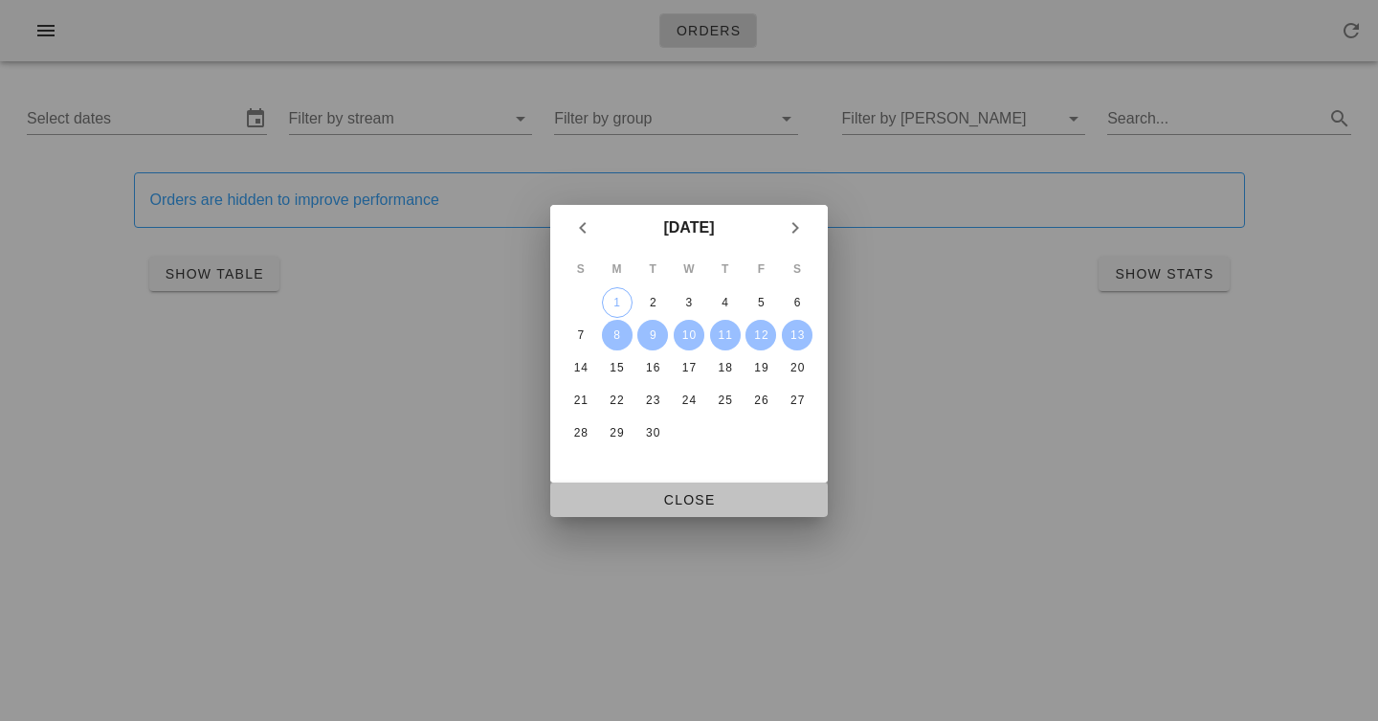
click at [742, 482] on button "Close" at bounding box center [689, 499] width 278 height 34
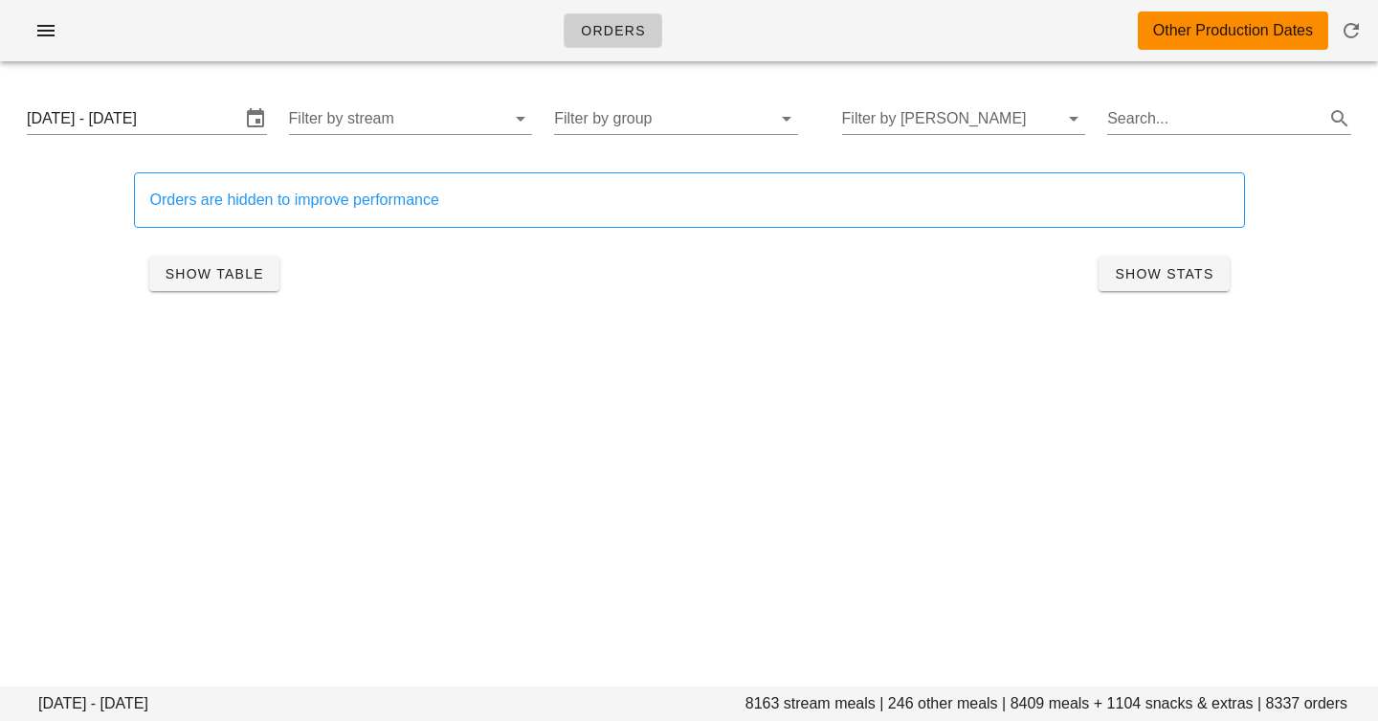
click at [267, 106] on div "[DATE] - [DATE] Filter by stream Filter by group Filter by [PERSON_NAME] Search…" at bounding box center [688, 118] width 1355 height 61
click at [707, 98] on div "[DATE] - [DATE] Filter by stream Filter by group Filter by [PERSON_NAME] Search…" at bounding box center [688, 118] width 1355 height 61
click at [703, 123] on input "Filter by group" at bounding box center [660, 118] width 213 height 31
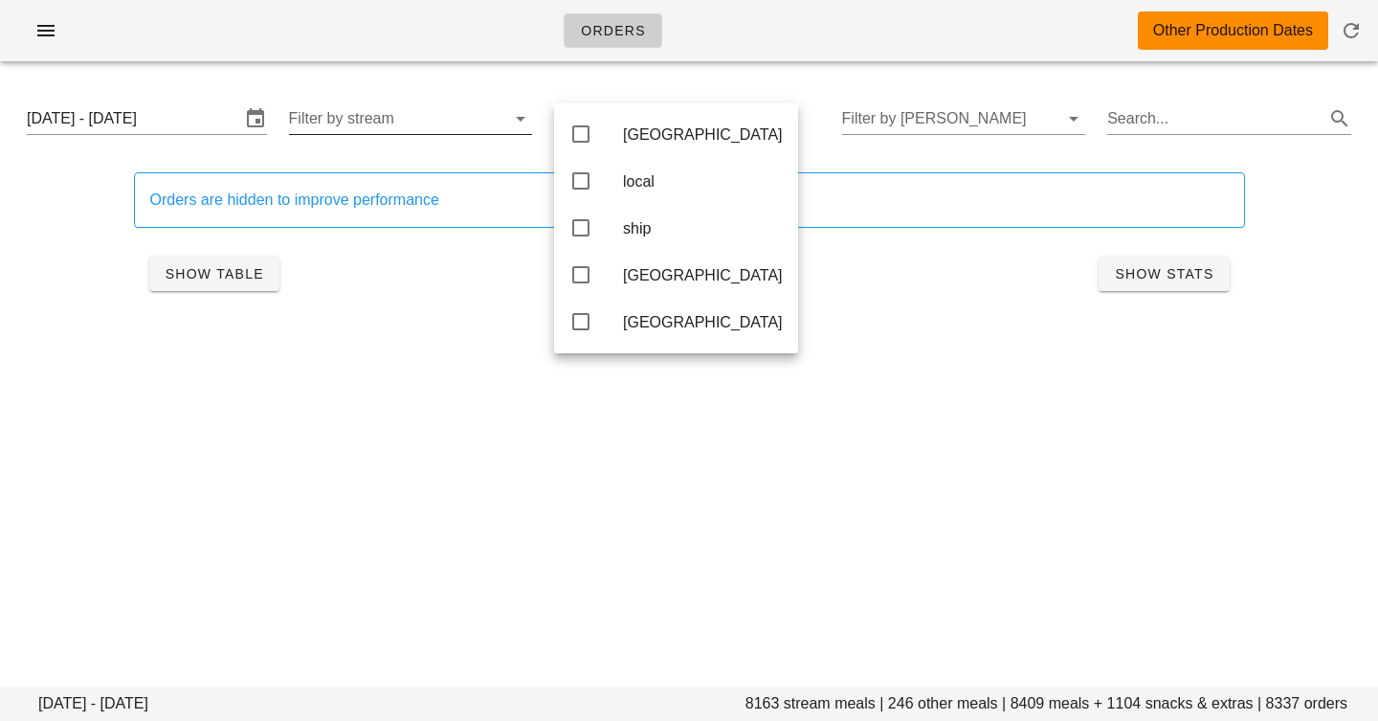
click at [421, 112] on input "Filter by stream" at bounding box center [395, 118] width 213 height 31
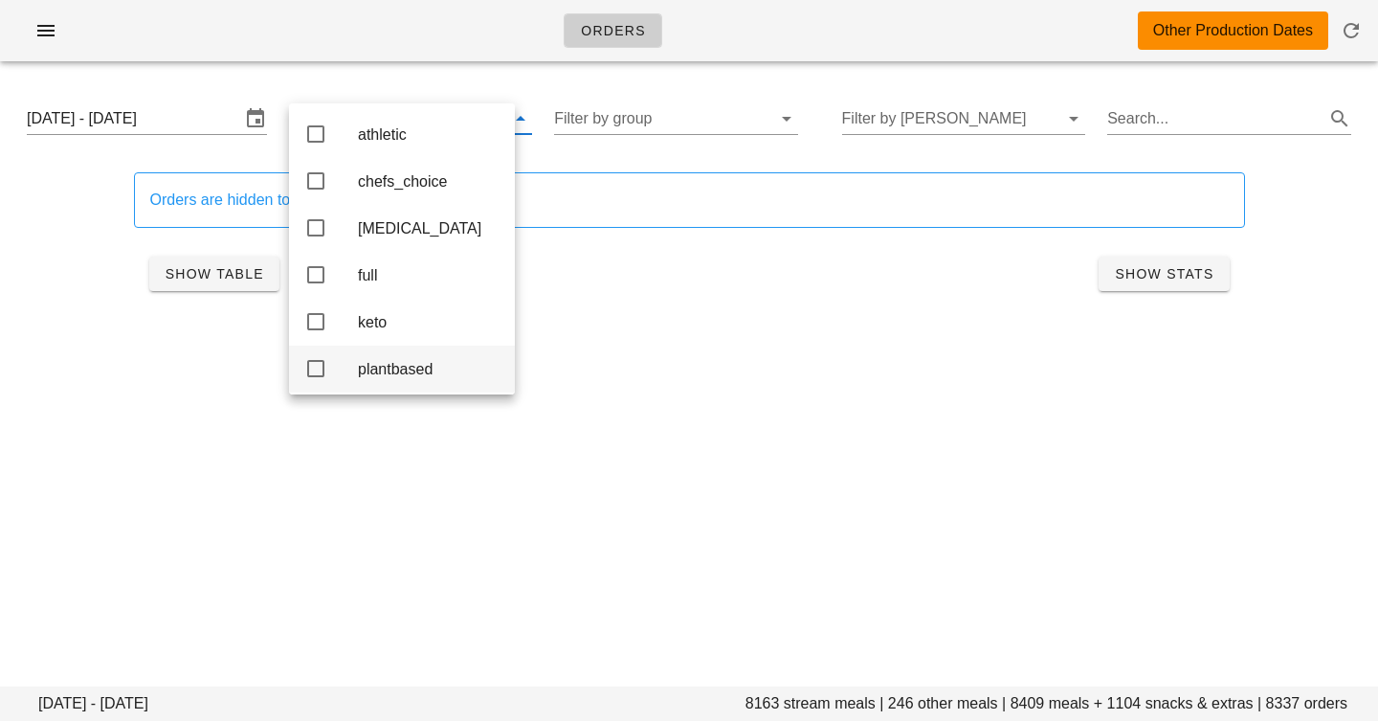
scroll to position [17, 0]
click at [374, 173] on div "chefs_choice" at bounding box center [429, 176] width 142 height 18
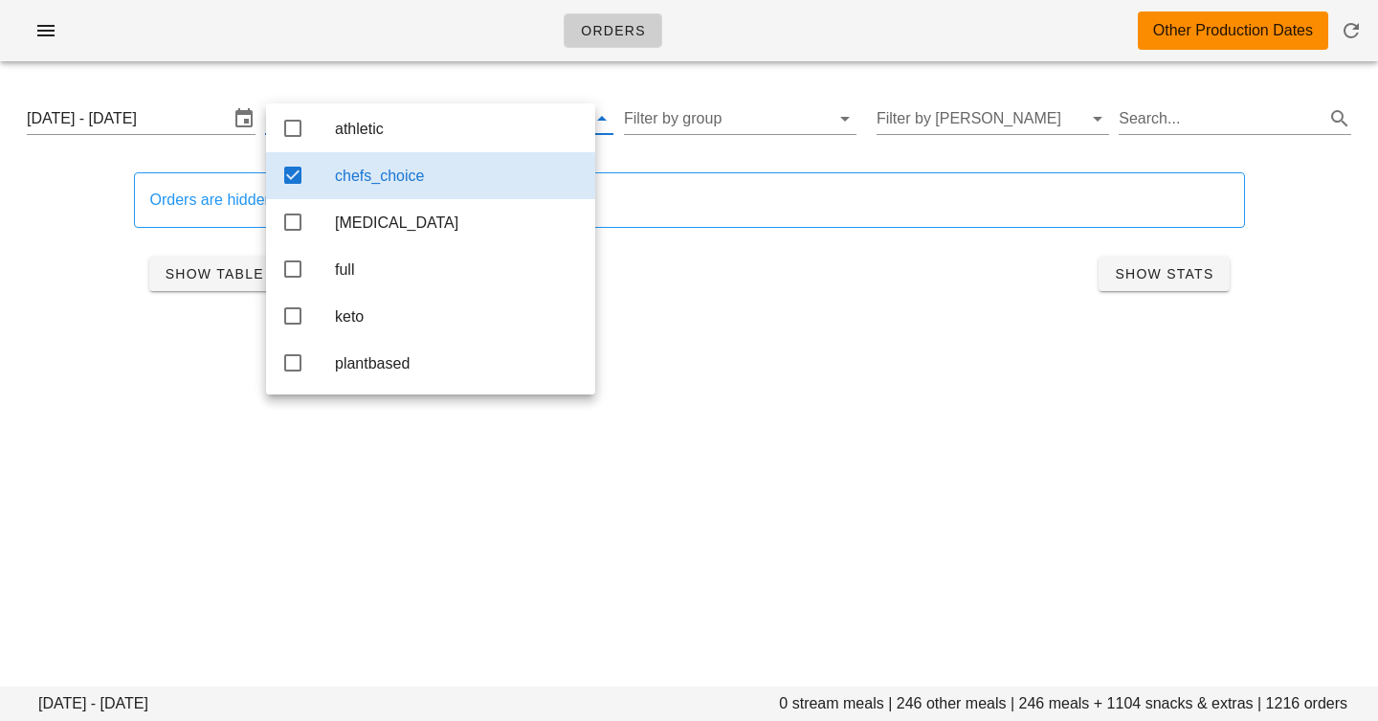
click at [468, 36] on div "Orders Other Production Dates" at bounding box center [689, 30] width 1378 height 61
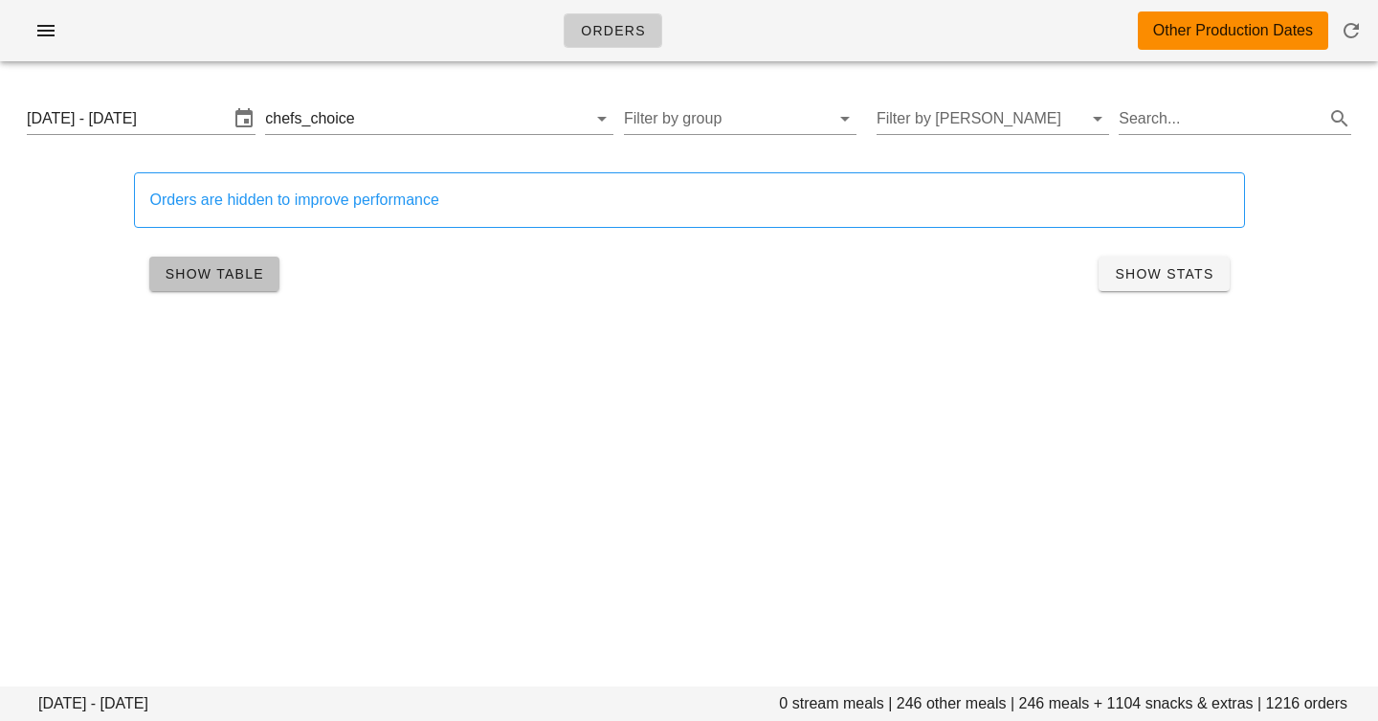
click at [240, 278] on span "Show Table" at bounding box center [215, 273] width 100 height 15
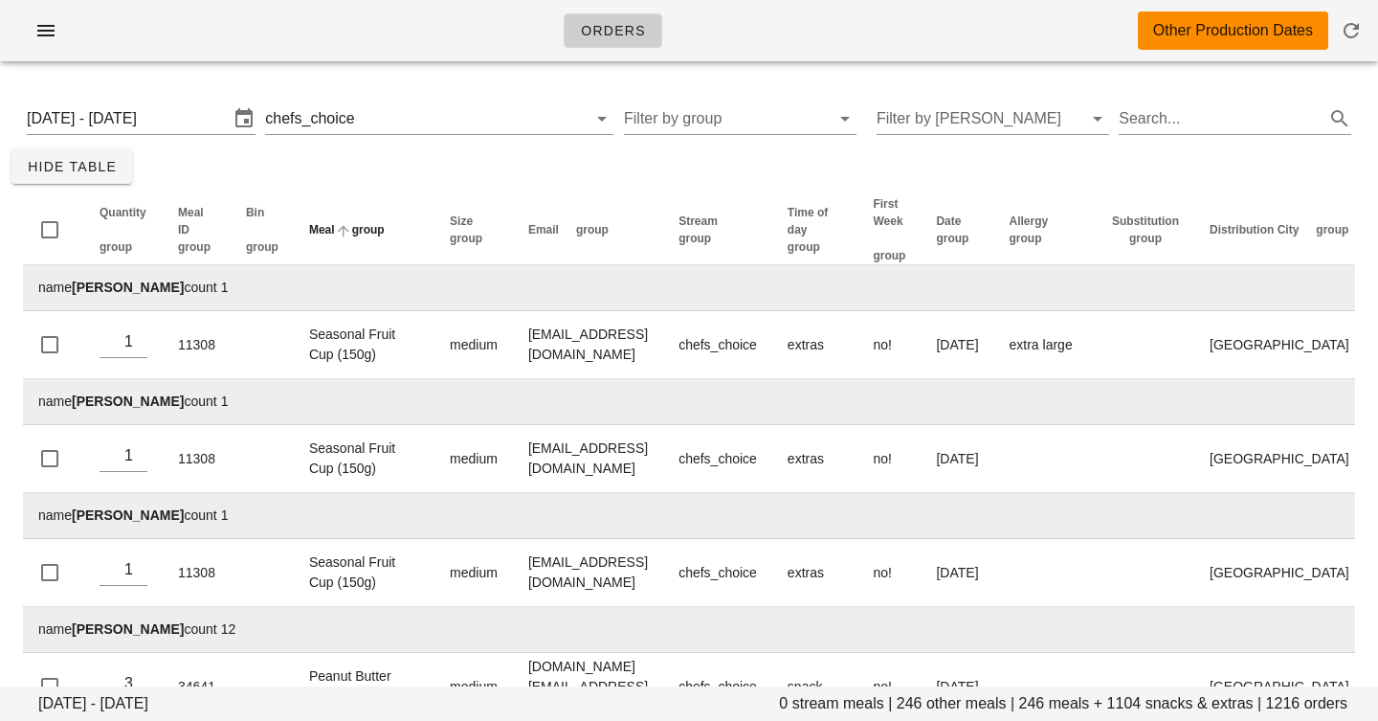
click at [352, 236] on span "group" at bounding box center [368, 229] width 33 height 13
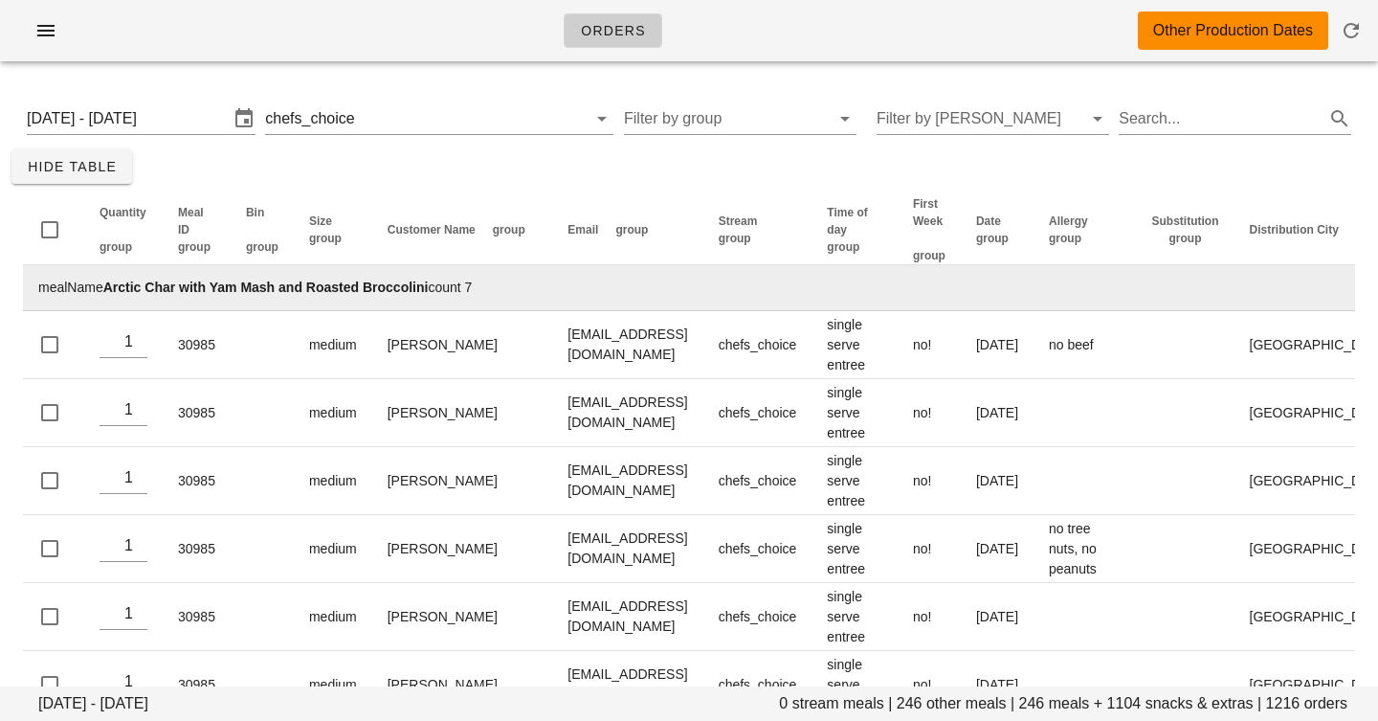
click at [748, 14] on div "Orders Other Production Dates" at bounding box center [689, 30] width 1378 height 61
click at [55, 28] on icon "button" at bounding box center [45, 30] width 23 height 23
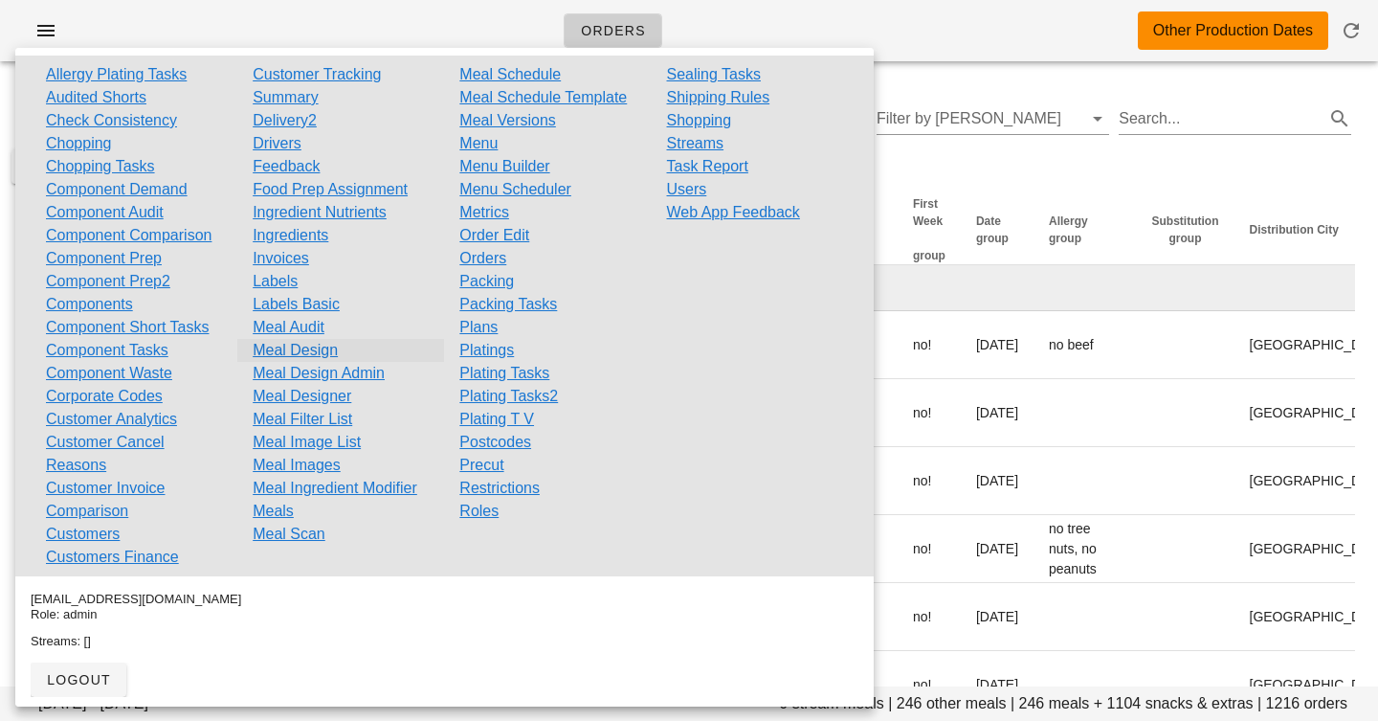
click at [304, 354] on link "Meal Design" at bounding box center [295, 350] width 85 height 23
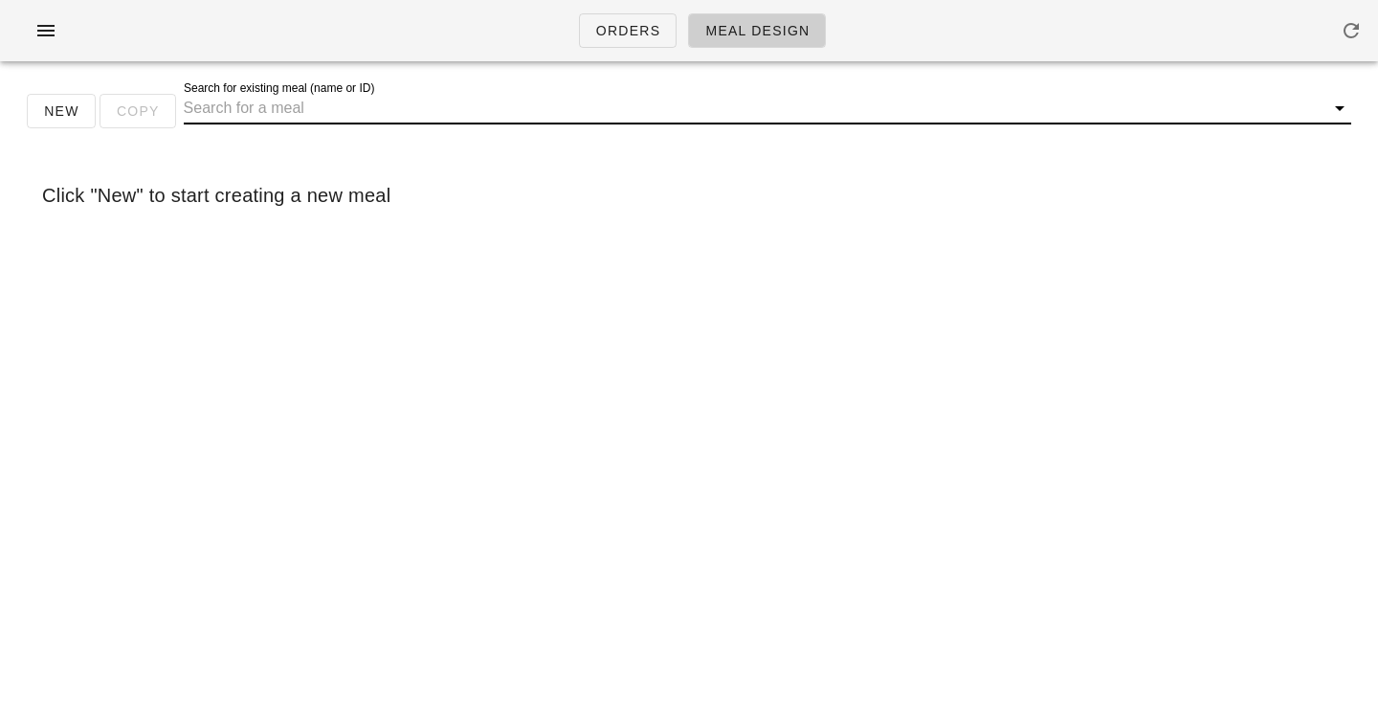
click at [273, 113] on input "Search for existing meal (name or ID)" at bounding box center [752, 108] width 1137 height 31
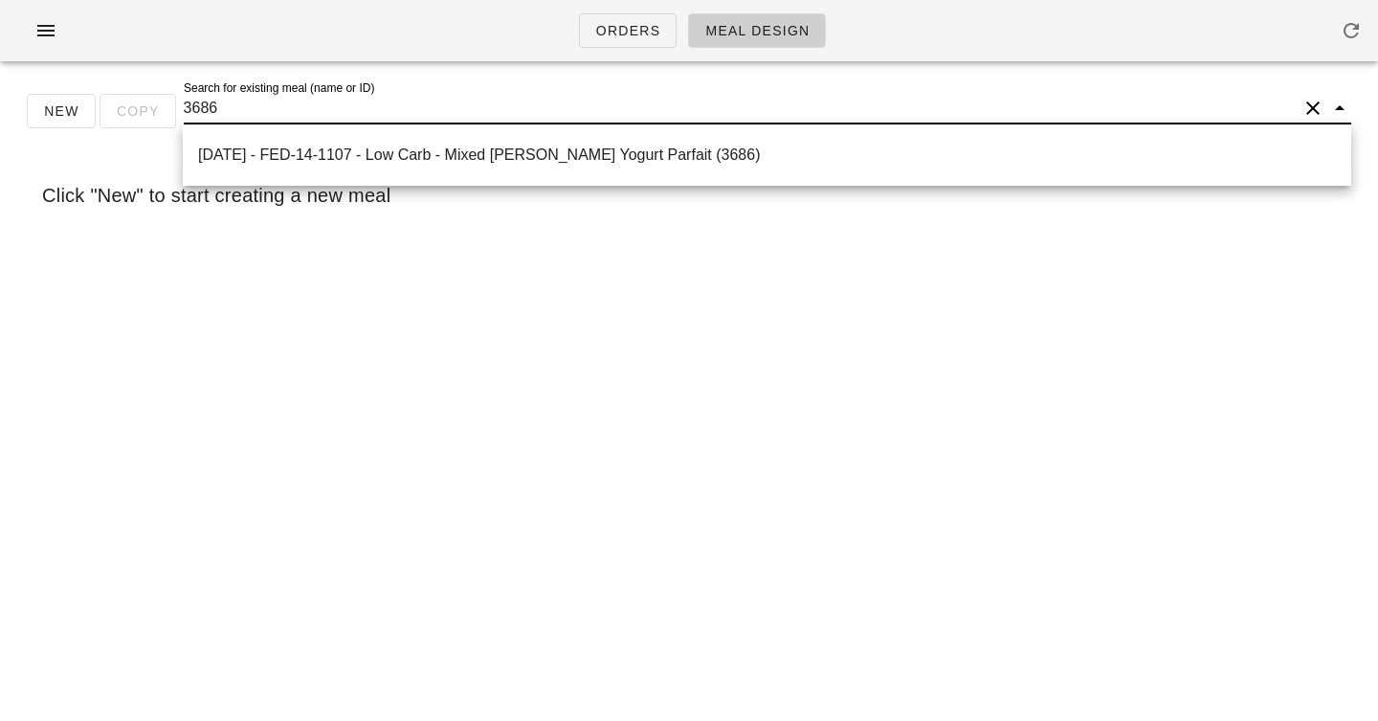
type input "36862"
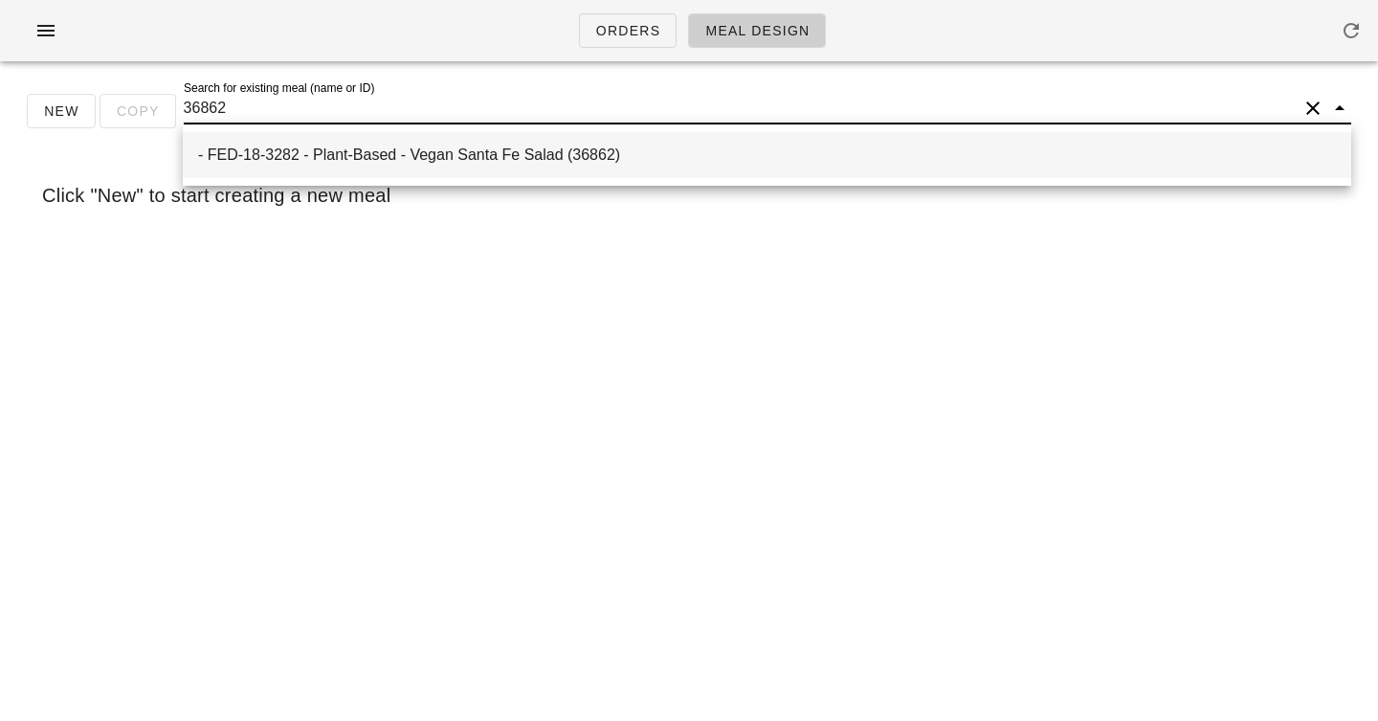
click at [357, 156] on div "- FED-18-3282 - Plant-Based - Vegan Santa Fe Salad (36862)" at bounding box center [767, 154] width 1138 height 18
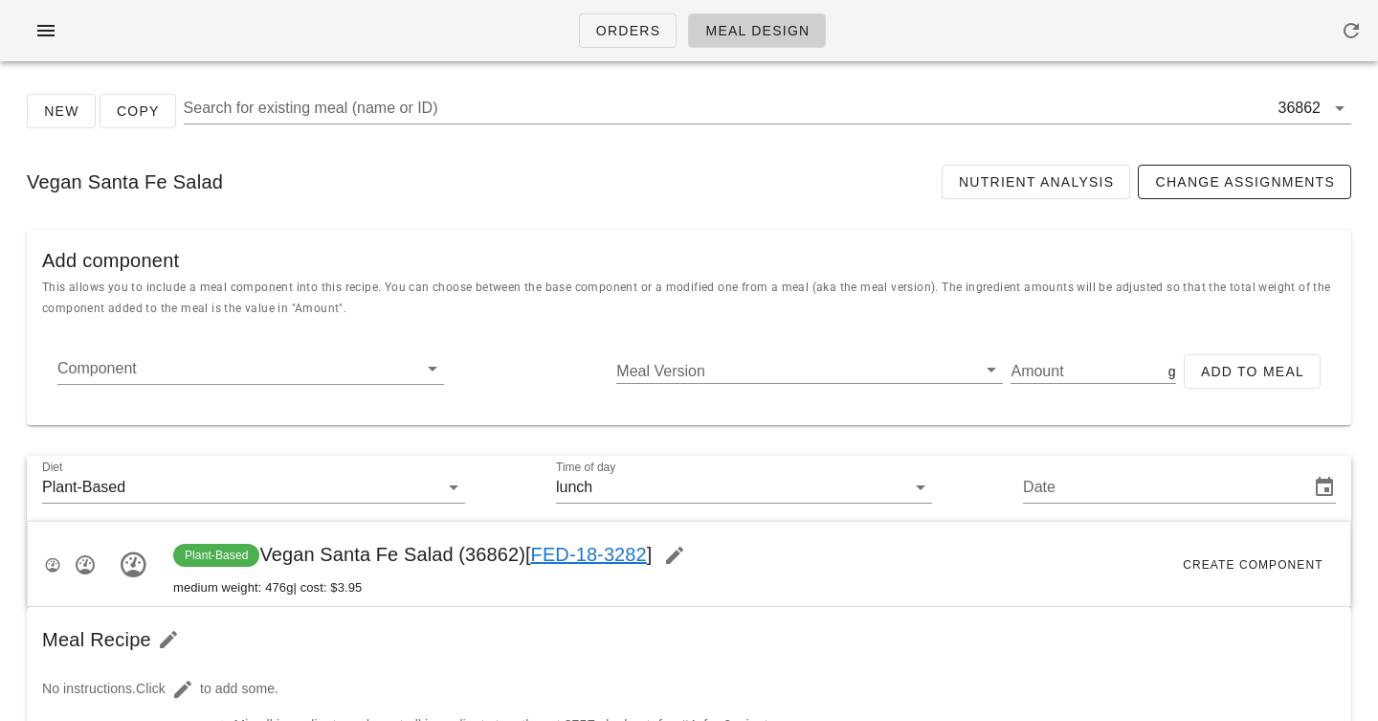
click at [613, 545] on link "FED-18-3282" at bounding box center [589, 554] width 116 height 21
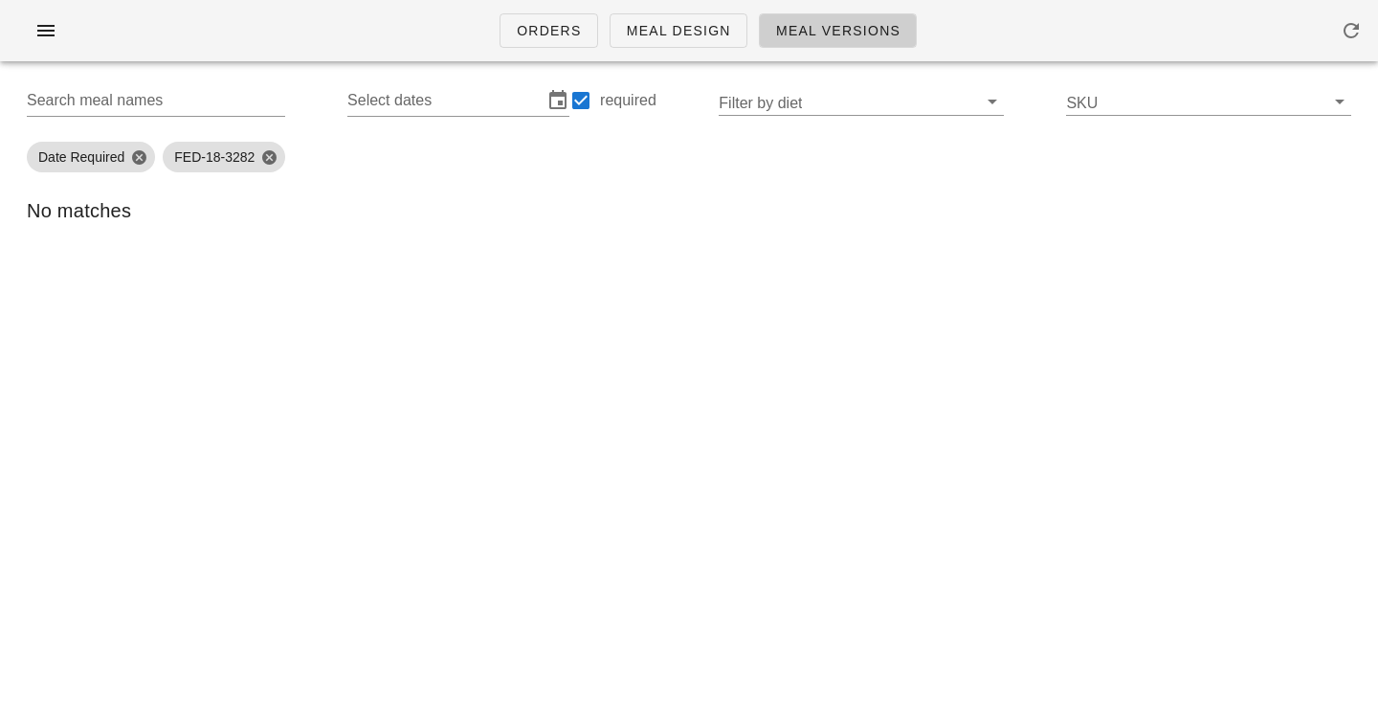
type input "FED-18-3282"
click at [420, 38] on div "Orders Meal Design Meal Versions" at bounding box center [689, 30] width 1378 height 61
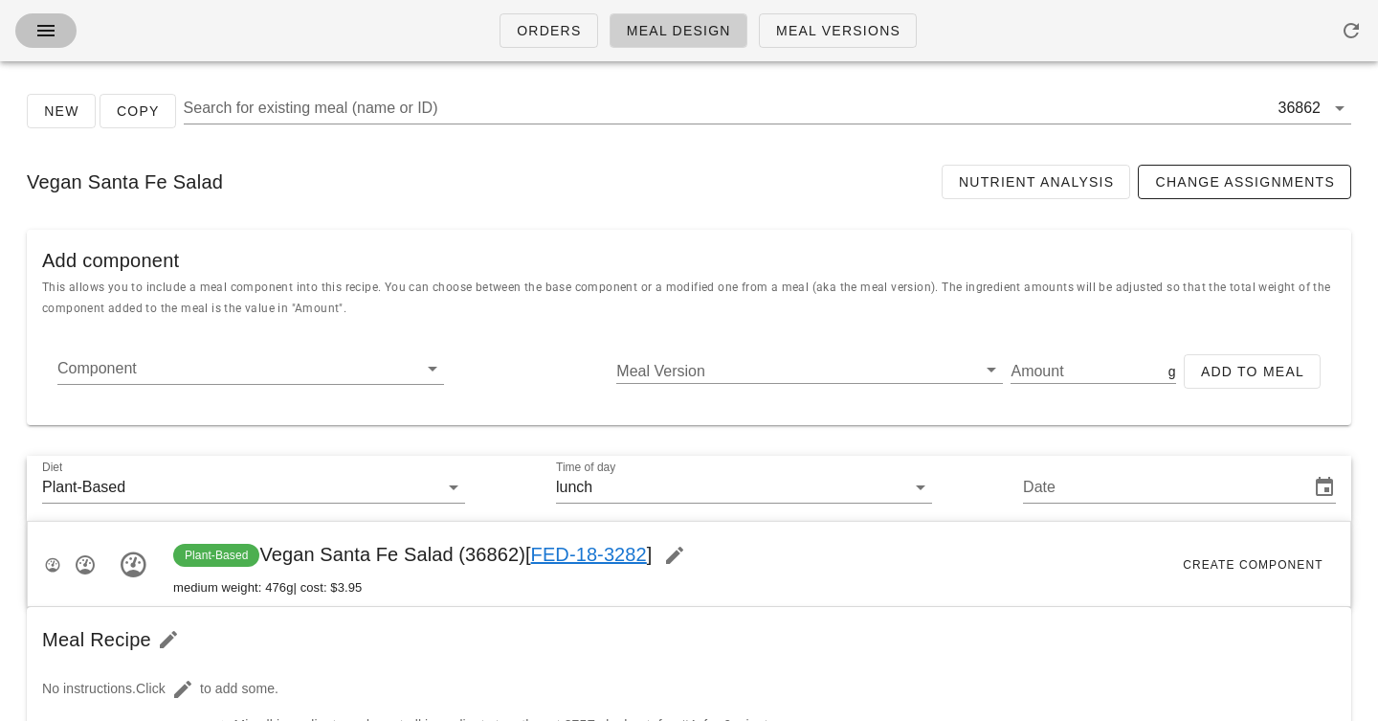
click at [41, 33] on icon "button" at bounding box center [45, 30] width 23 height 23
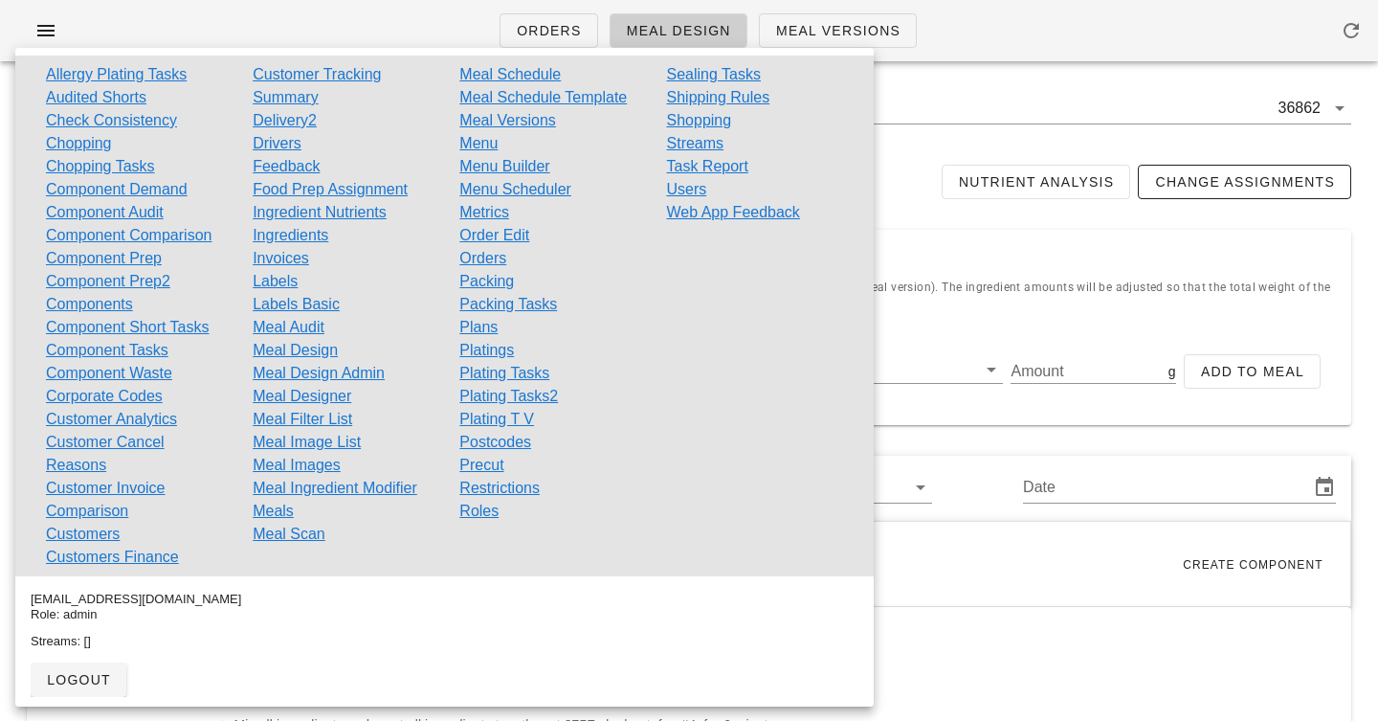
click at [414, 7] on div "Orders Meal Design Meal Versions" at bounding box center [689, 30] width 1378 height 61
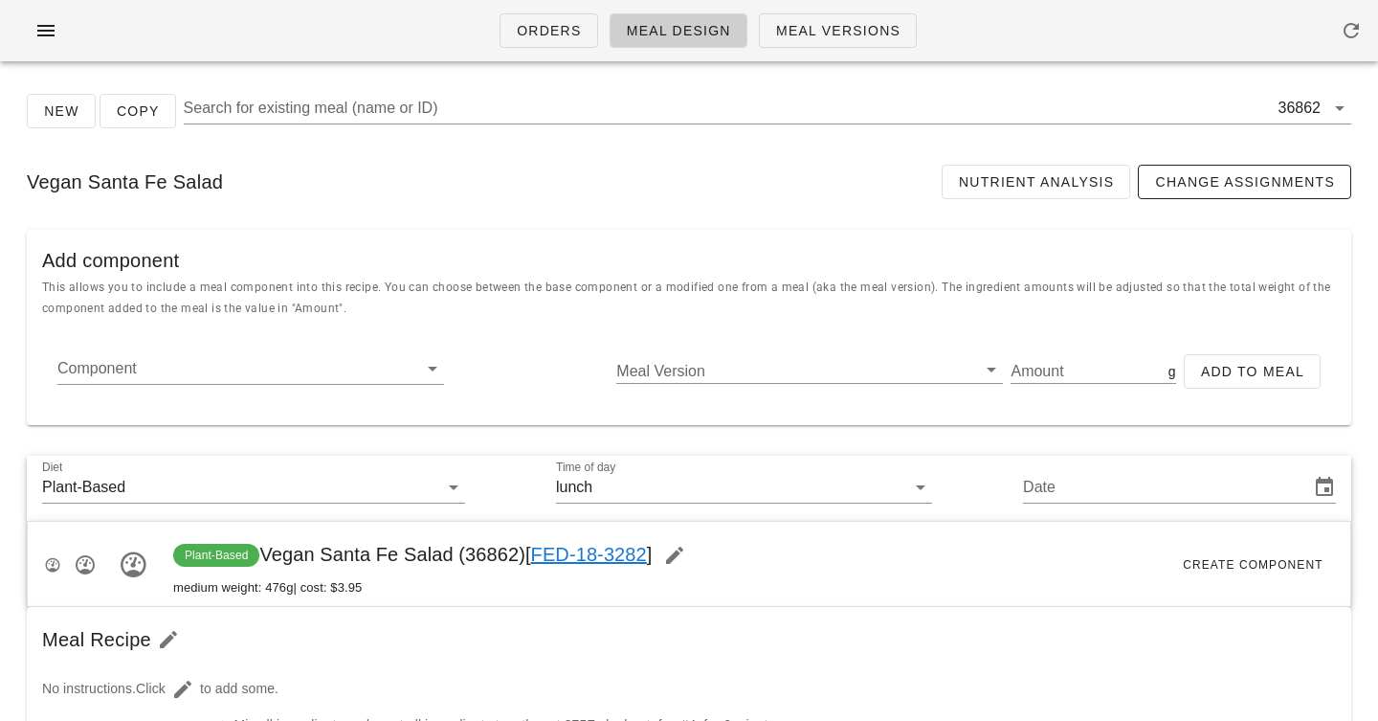
click at [599, 557] on link "FED-18-3282" at bounding box center [589, 554] width 116 height 21
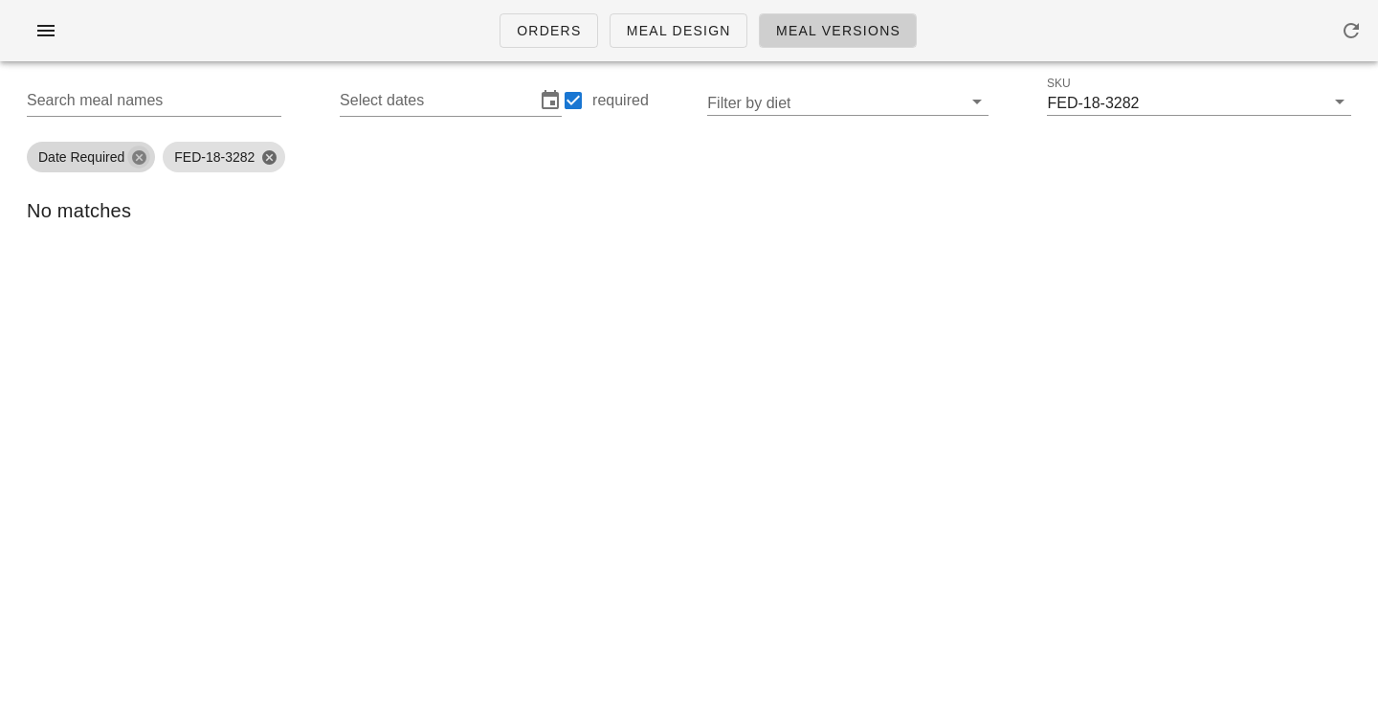
click at [142, 159] on button "Close" at bounding box center [138, 156] width 17 height 17
checkbox input "false"
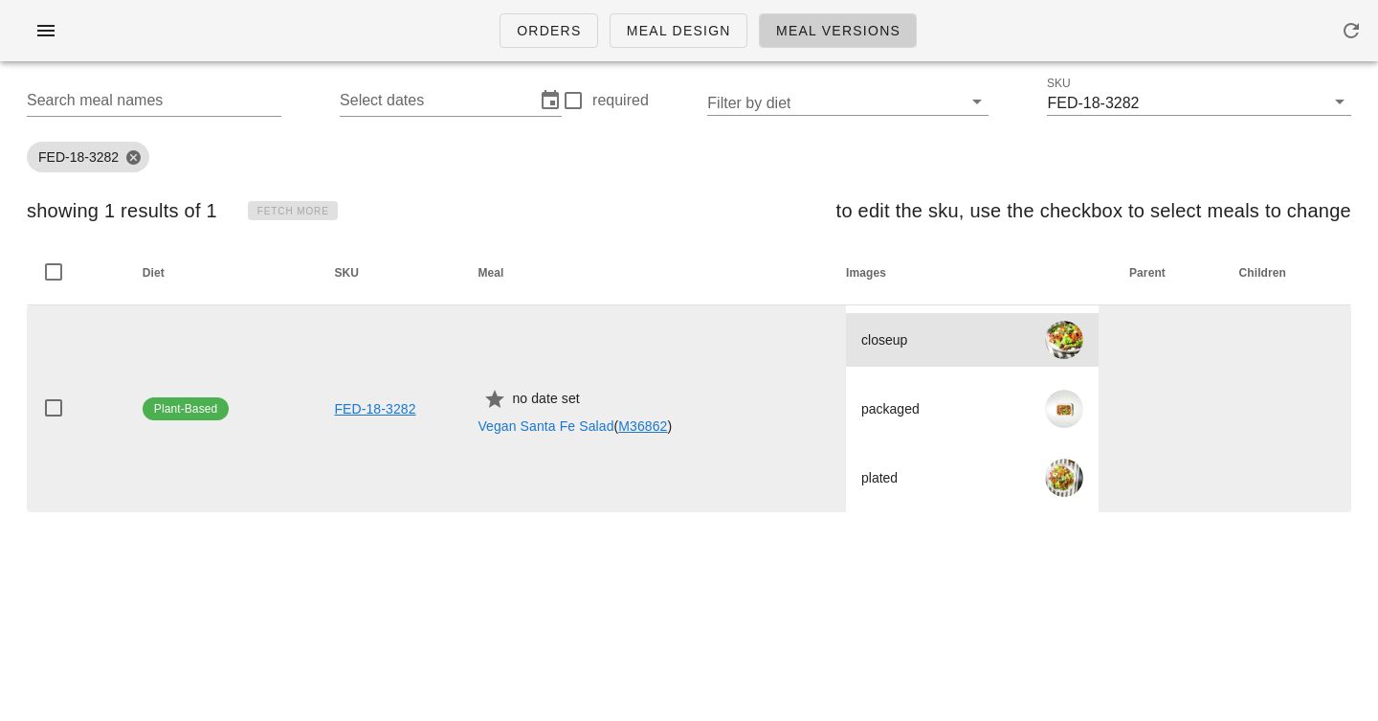
click at [908, 344] on div "closeup" at bounding box center [945, 340] width 168 height 43
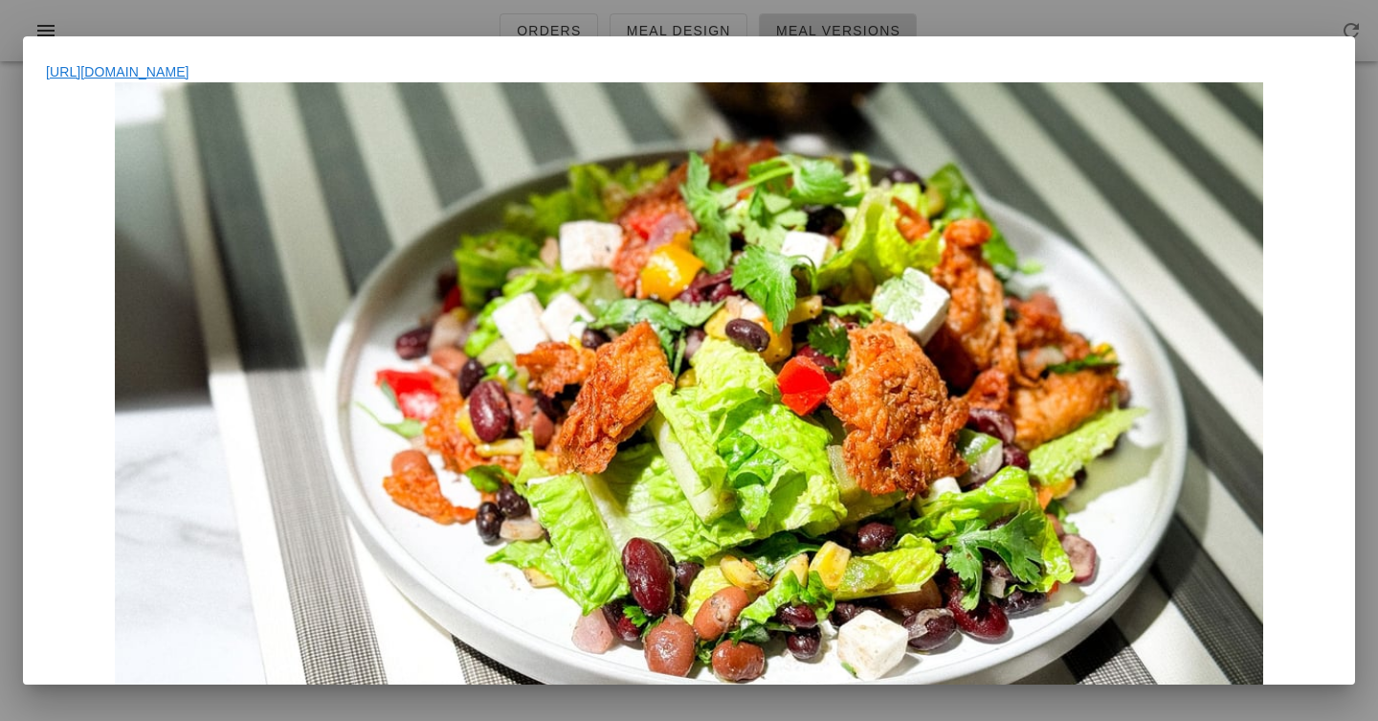
click at [966, 26] on div at bounding box center [689, 360] width 1378 height 721
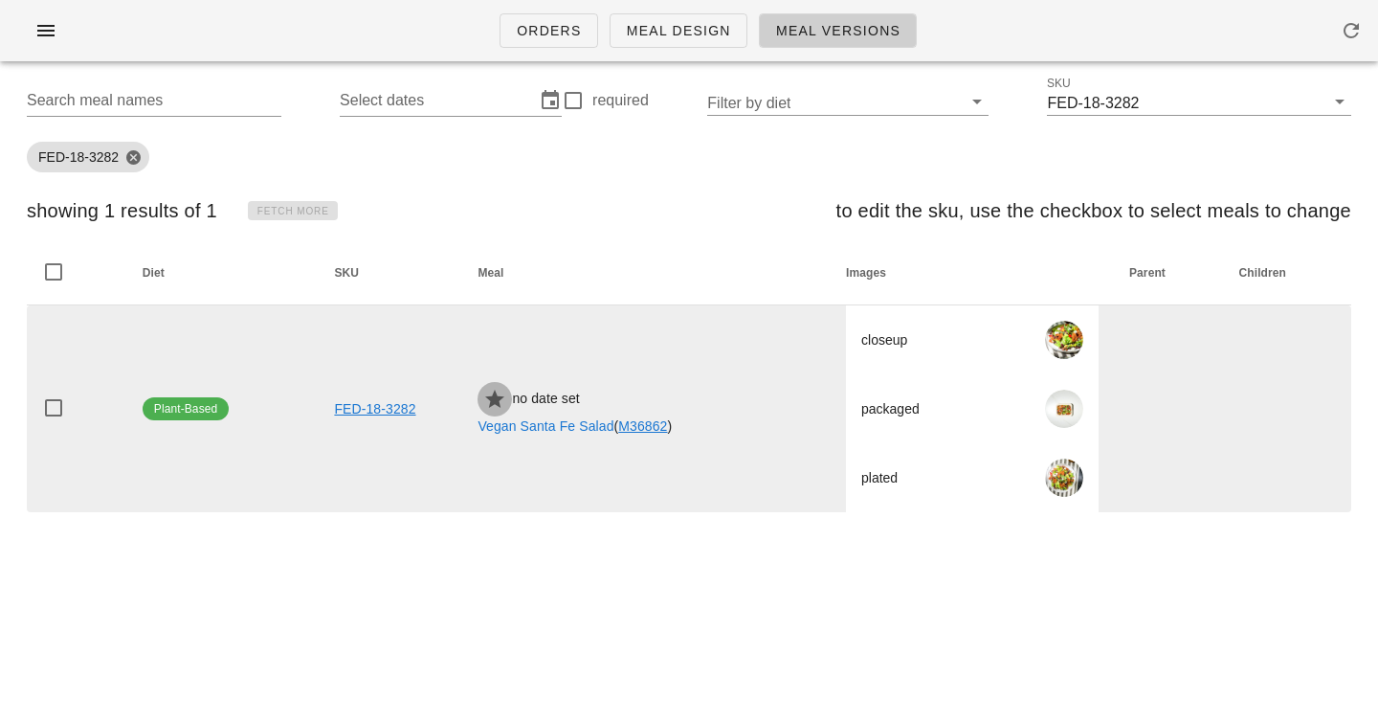
click at [490, 396] on icon "button" at bounding box center [494, 399] width 23 height 23
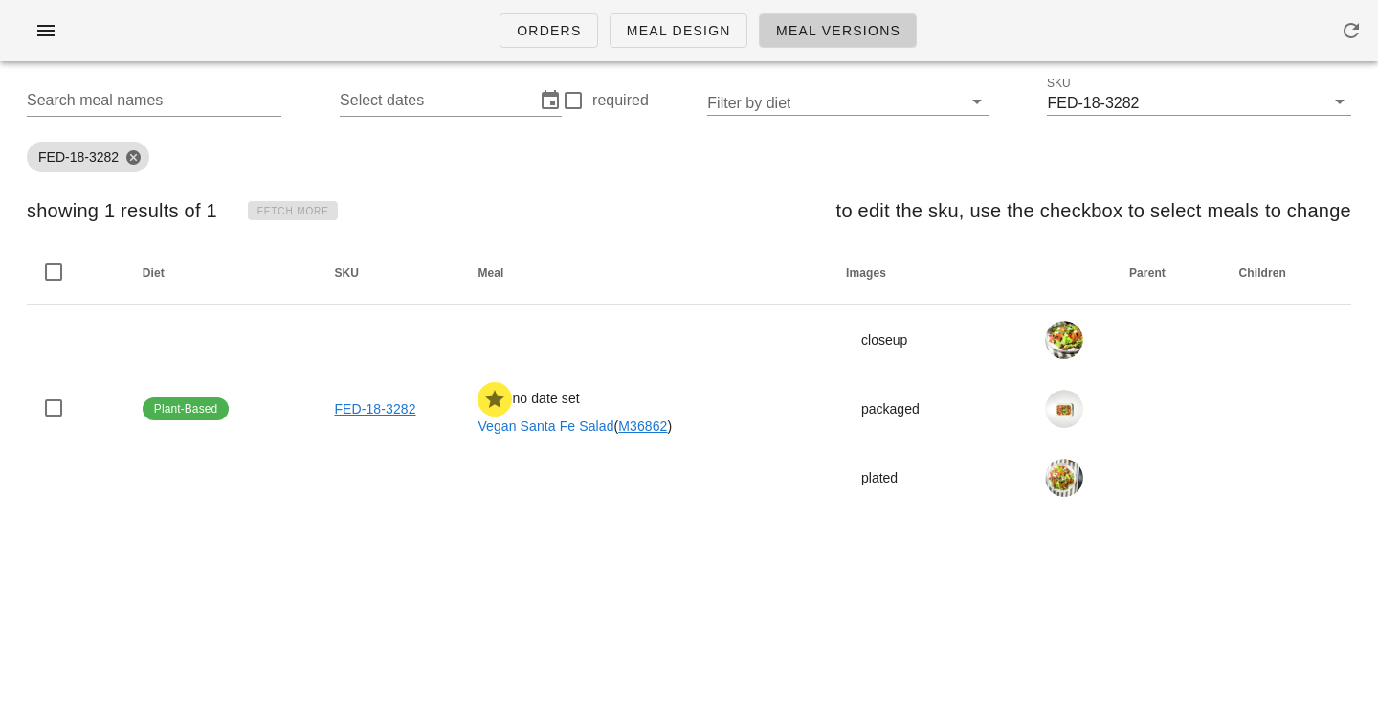
click at [514, 284] on th "Meal" at bounding box center [646, 273] width 368 height 64
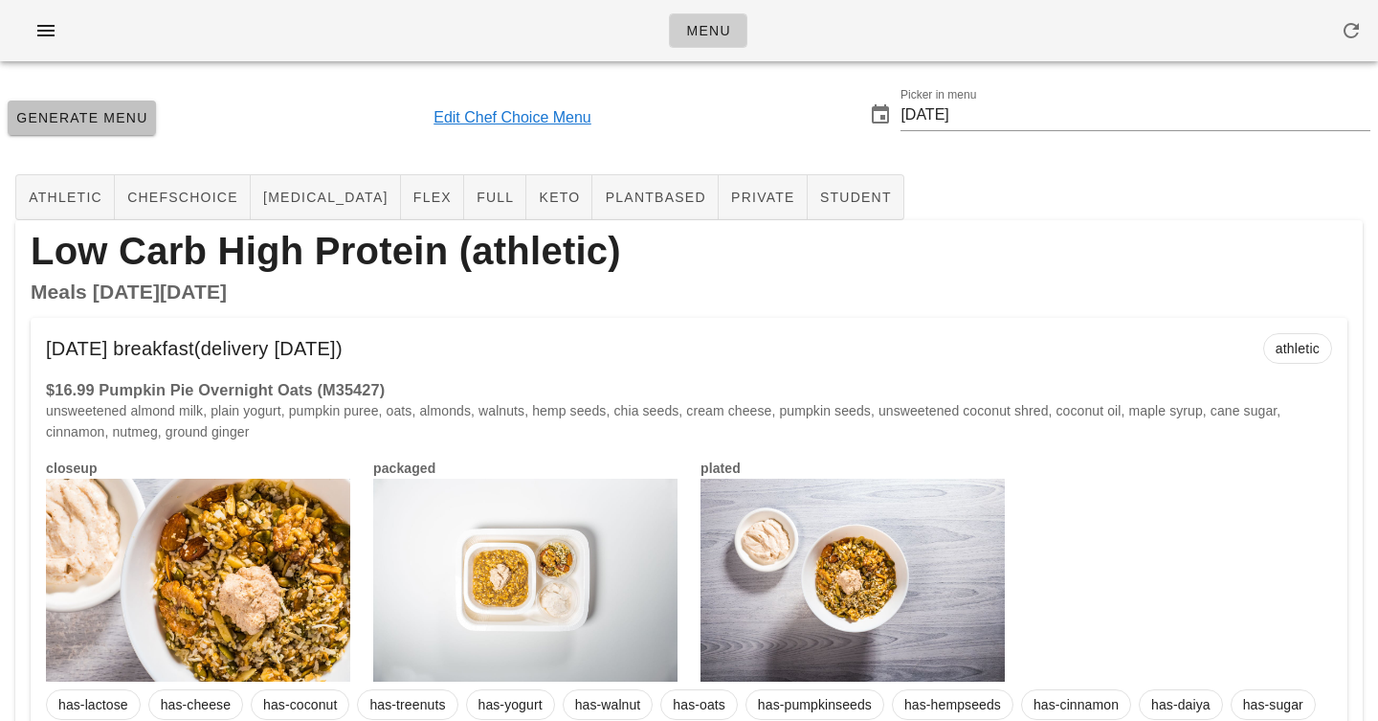
click at [92, 119] on span "Generate Menu" at bounding box center [81, 117] width 133 height 15
click at [592, 112] on link "Edit Chef Choice Menu" at bounding box center [513, 117] width 158 height 23
click at [376, 56] on div "Menu" at bounding box center [689, 30] width 1378 height 61
click at [496, 120] on link "Edit Chef Choice Menu" at bounding box center [513, 117] width 158 height 23
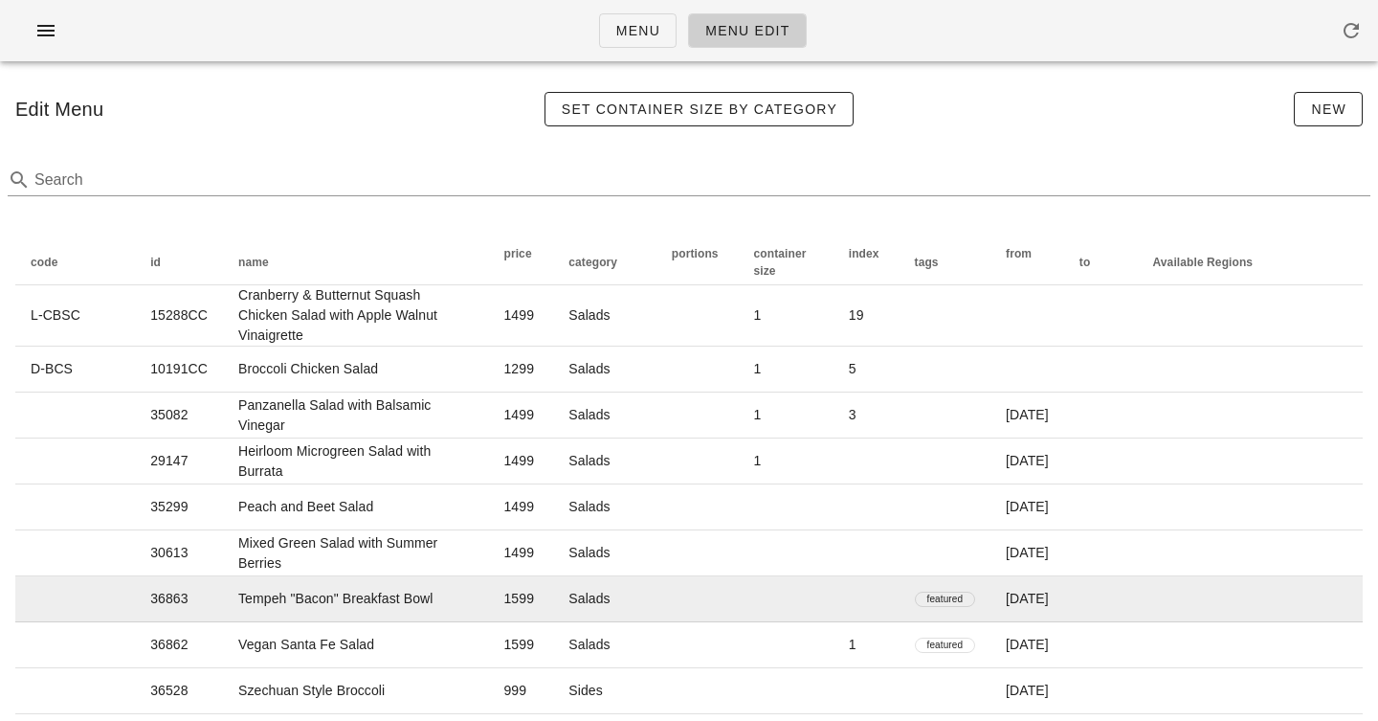
click at [488, 592] on td "Tempeh "Bacon" Breakfast Bowl" at bounding box center [355, 599] width 265 height 46
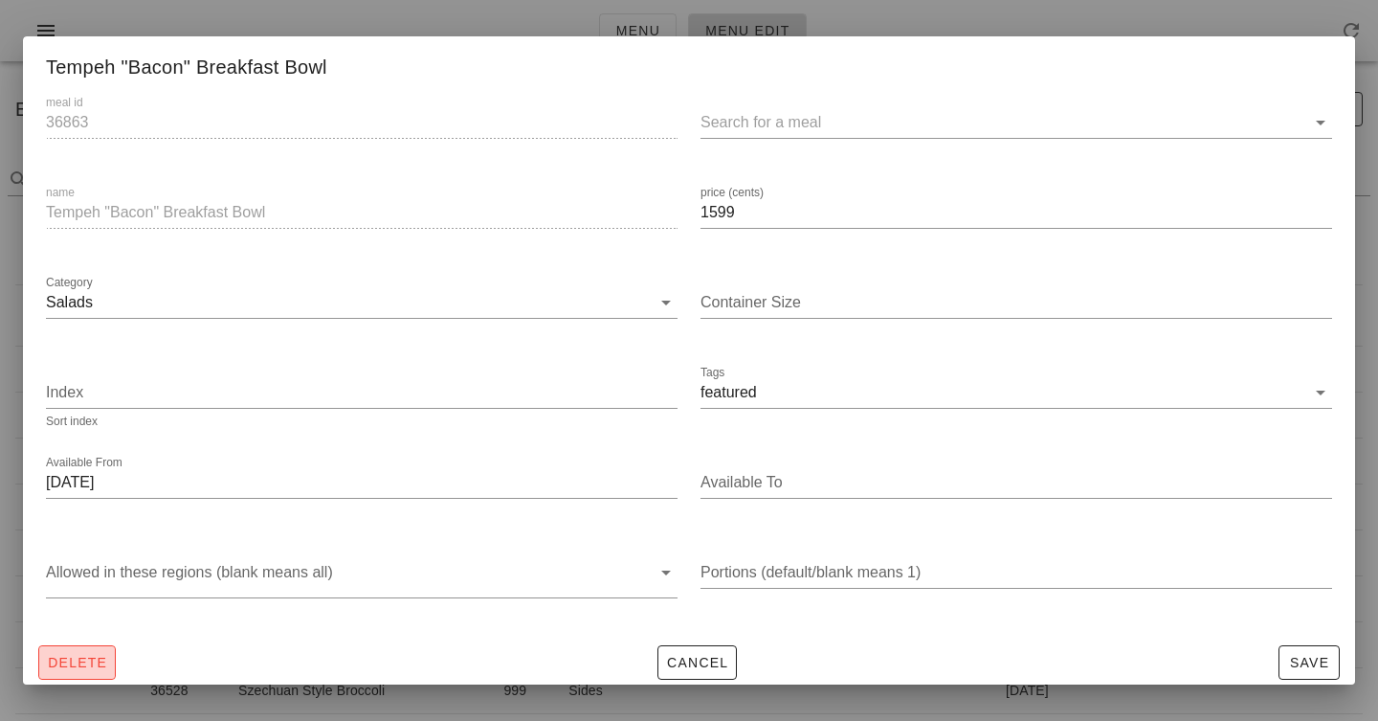
click at [89, 656] on span "Delete" at bounding box center [77, 662] width 60 height 15
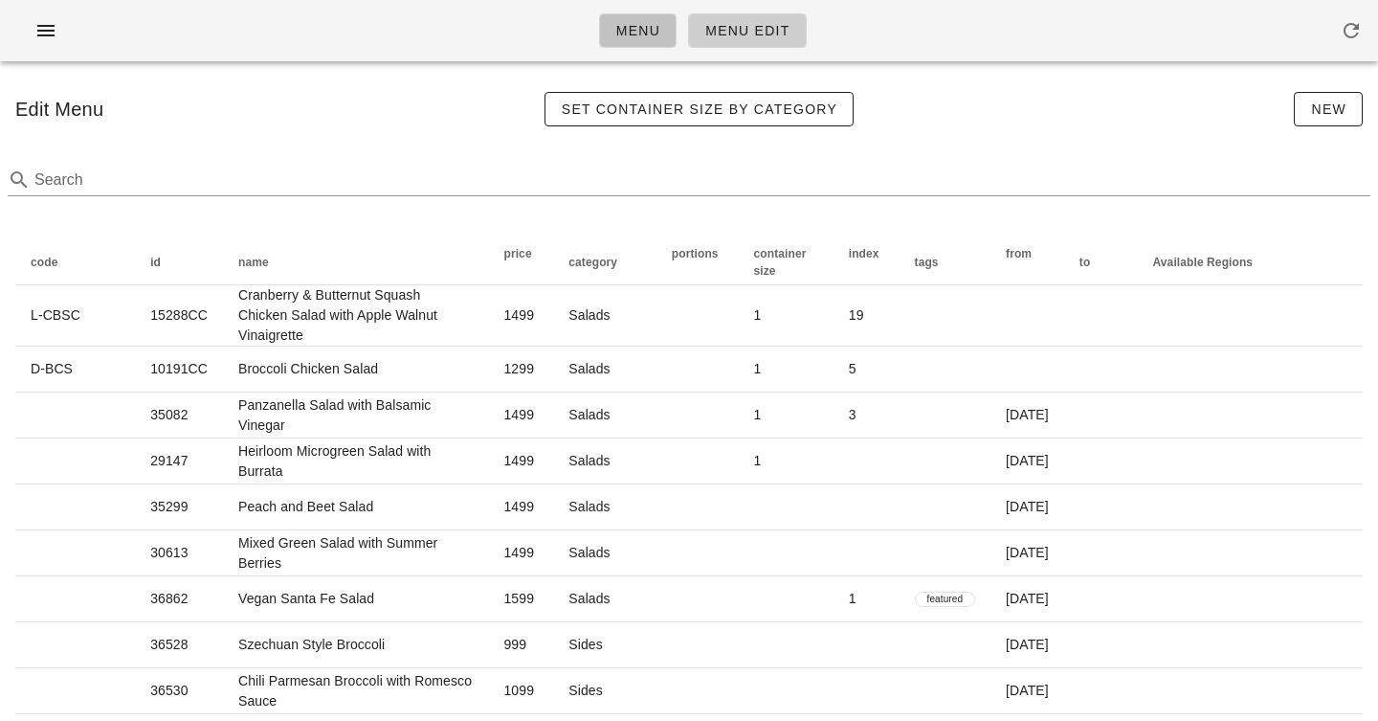
click at [650, 29] on span "Menu" at bounding box center [637, 30] width 45 height 15
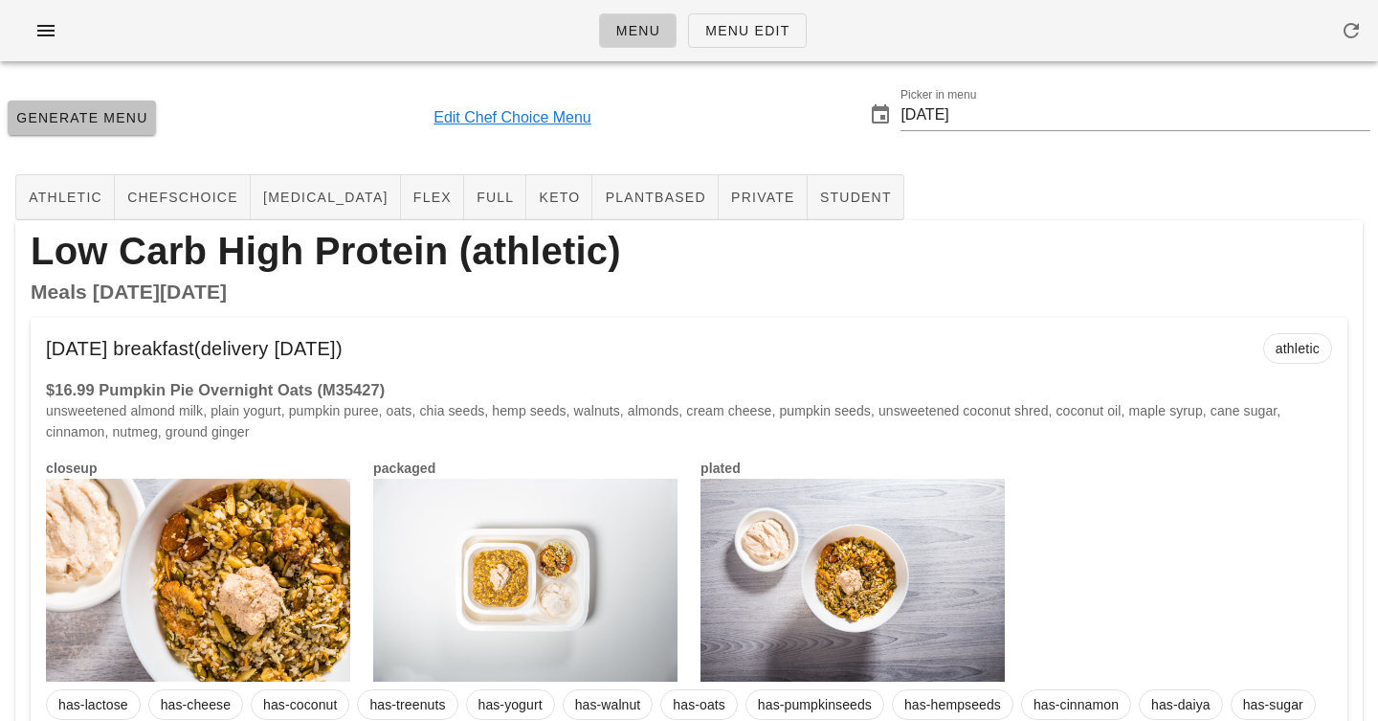
click at [95, 123] on span "Generate Menu" at bounding box center [81, 117] width 133 height 15
click at [531, 410] on p "unsweetened almond milk, plain yogurt, pumpkin puree, oats, chia seeds, hemp se…" at bounding box center [689, 421] width 1286 height 42
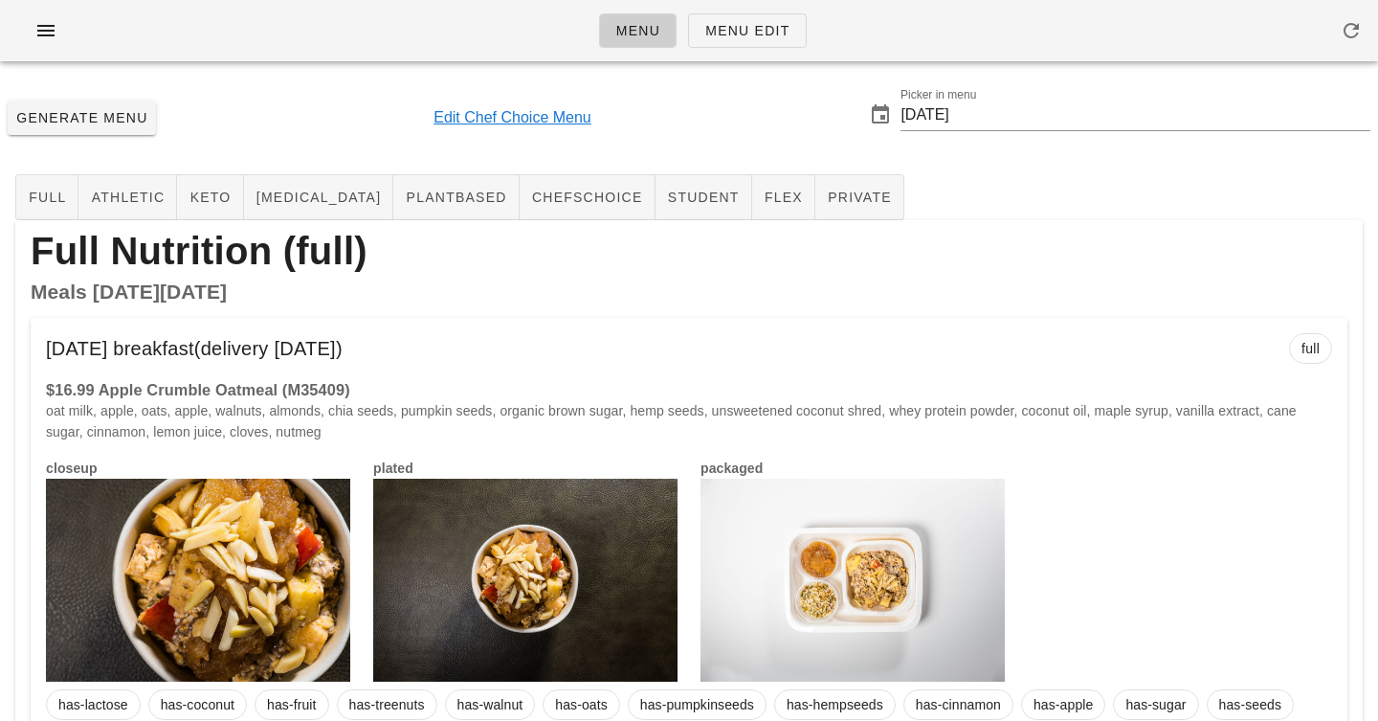
click at [321, 29] on div "Menu Menu Edit" at bounding box center [689, 30] width 1378 height 61
click at [397, 32] on div "Menu Menu Edit" at bounding box center [689, 30] width 1378 height 61
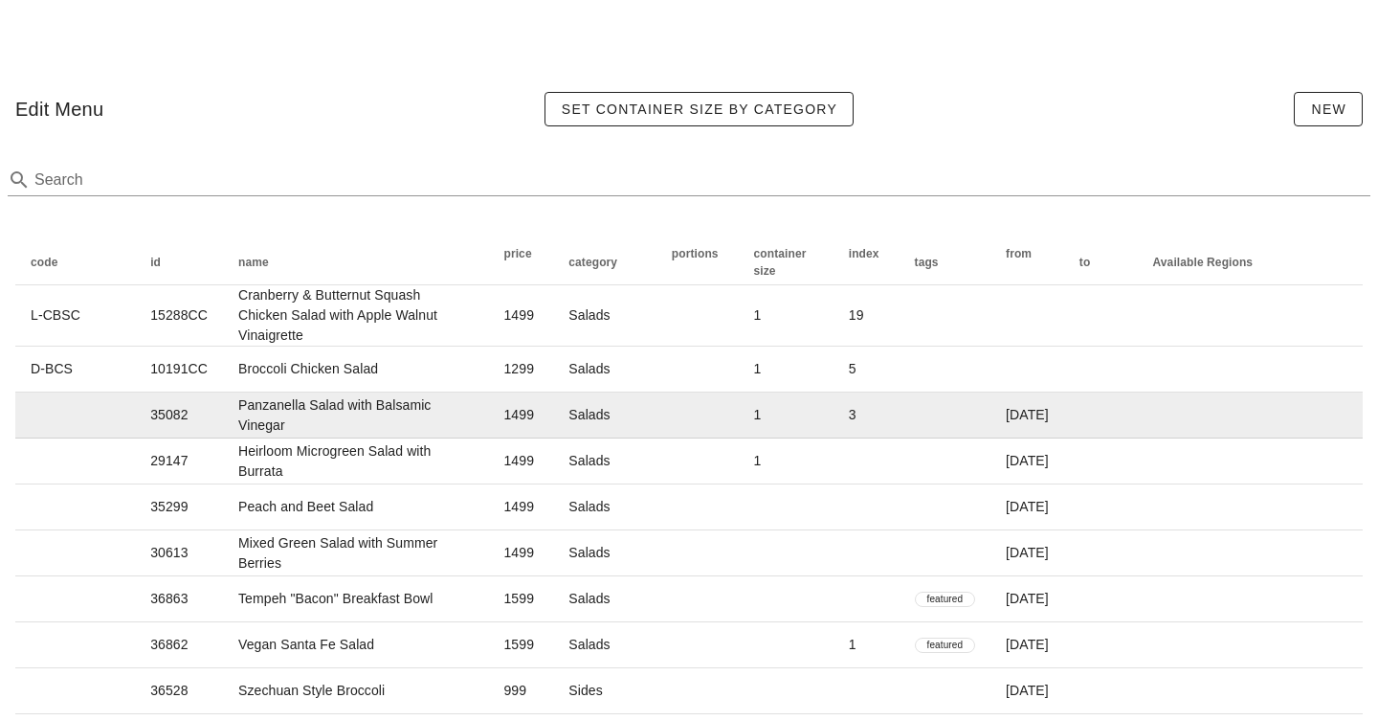
scroll to position [1958, 0]
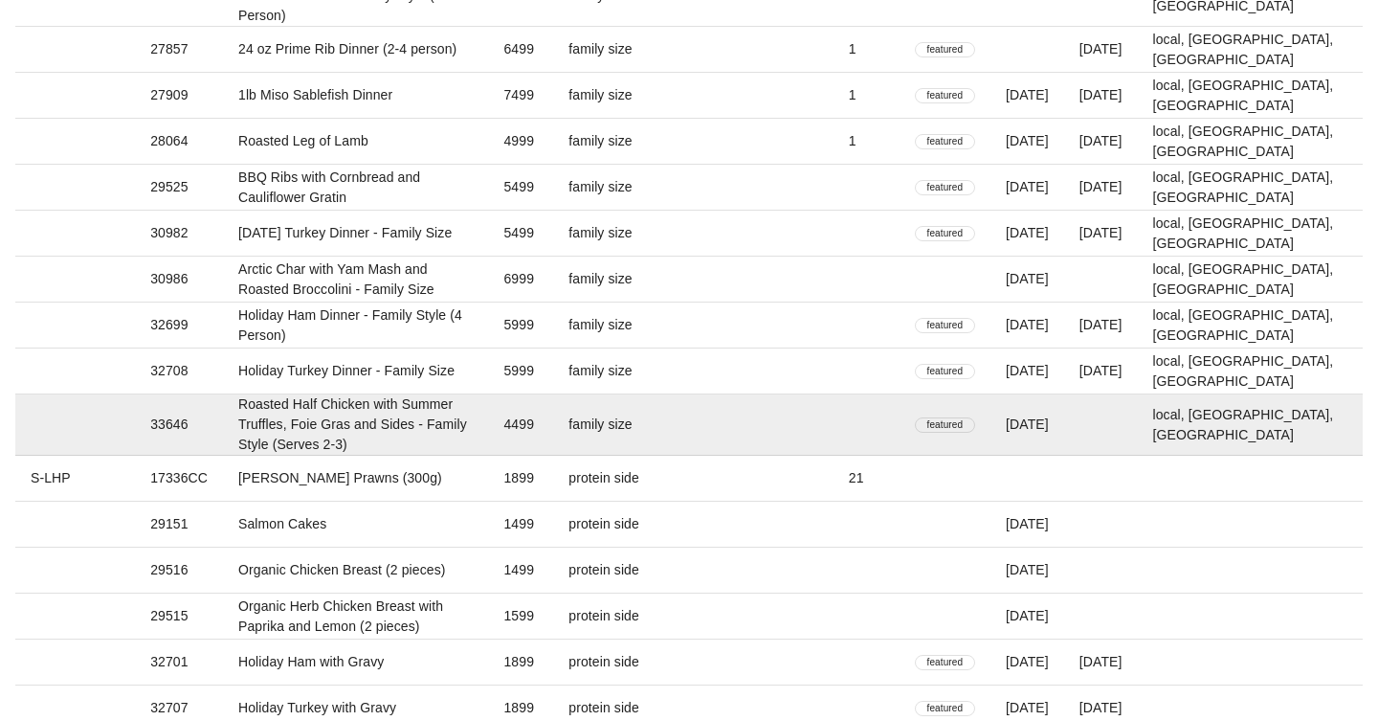
click at [553, 394] on td "4499" at bounding box center [520, 424] width 65 height 61
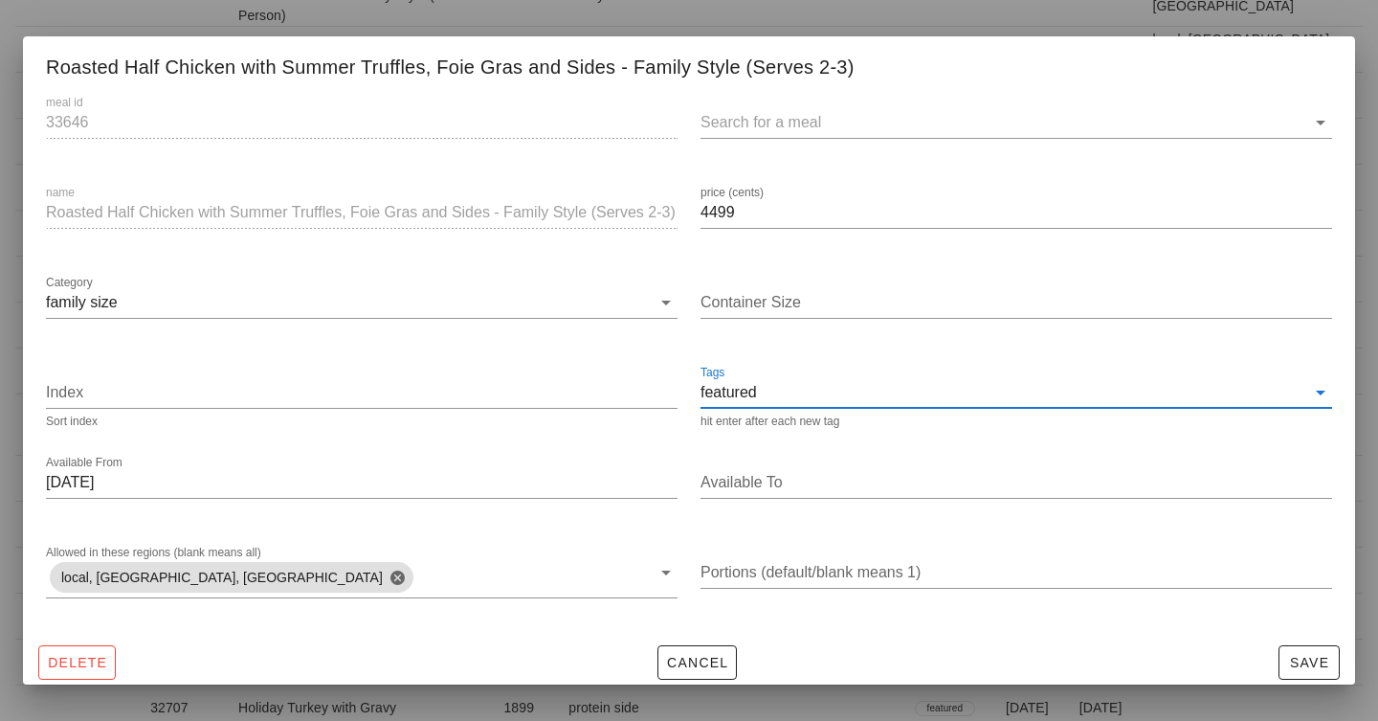
click at [809, 396] on input "Tags" at bounding box center [1033, 392] width 545 height 31
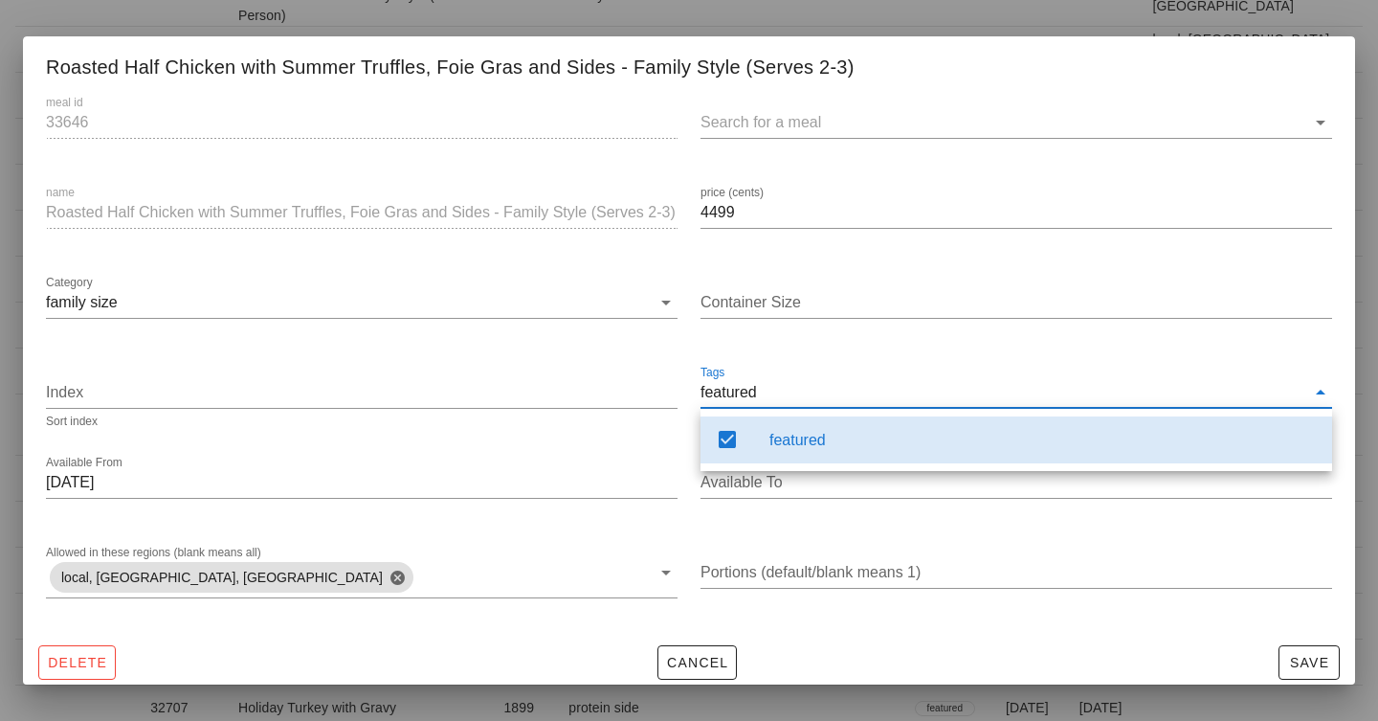
click at [730, 438] on icon at bounding box center [727, 439] width 23 height 23
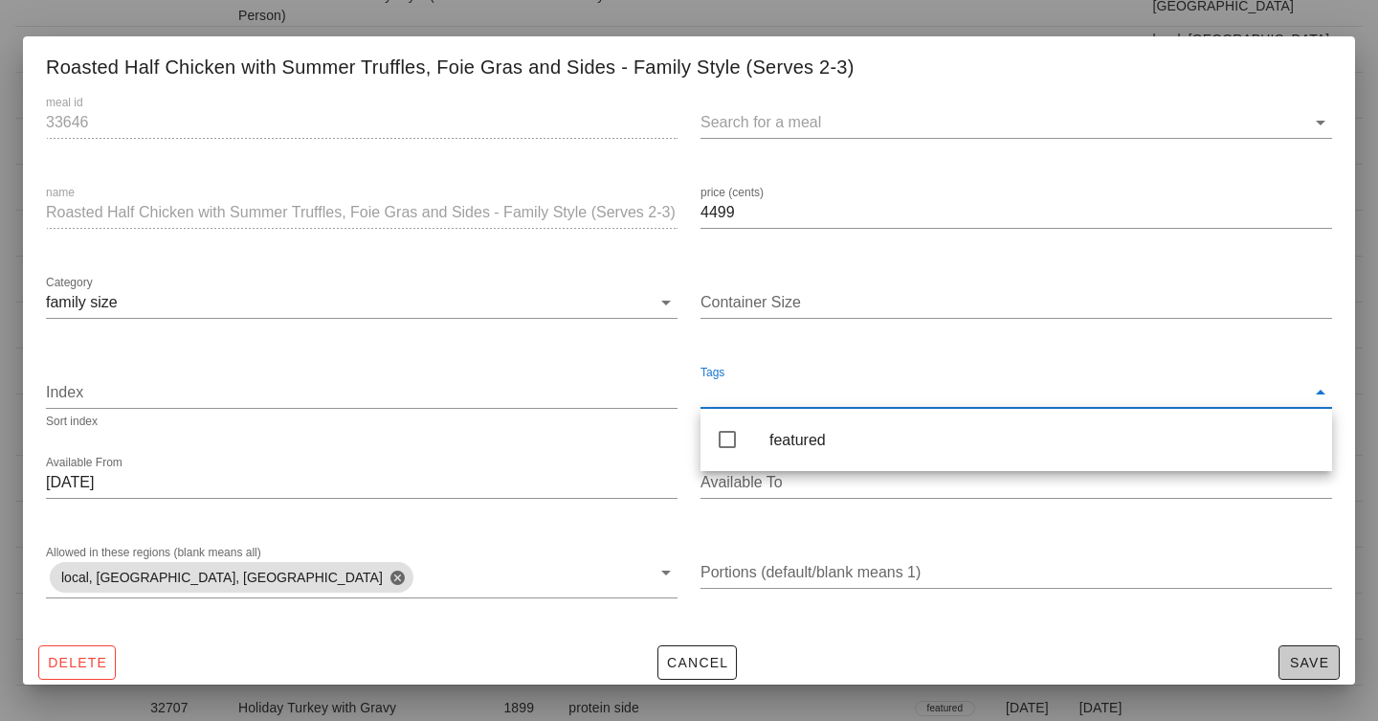
click at [1301, 659] on span "Save" at bounding box center [1309, 662] width 44 height 15
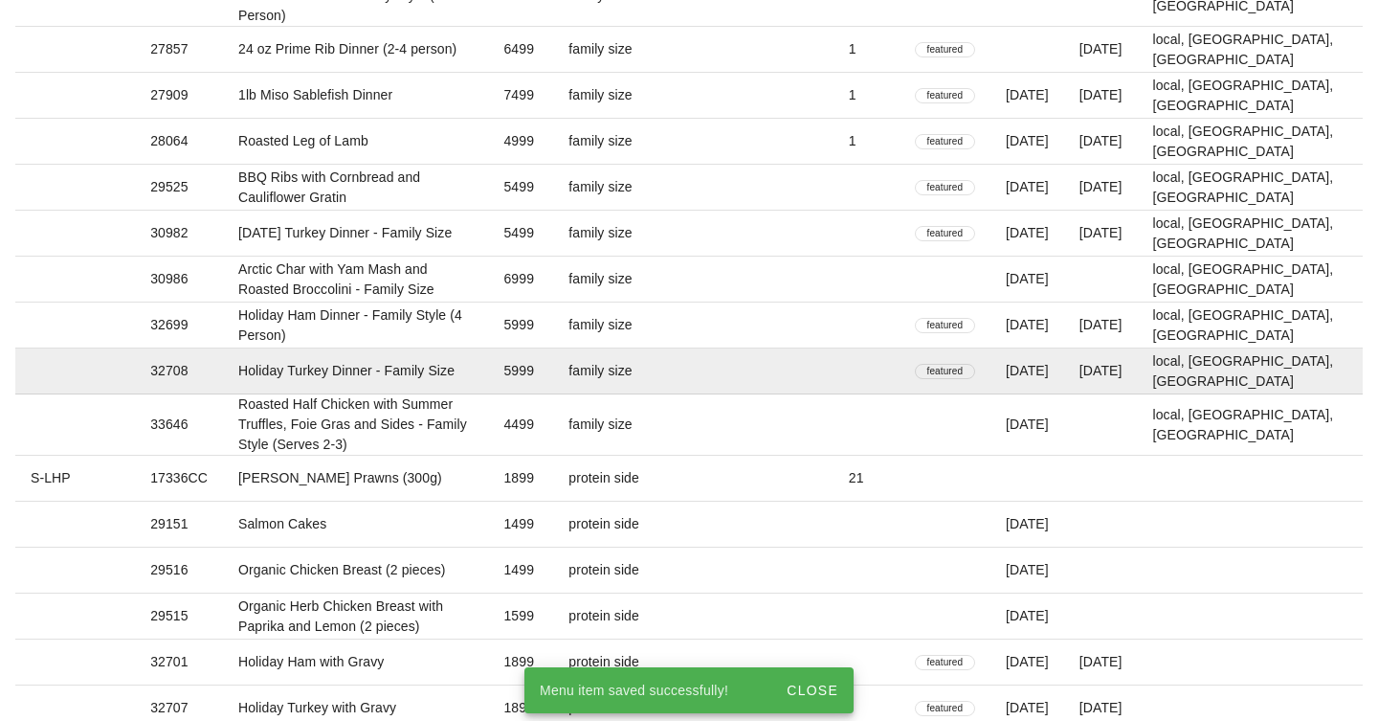
scroll to position [3852, 0]
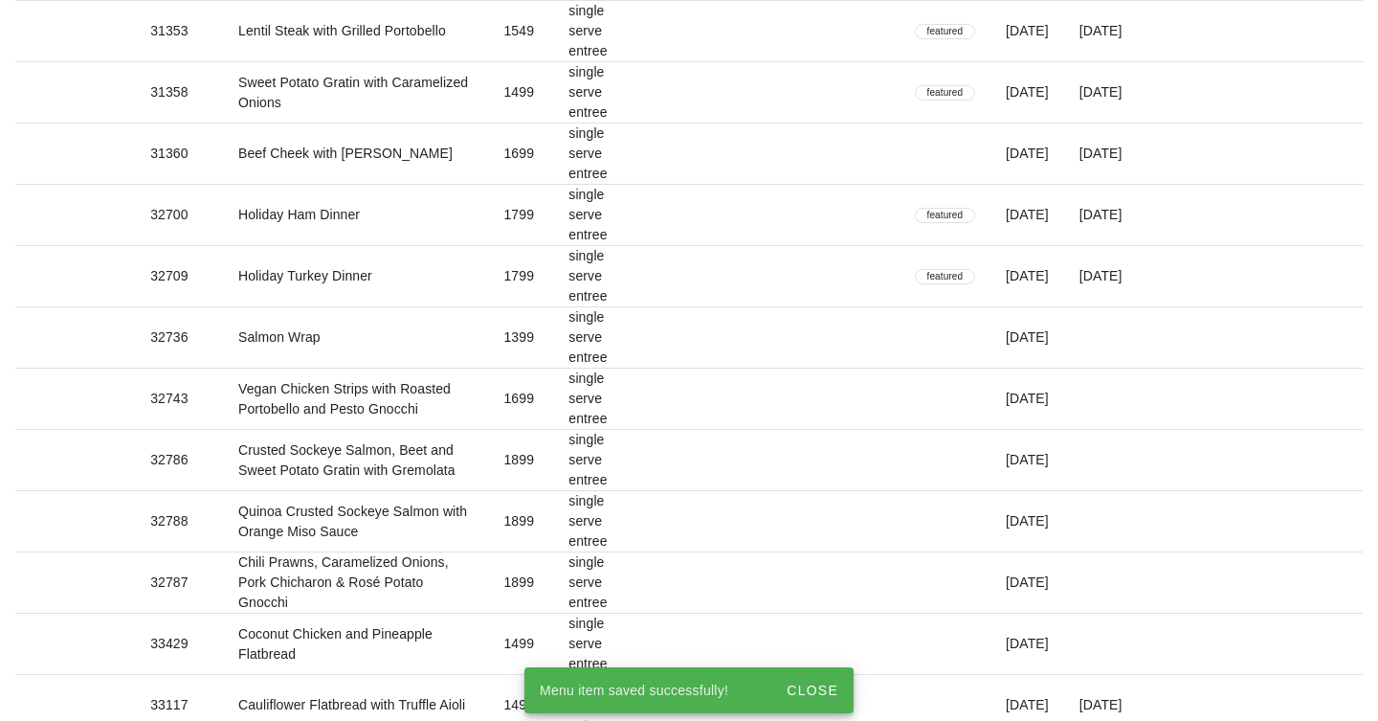
type input "36345"
type input "Pulled Jackfruit Sliders"
type input "1399"
type input "single serve entree"
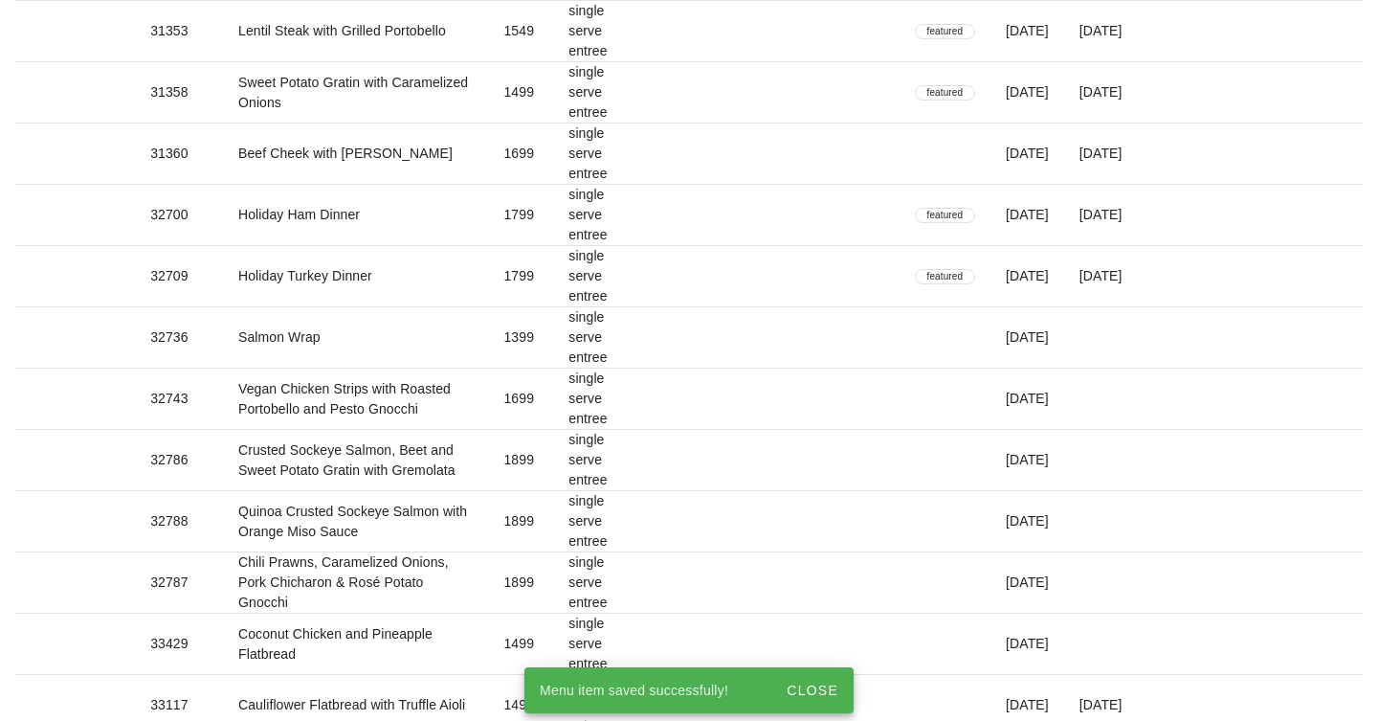
type input "2"
type input "[DATE]"
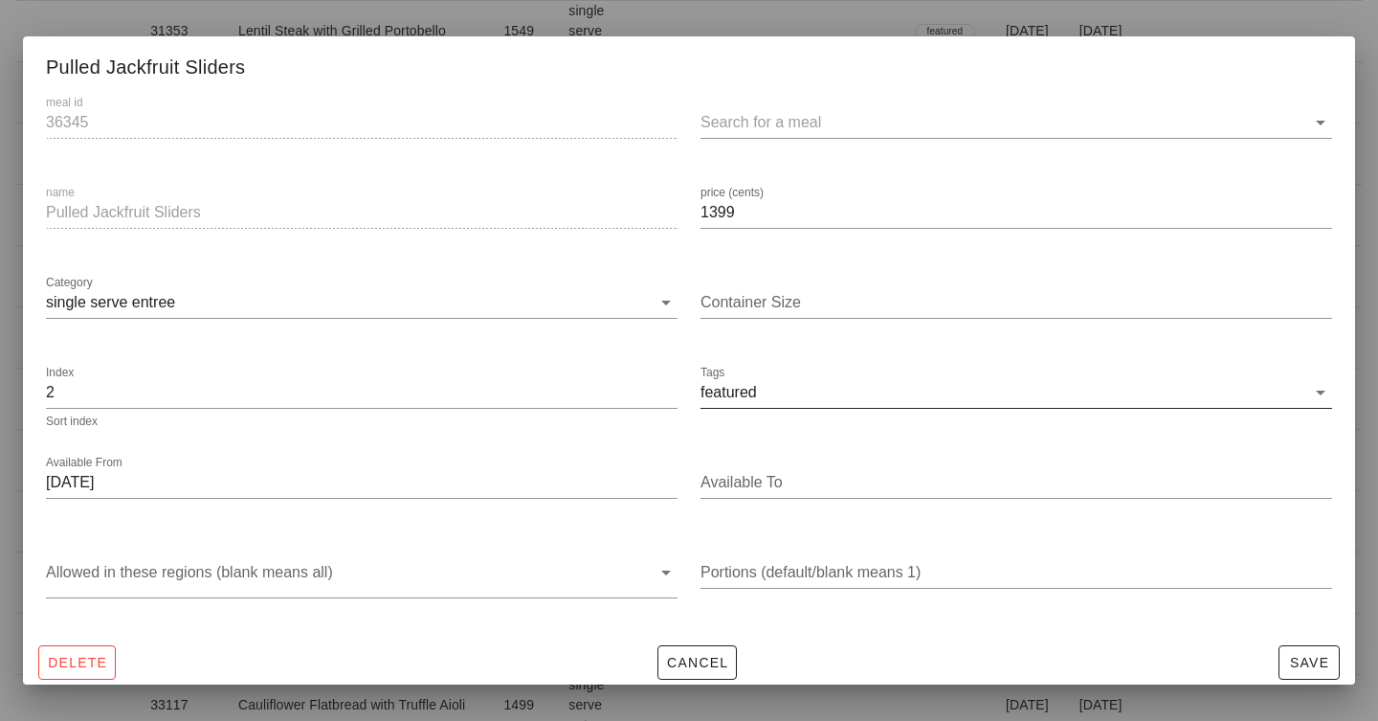
click at [900, 389] on input "Tags" at bounding box center [1033, 392] width 545 height 31
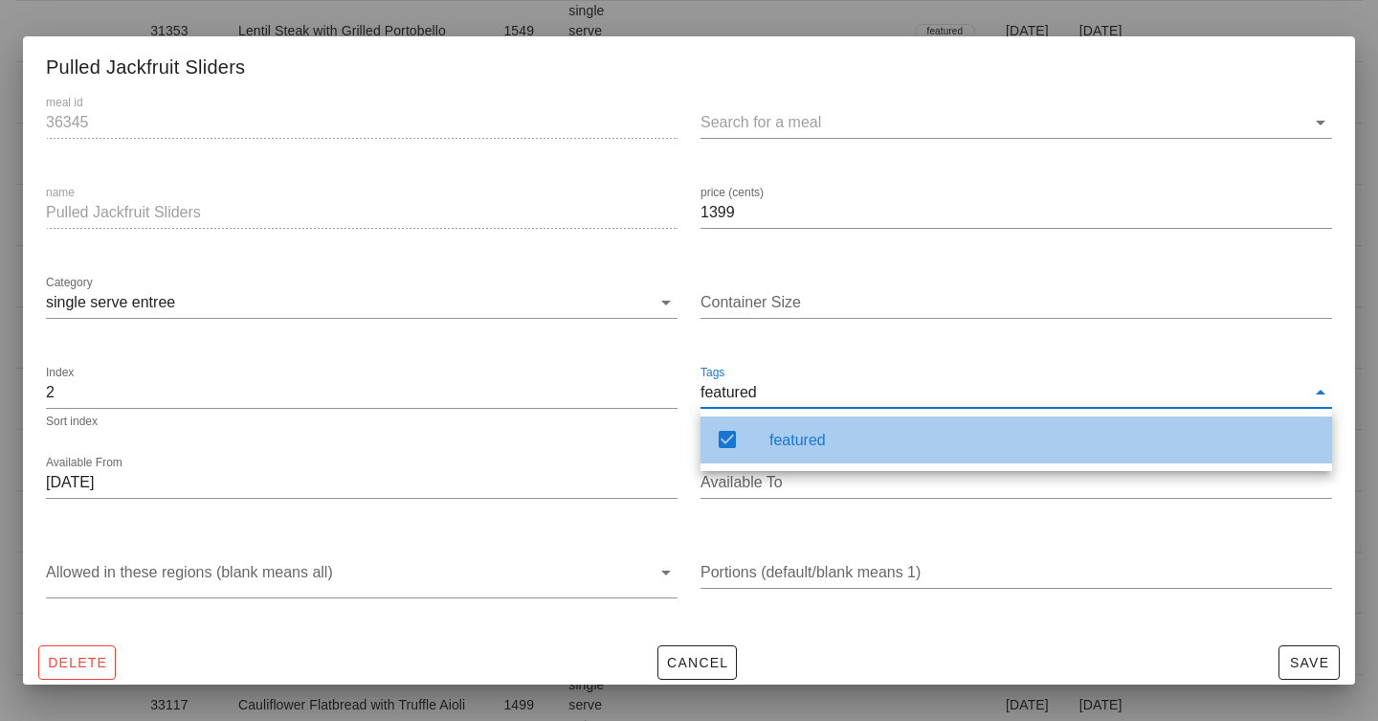
click at [886, 441] on div "featured" at bounding box center [1043, 440] width 547 height 18
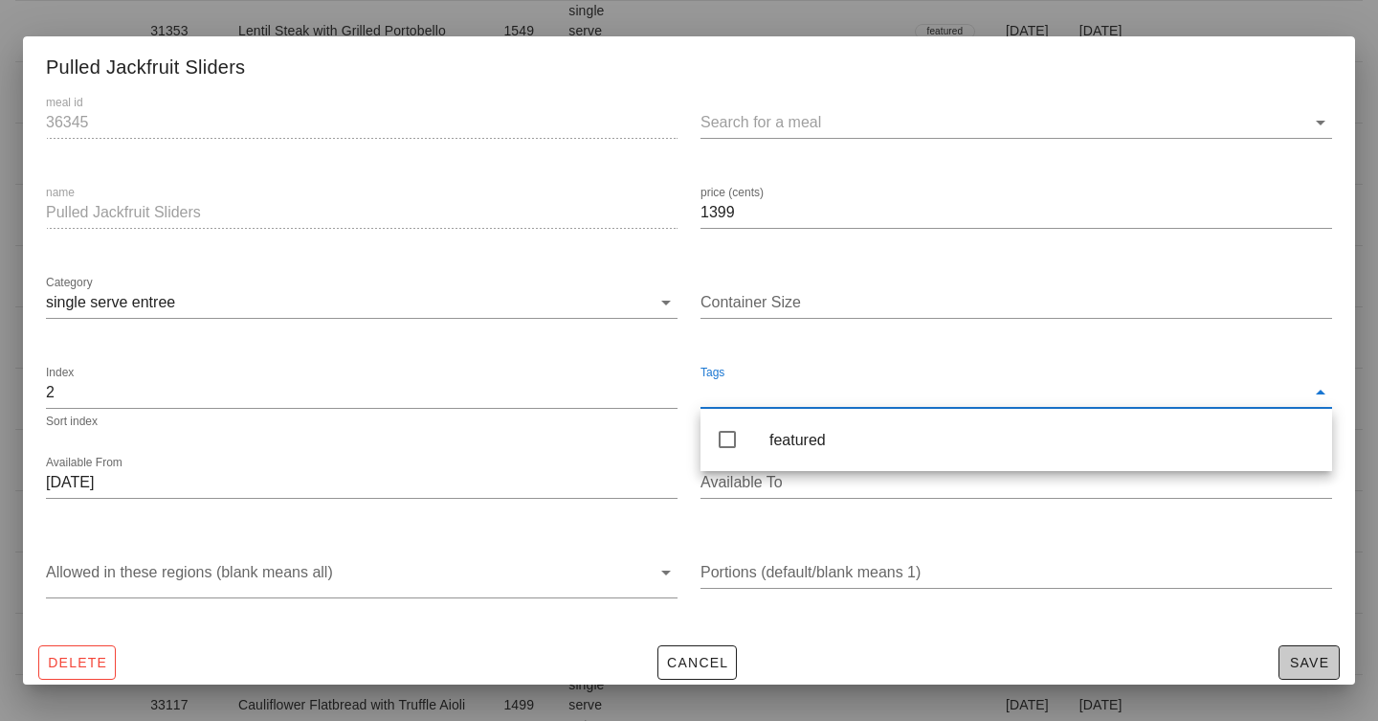
click at [1329, 669] on span "Save" at bounding box center [1309, 662] width 44 height 15
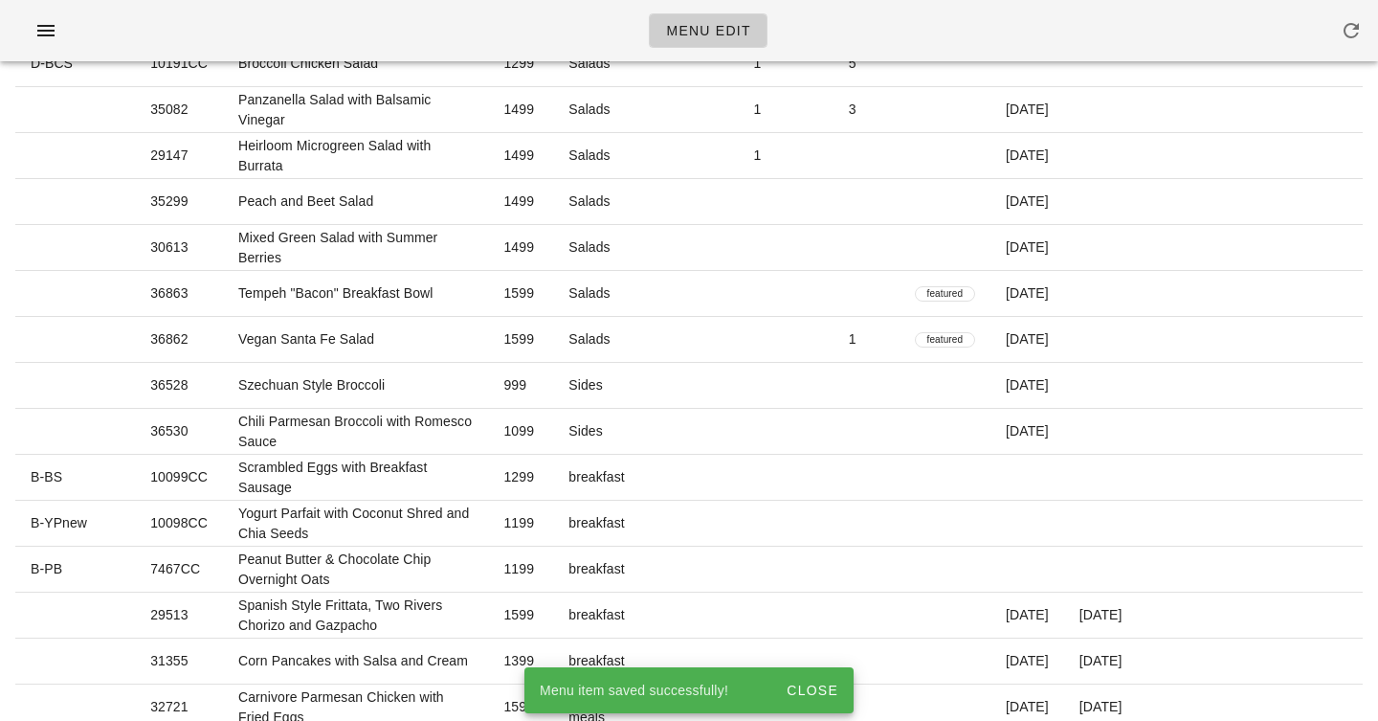
scroll to position [0, 0]
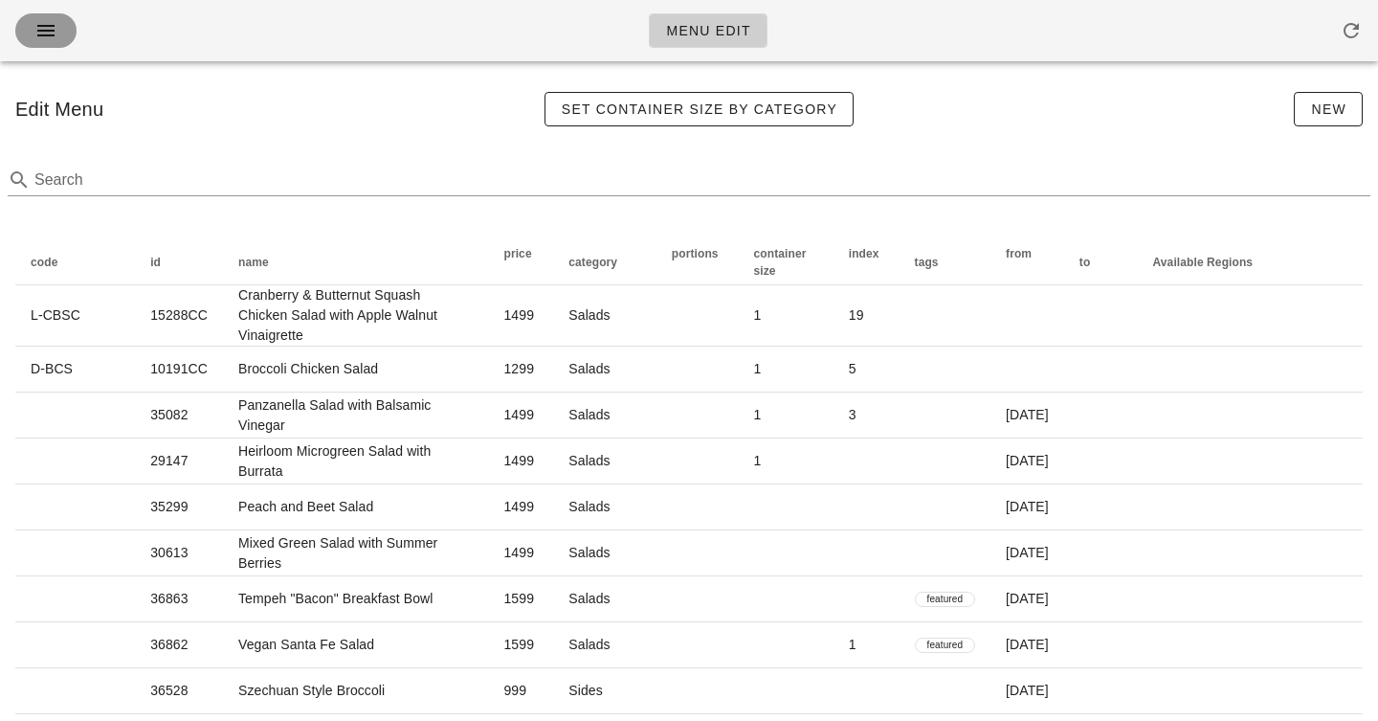
click at [53, 32] on icon "button" at bounding box center [45, 30] width 23 height 23
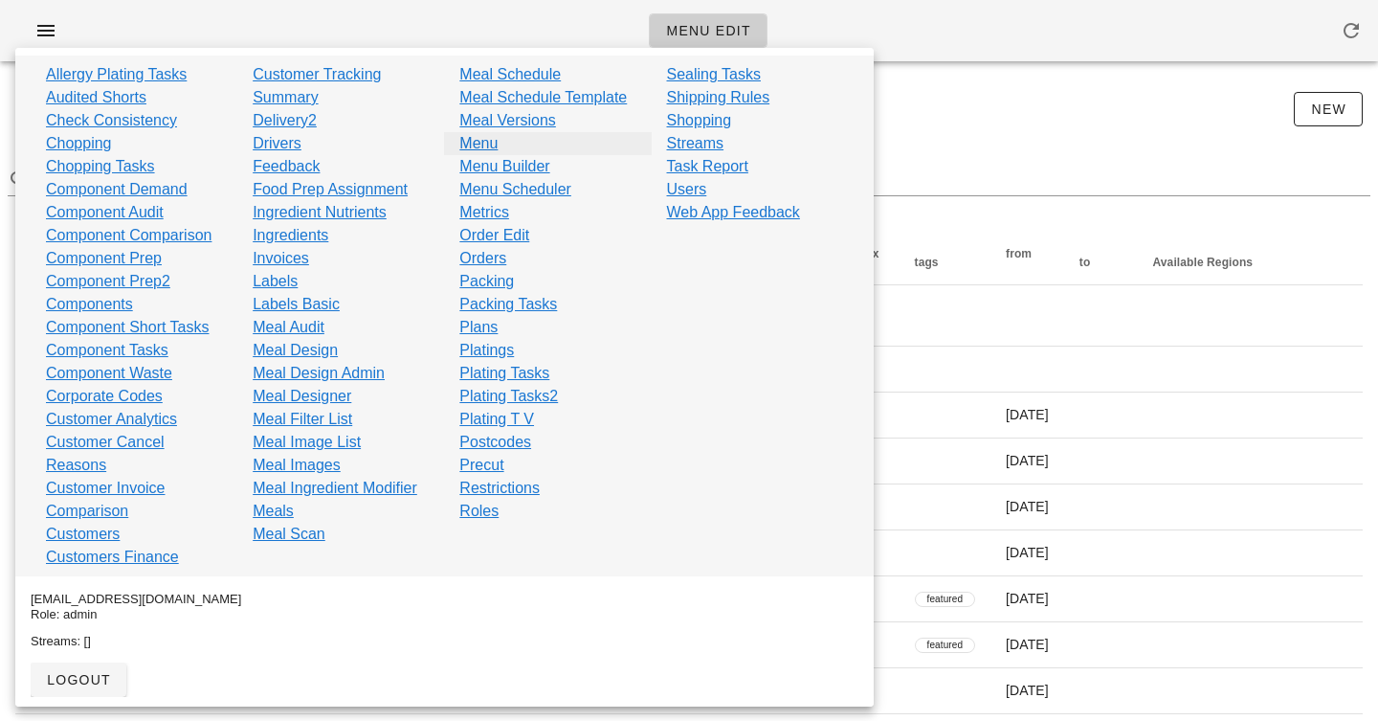
click at [497, 143] on link "Menu" at bounding box center [478, 143] width 38 height 23
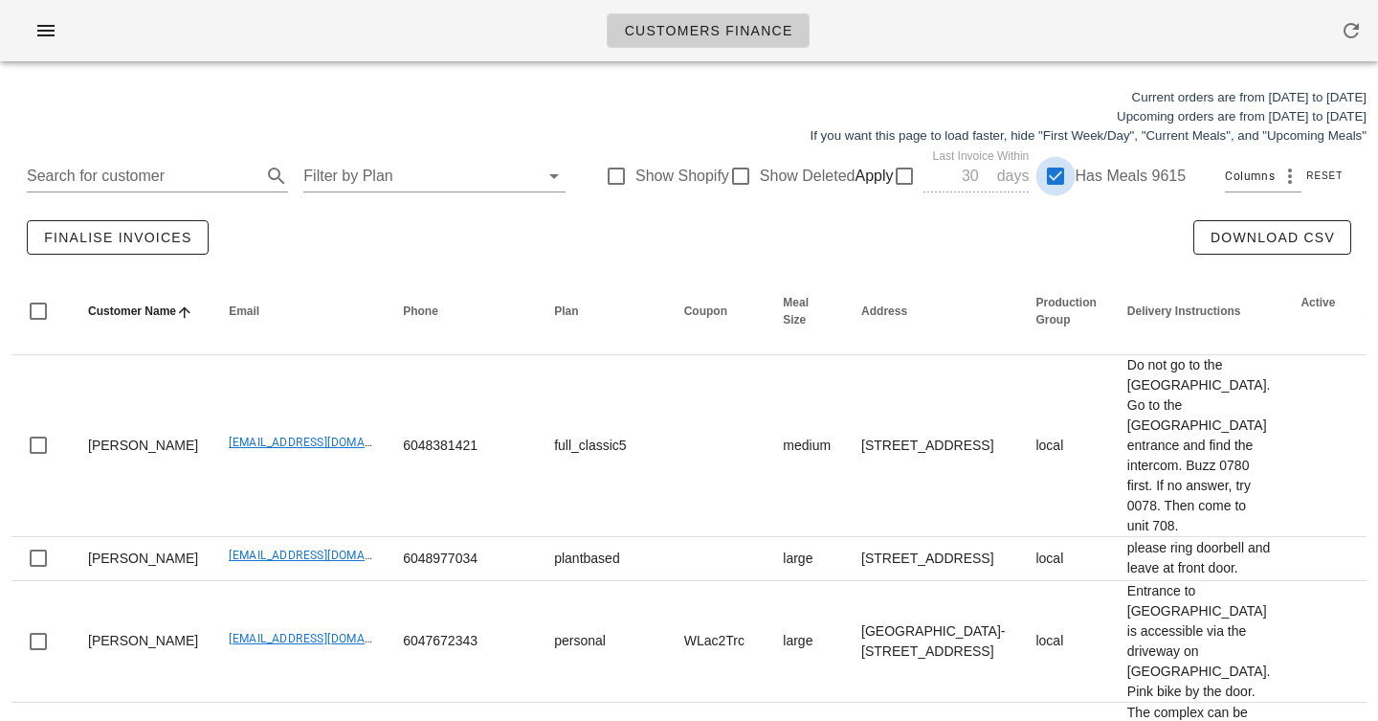
click at [1053, 176] on div at bounding box center [1055, 176] width 33 height 33
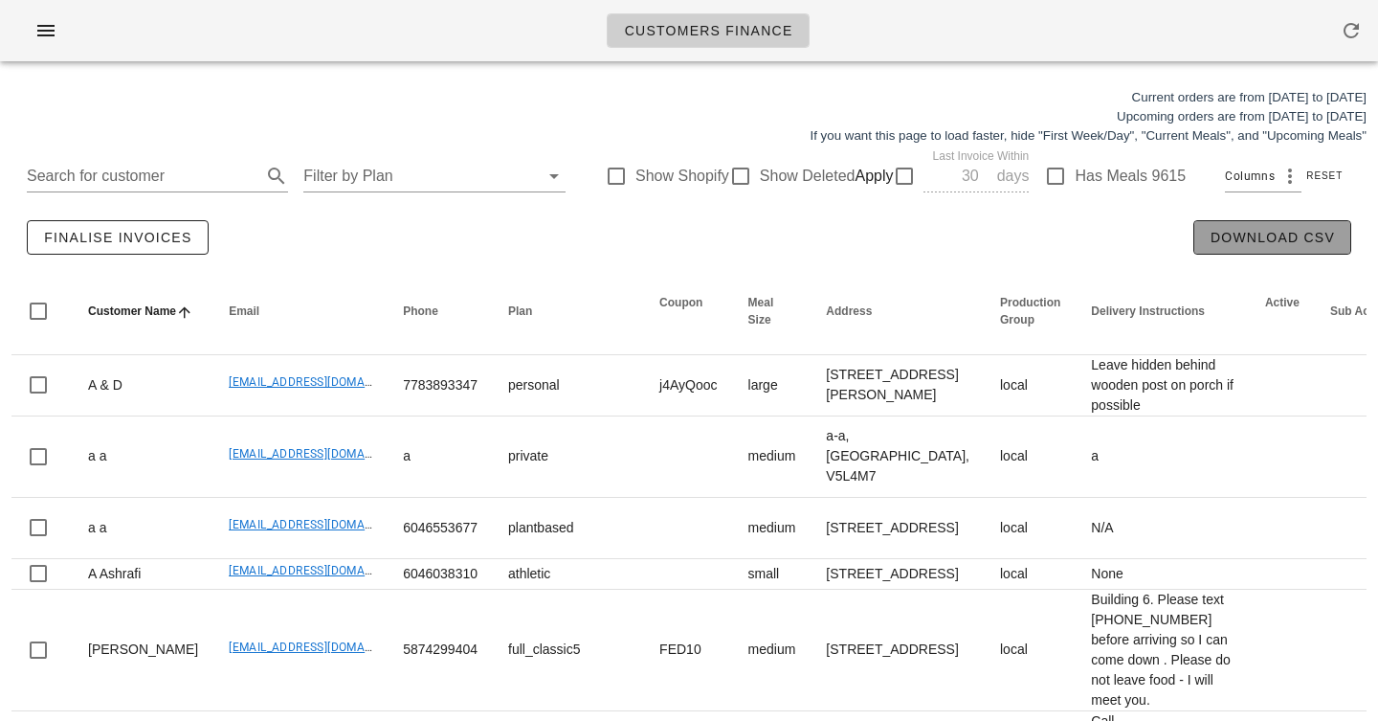
click at [1243, 243] on span "Download CSV" at bounding box center [1272, 237] width 125 height 15
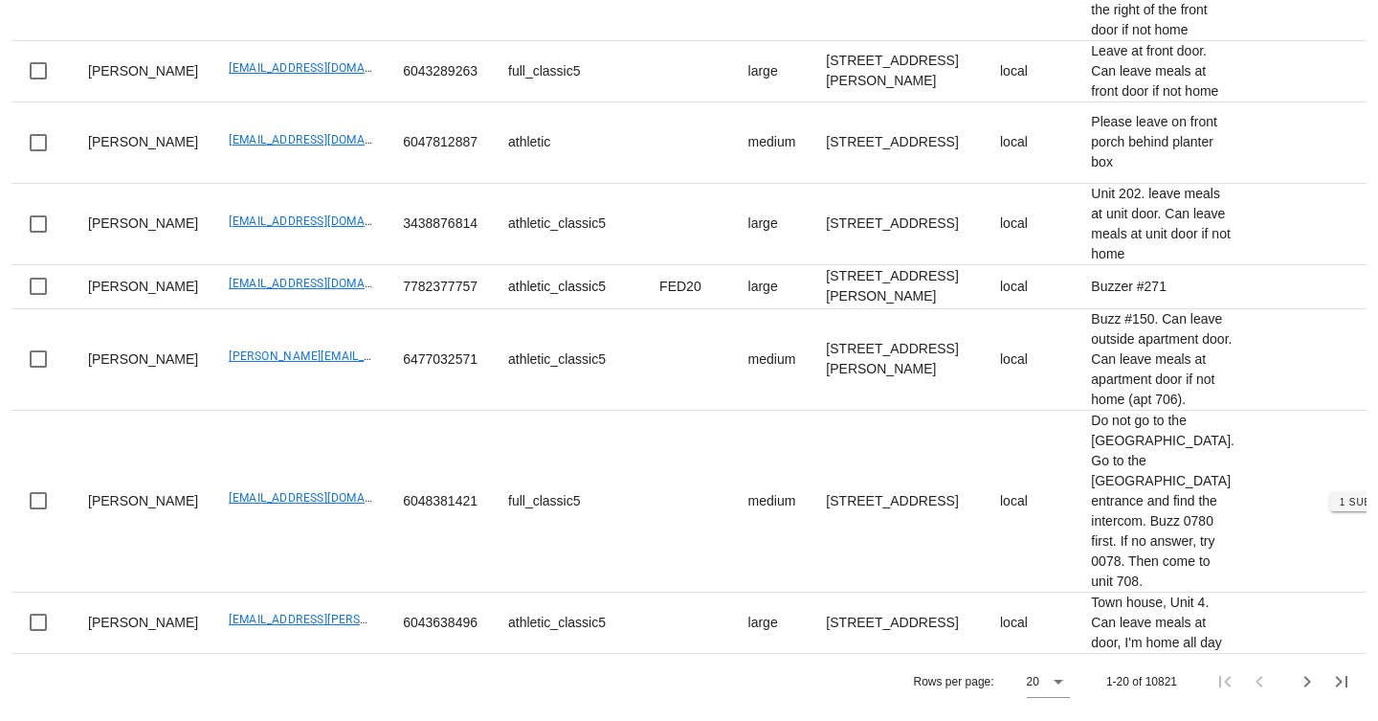
scroll to position [2494, 0]
